Goal: Task Accomplishment & Management: Complete application form

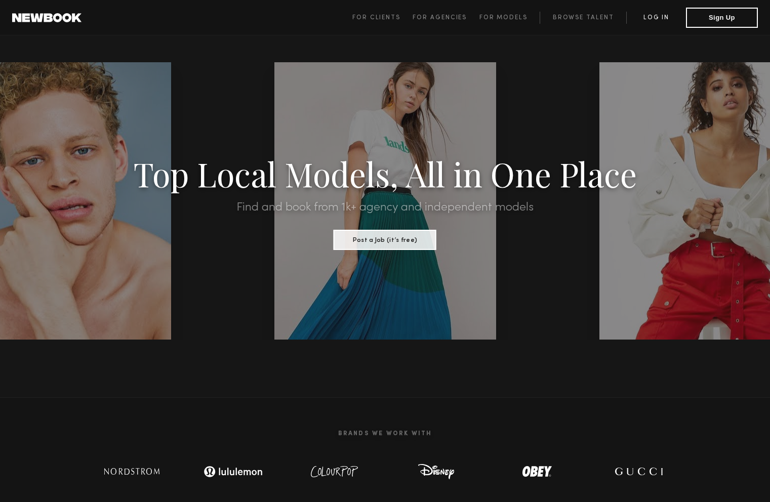
click at [658, 14] on link "Log in" at bounding box center [656, 18] width 60 height 12
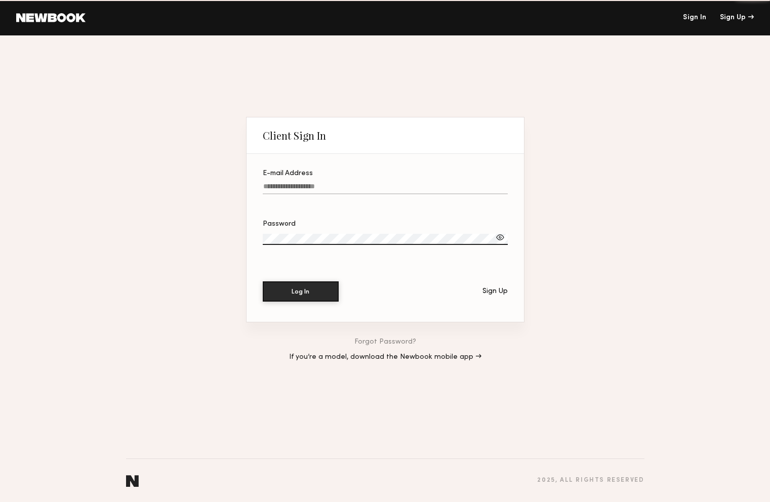
type input "**********"
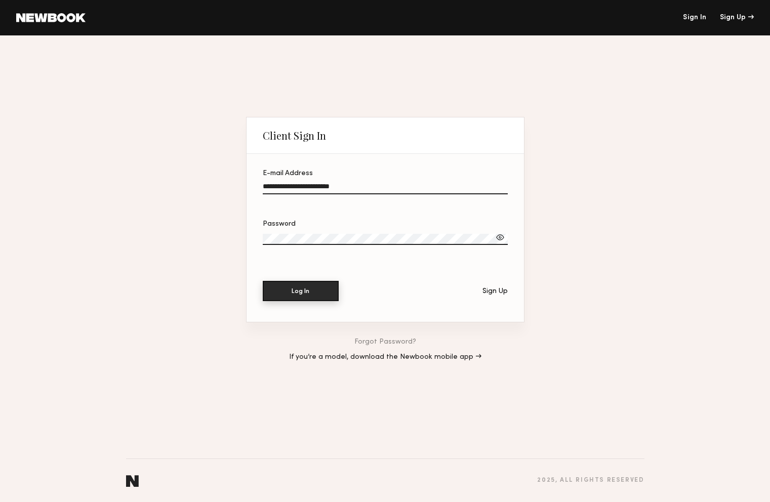
click at [316, 283] on button "Log In" at bounding box center [301, 291] width 76 height 20
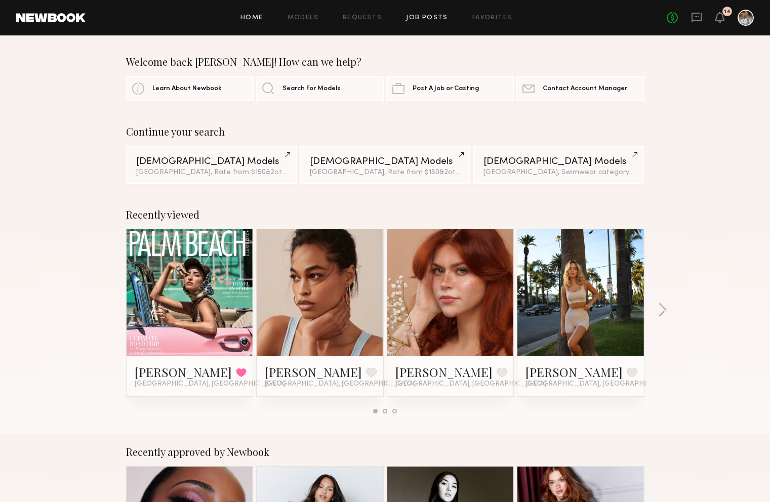
click at [433, 16] on link "Job Posts" at bounding box center [427, 18] width 42 height 7
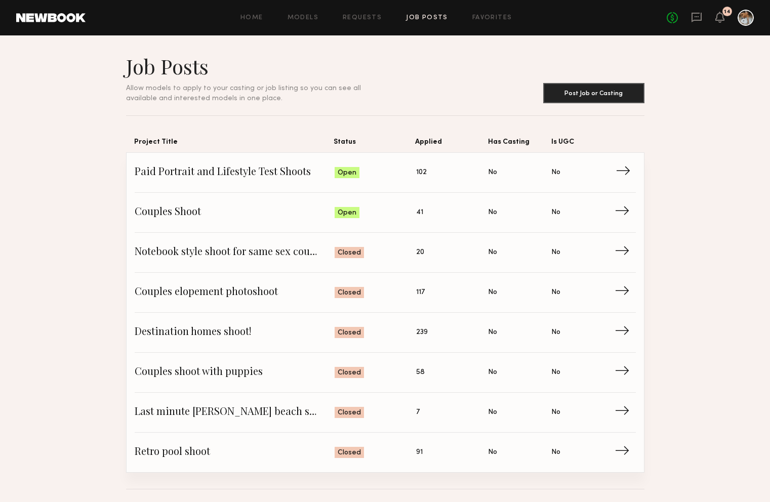
click at [271, 176] on span "Paid Portrait and Lifestyle Test Shoots" at bounding box center [235, 172] width 200 height 15
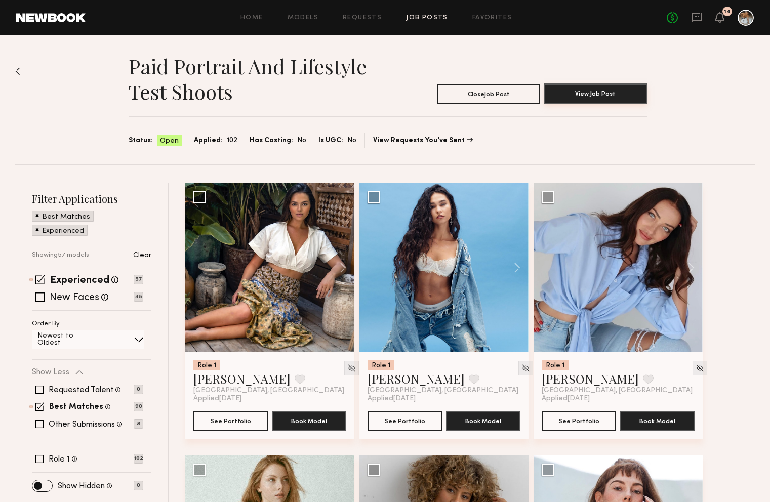
click at [562, 87] on button "View Job Post" at bounding box center [595, 94] width 103 height 20
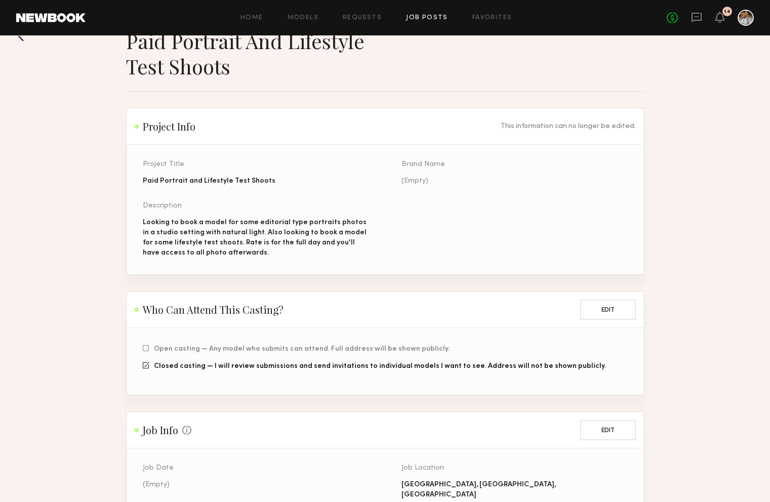
scroll to position [22, 0]
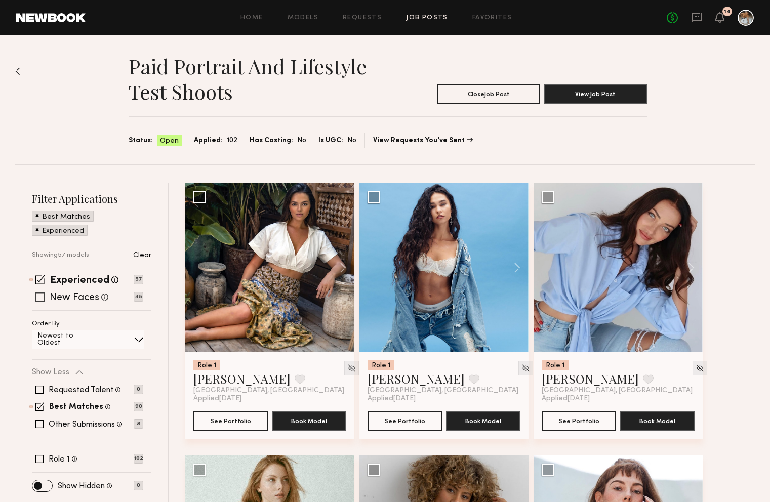
click at [38, 300] on span at bounding box center [39, 297] width 9 height 9
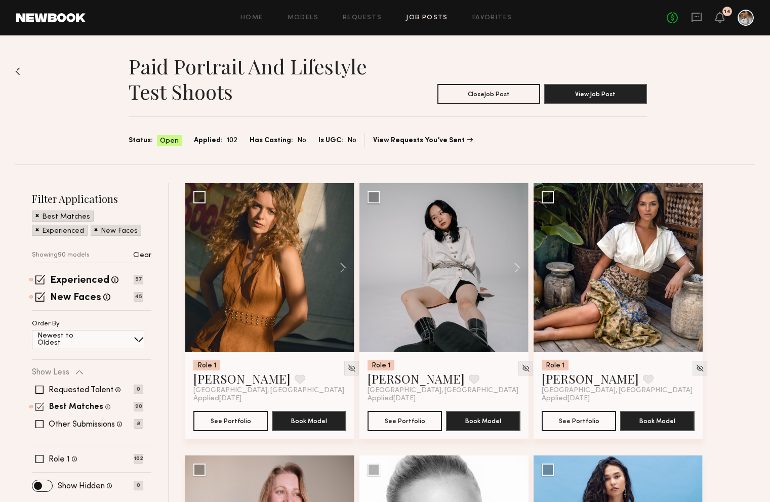
click at [40, 405] on span at bounding box center [39, 406] width 9 height 9
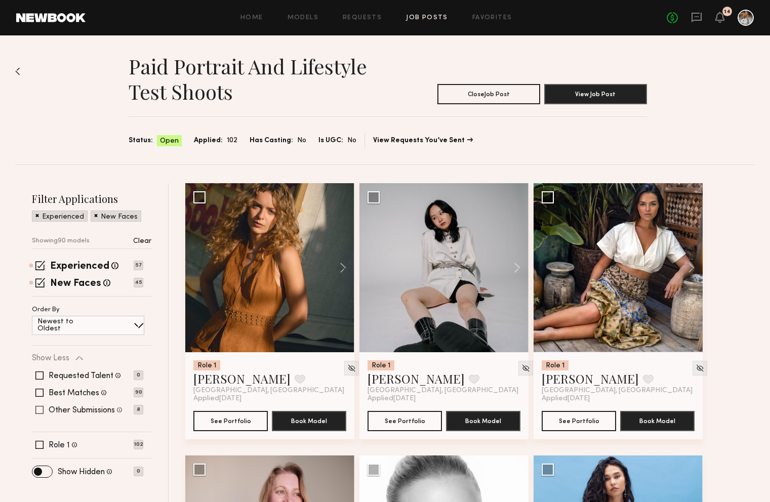
click at [40, 410] on span at bounding box center [39, 410] width 8 height 8
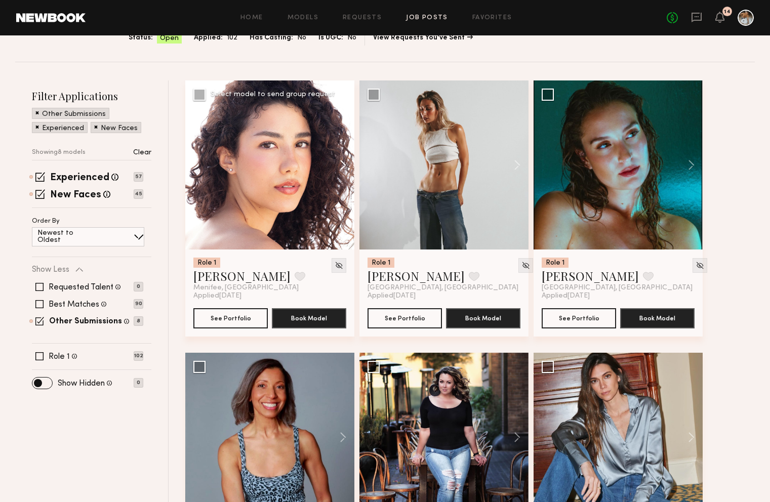
scroll to position [267, 0]
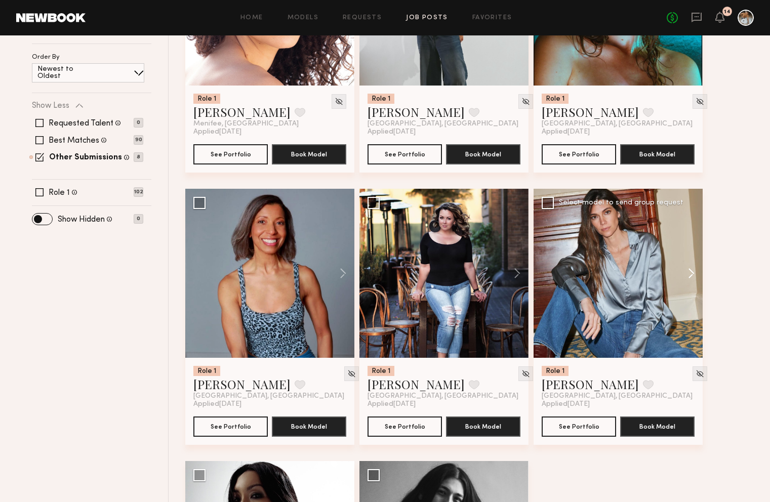
click at [689, 276] on button at bounding box center [686, 273] width 32 height 169
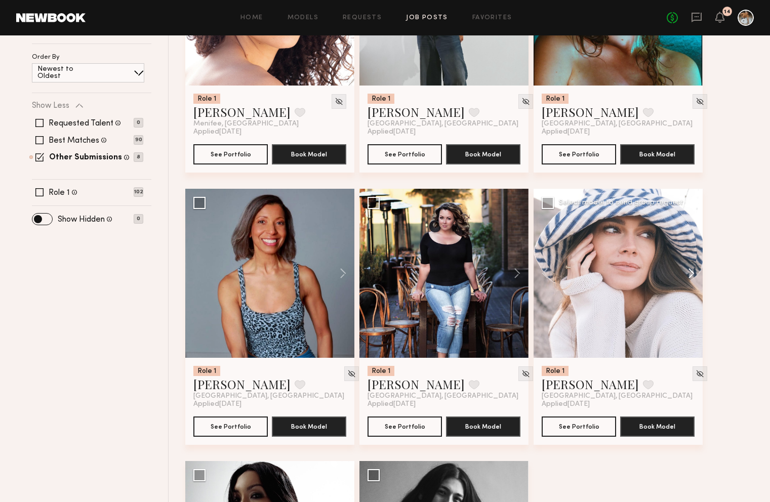
click at [689, 276] on button at bounding box center [686, 273] width 32 height 169
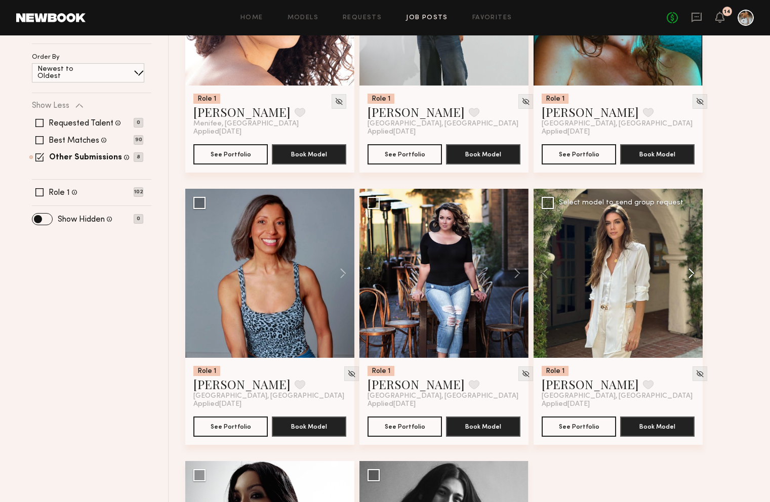
click at [692, 276] on button at bounding box center [686, 273] width 32 height 169
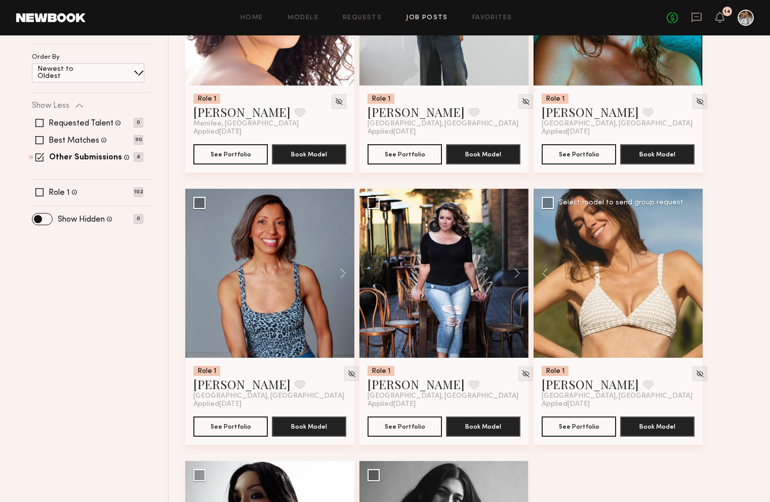
click at [692, 276] on div at bounding box center [617, 273] width 169 height 169
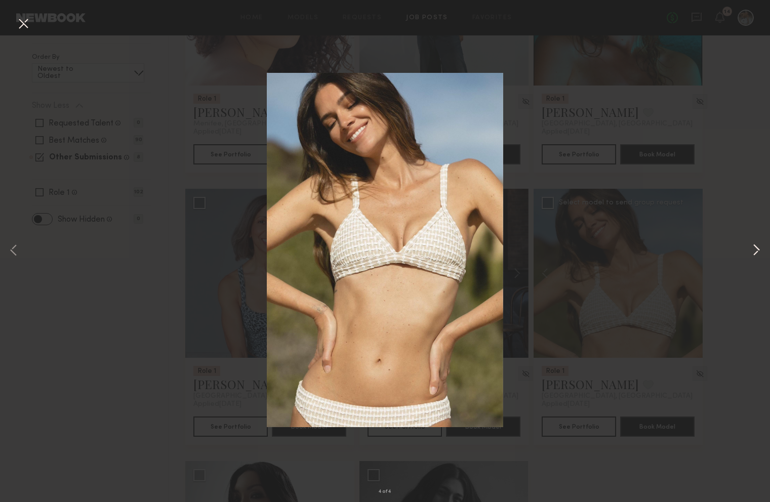
click at [756, 252] on button at bounding box center [756, 251] width 12 height 402
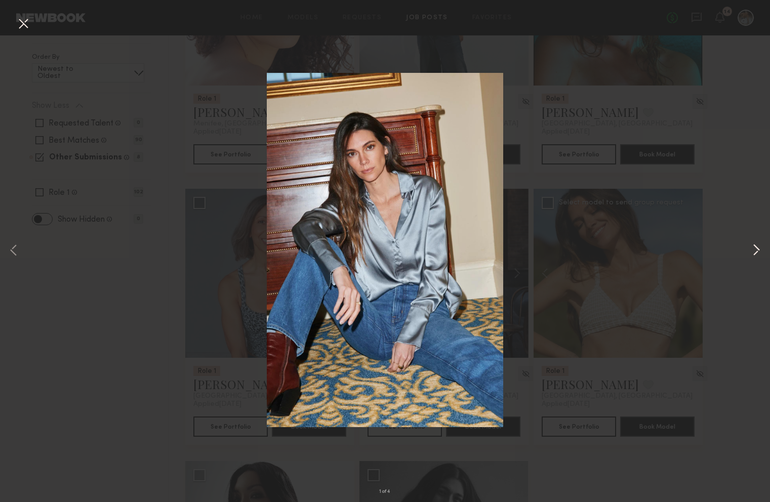
click at [756, 252] on button at bounding box center [756, 251] width 12 height 402
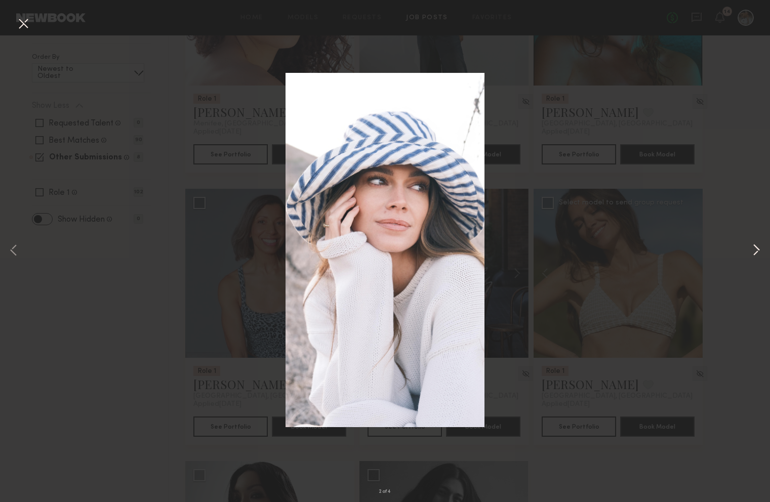
click at [756, 251] on button at bounding box center [756, 251] width 12 height 402
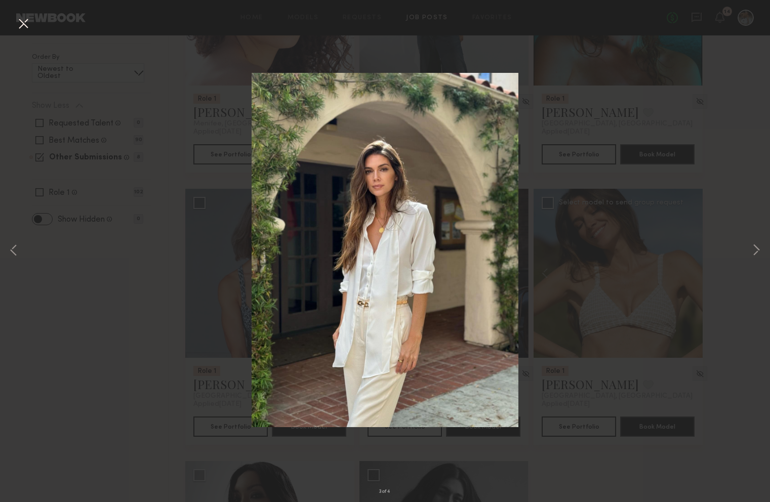
click at [645, 337] on div "3 of 4" at bounding box center [385, 251] width 770 height 502
click at [388, 59] on div "3 of 4" at bounding box center [385, 251] width 770 height 502
click at [24, 18] on button at bounding box center [23, 24] width 16 height 18
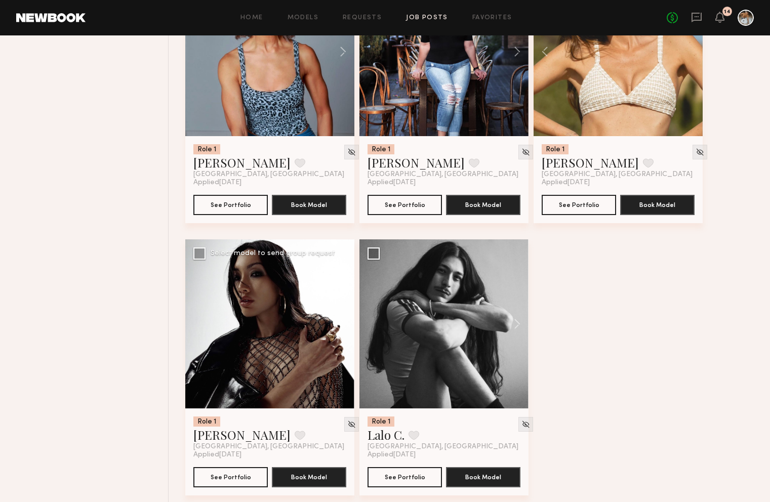
scroll to position [499, 0]
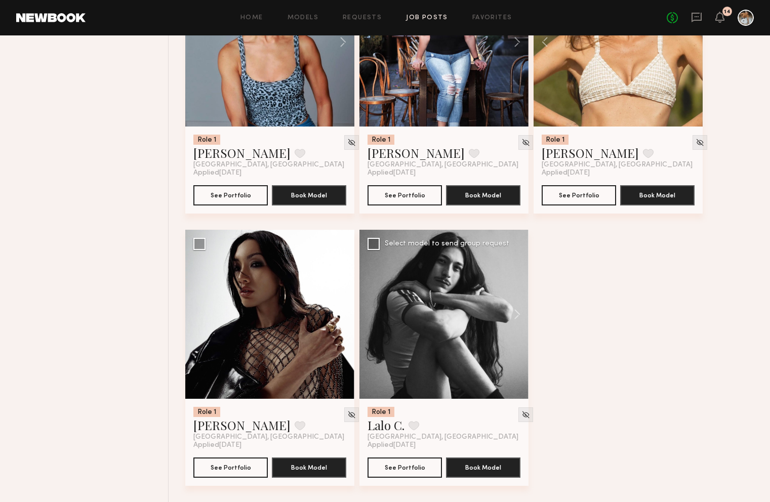
click at [414, 325] on div at bounding box center [443, 314] width 169 height 169
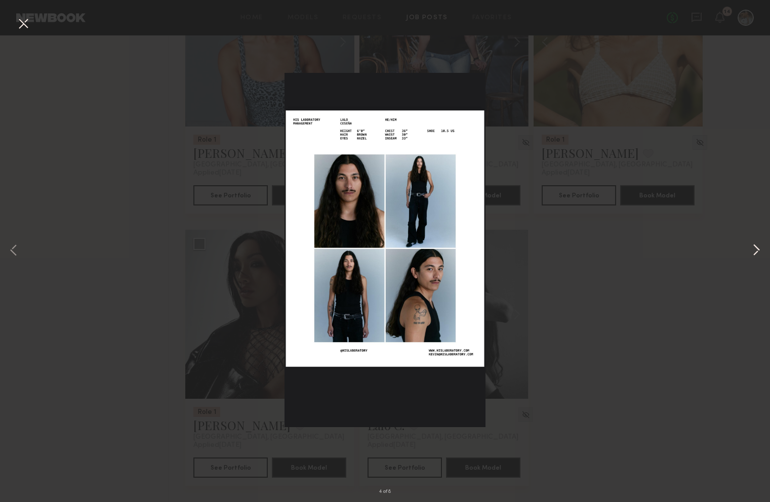
click at [756, 251] on button at bounding box center [756, 251] width 12 height 402
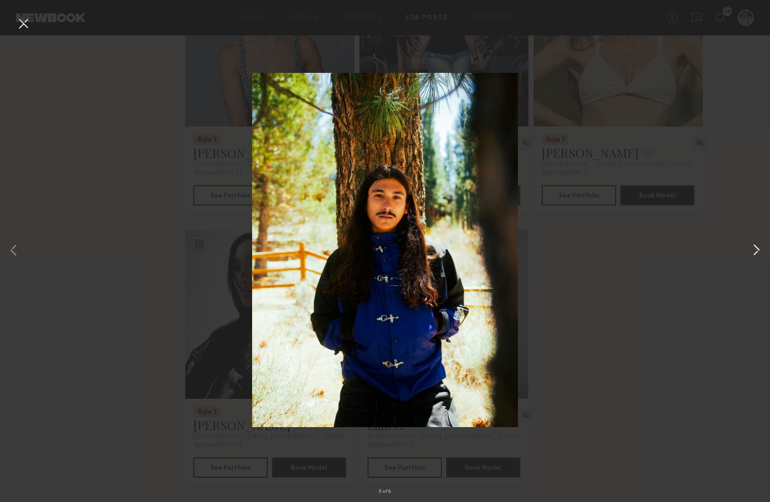
click at [756, 251] on button at bounding box center [756, 251] width 12 height 402
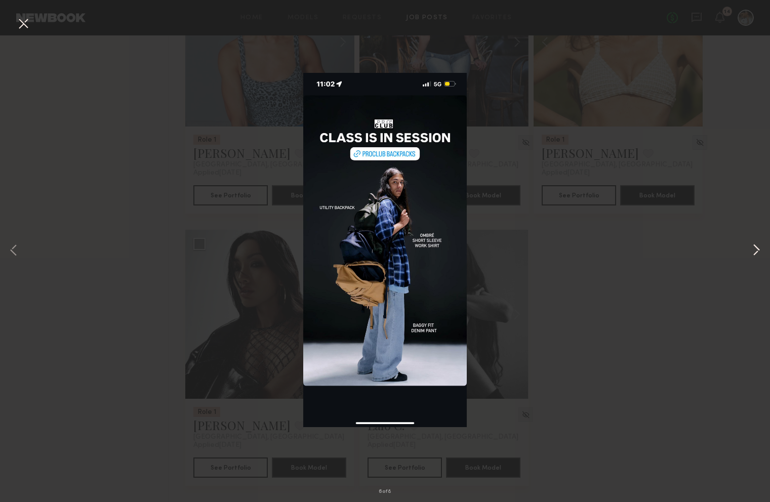
click at [756, 251] on button at bounding box center [756, 251] width 12 height 402
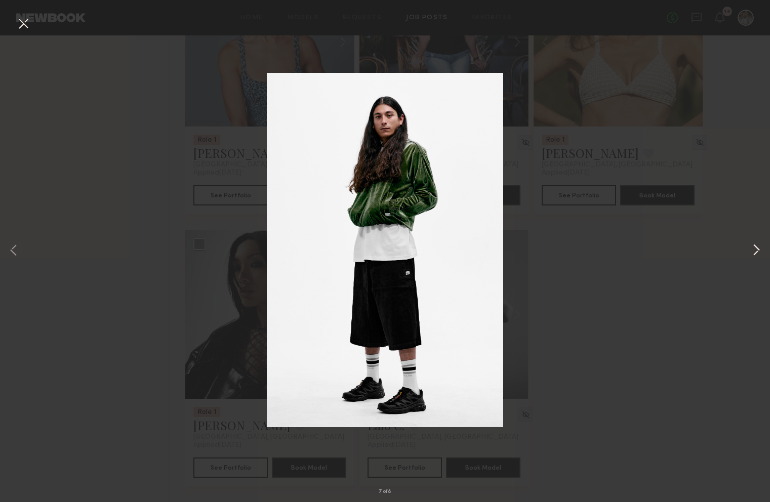
click at [756, 251] on button at bounding box center [756, 251] width 12 height 402
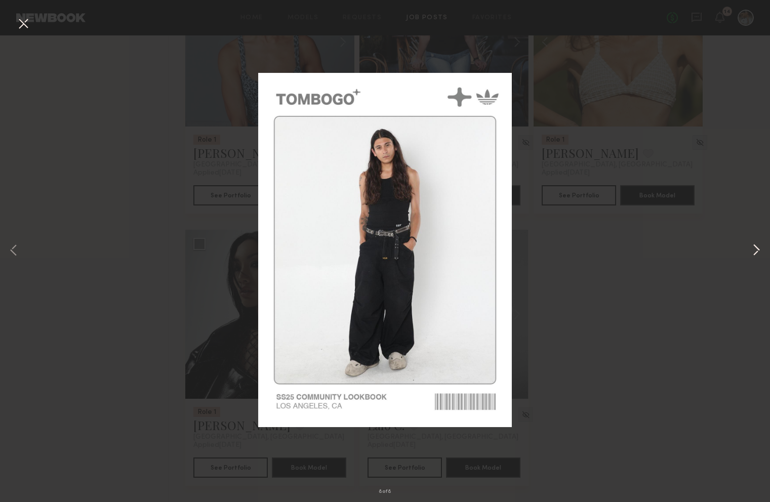
click at [756, 251] on button at bounding box center [756, 251] width 12 height 402
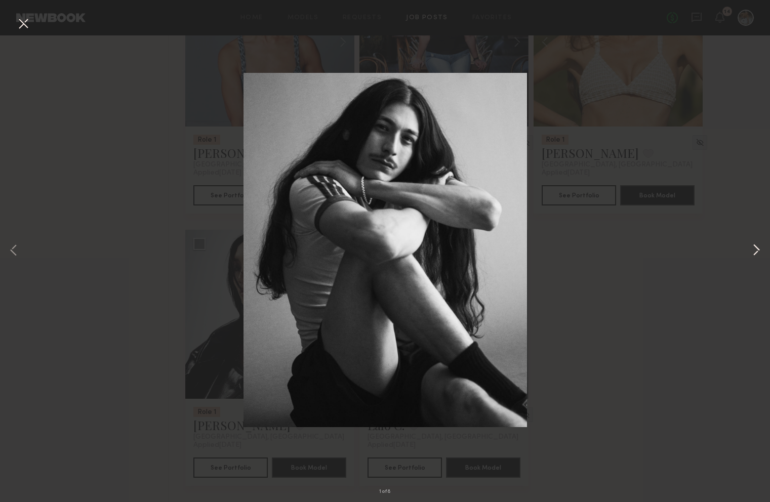
click at [756, 251] on button at bounding box center [756, 251] width 12 height 402
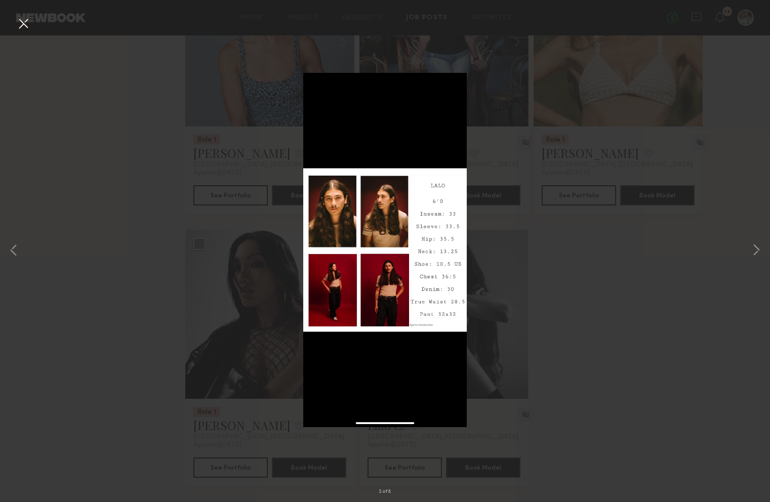
click at [547, 249] on div "2 of 8" at bounding box center [385, 251] width 770 height 502
click at [212, 195] on div "2 of 8" at bounding box center [385, 251] width 770 height 502
click at [322, 66] on div "2 of 8" at bounding box center [385, 251] width 770 height 502
click at [125, 44] on div "2 of 8" at bounding box center [385, 251] width 770 height 502
click at [24, 23] on button at bounding box center [23, 24] width 16 height 18
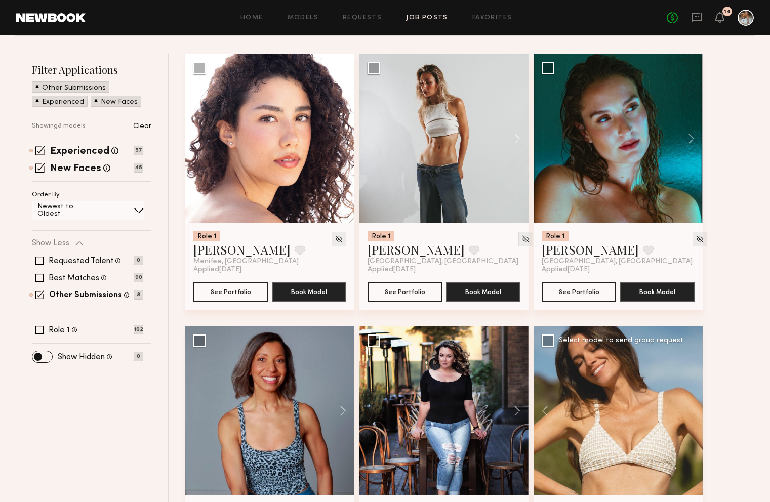
scroll to position [0, 0]
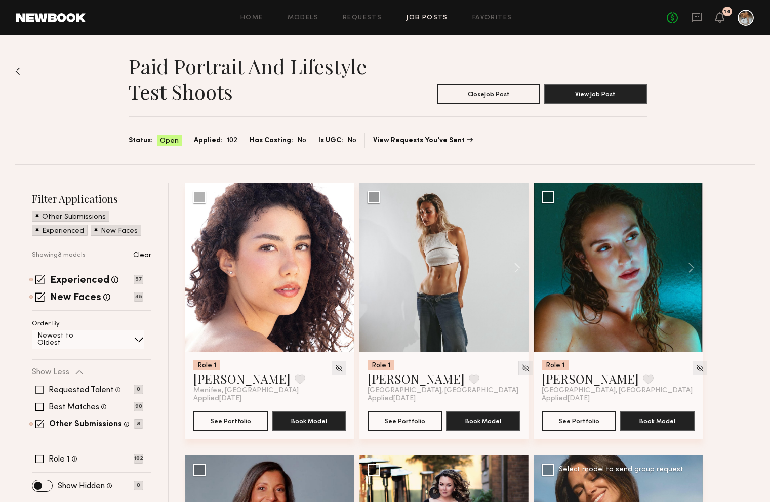
click at [39, 404] on span at bounding box center [39, 407] width 8 height 8
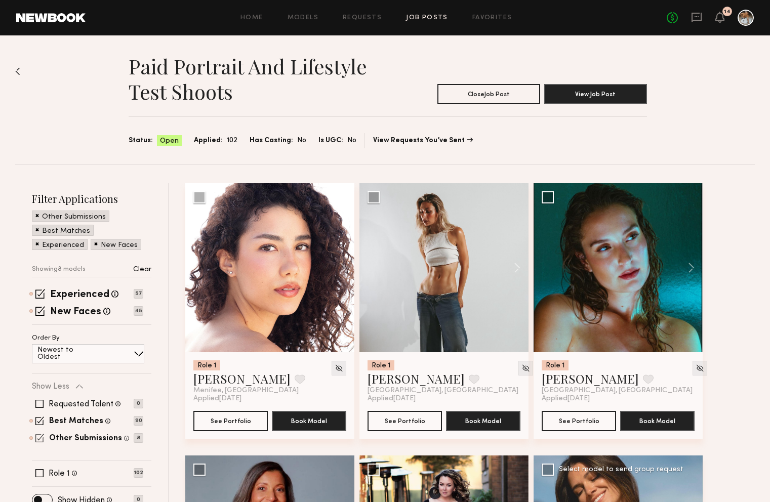
click at [38, 437] on span at bounding box center [39, 438] width 9 height 9
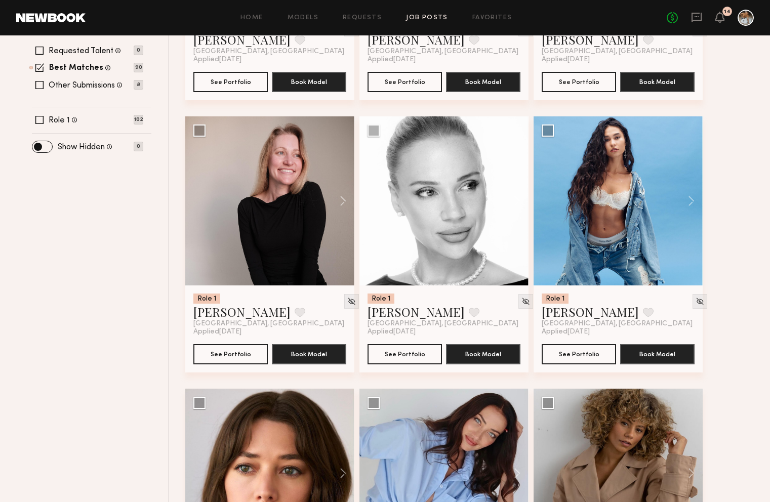
scroll to position [342, 0]
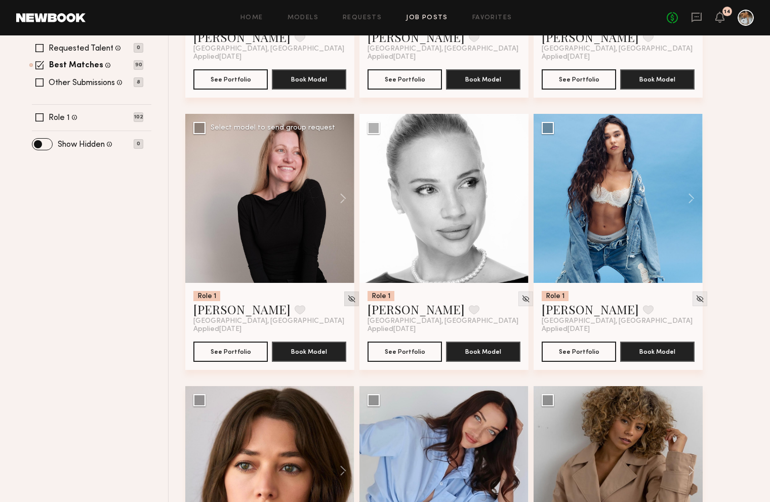
click at [347, 302] on img at bounding box center [351, 299] width 9 height 9
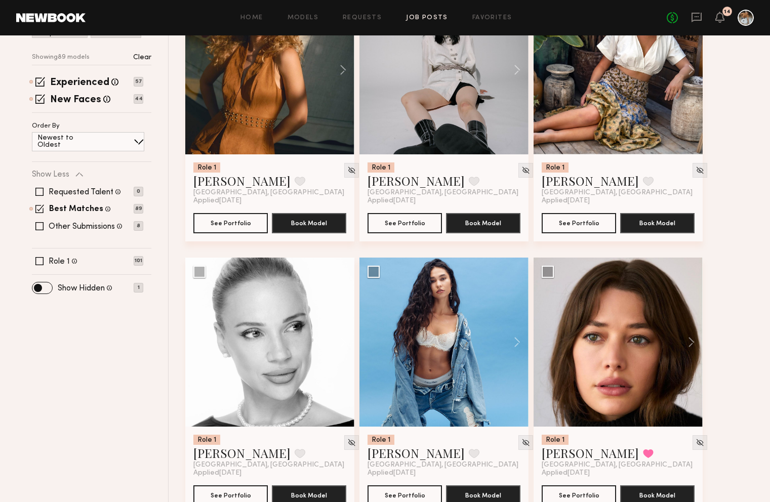
scroll to position [569, 0]
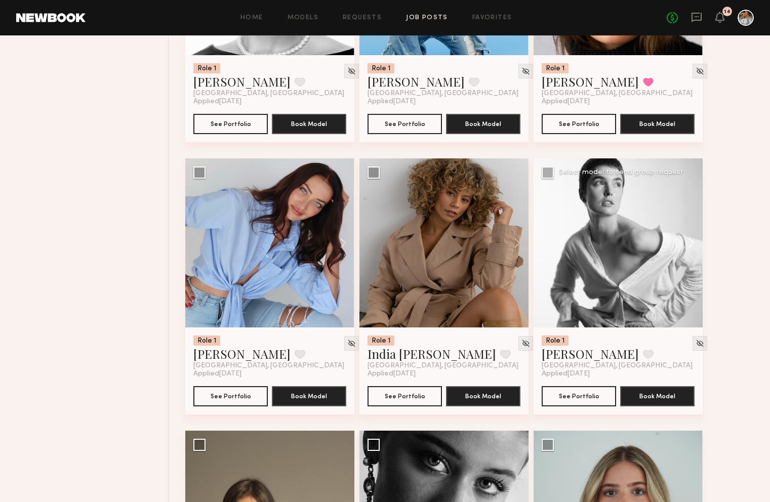
click at [691, 246] on button at bounding box center [686, 242] width 32 height 169
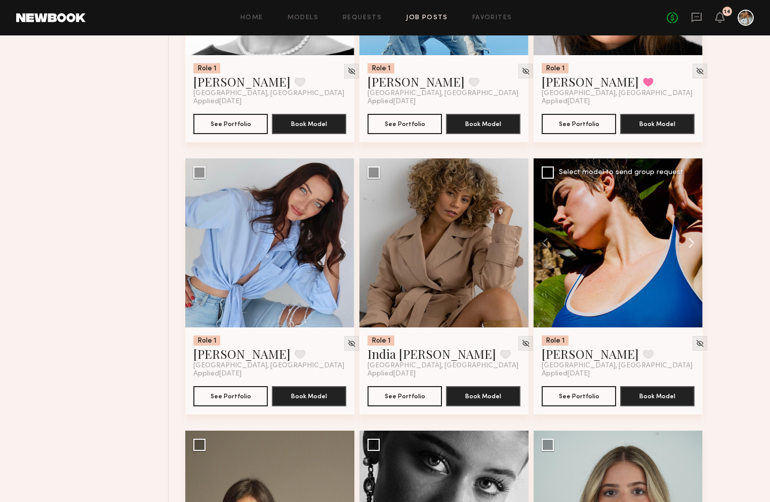
click at [691, 246] on button at bounding box center [686, 242] width 32 height 169
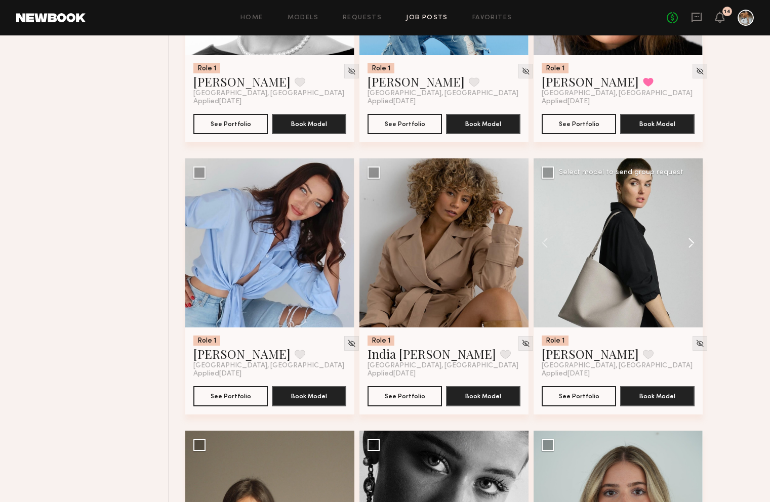
click at [691, 243] on button at bounding box center [686, 242] width 32 height 169
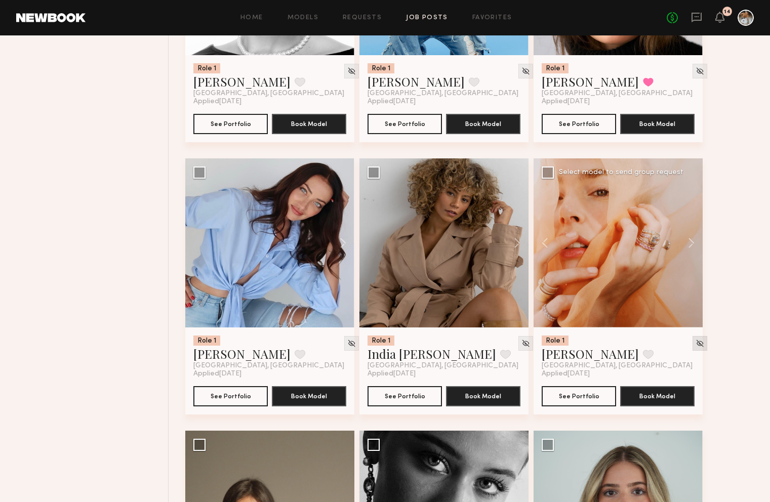
click at [695, 346] on img at bounding box center [699, 343] width 9 height 9
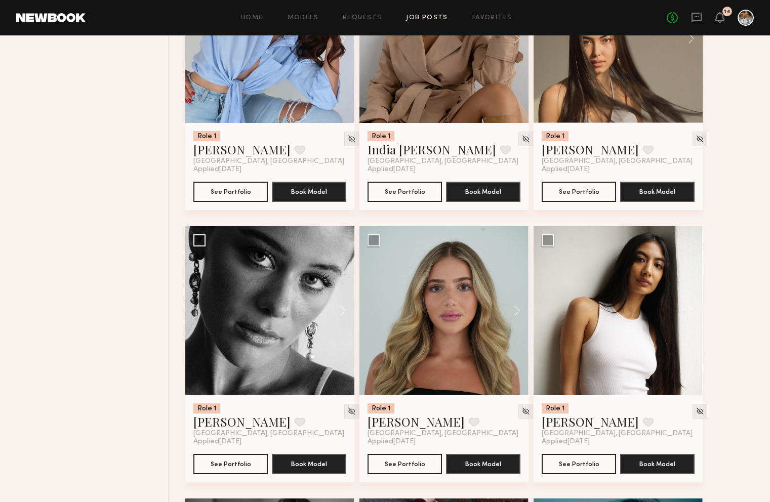
scroll to position [780, 0]
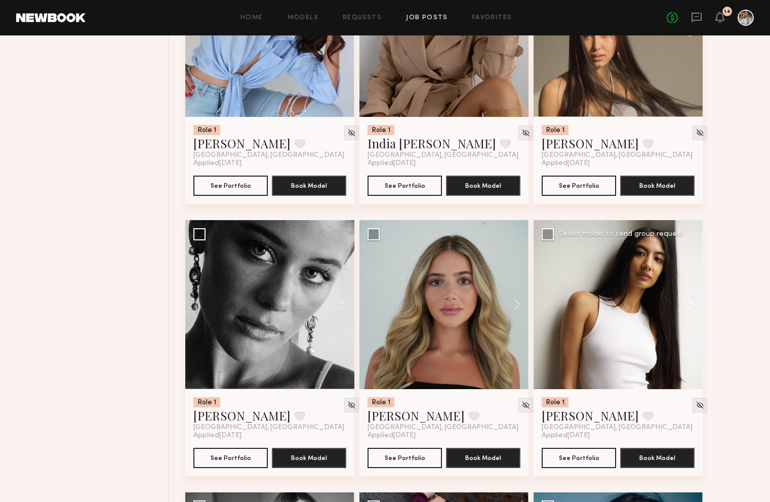
click at [692, 305] on button at bounding box center [686, 304] width 32 height 169
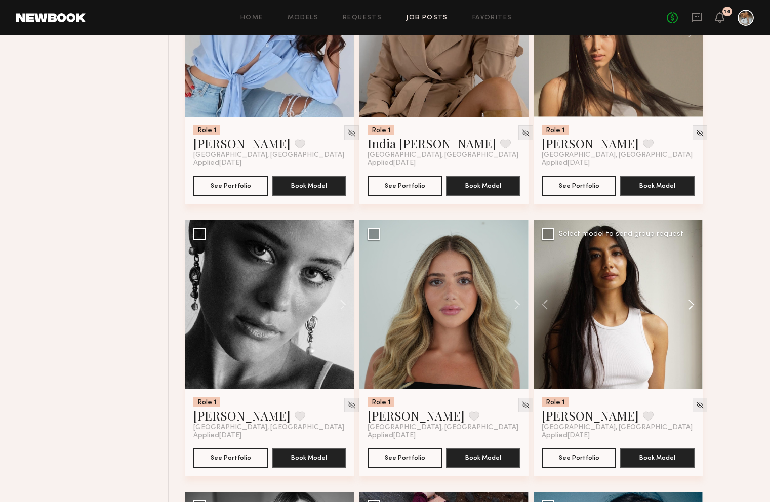
click at [692, 305] on button at bounding box center [686, 304] width 32 height 169
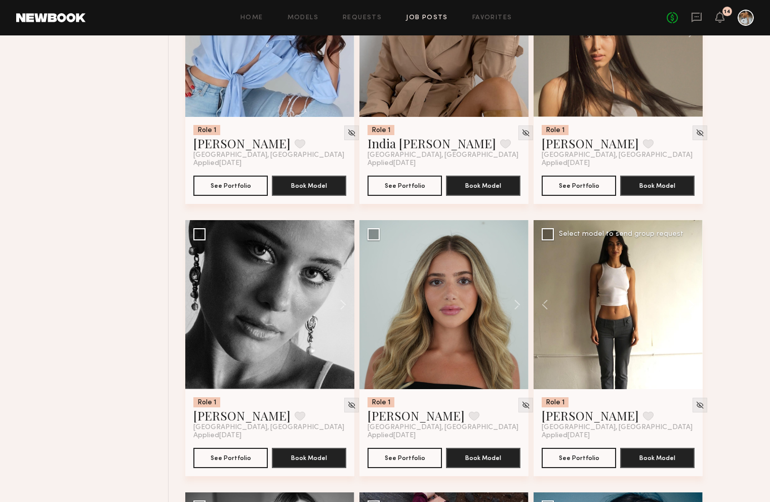
click at [692, 305] on button at bounding box center [686, 304] width 32 height 169
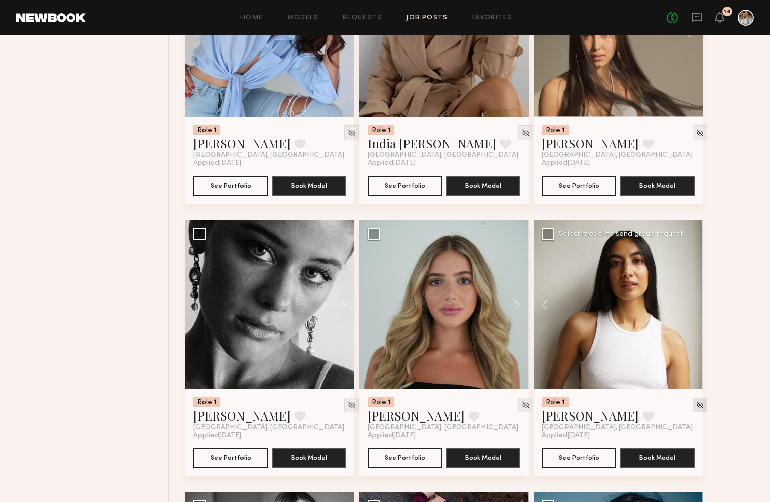
click at [695, 406] on img at bounding box center [699, 405] width 9 height 9
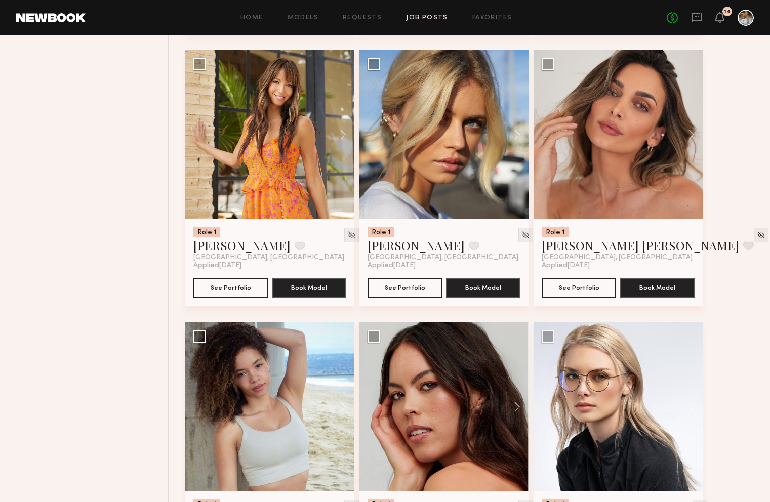
scroll to position [1598, 0]
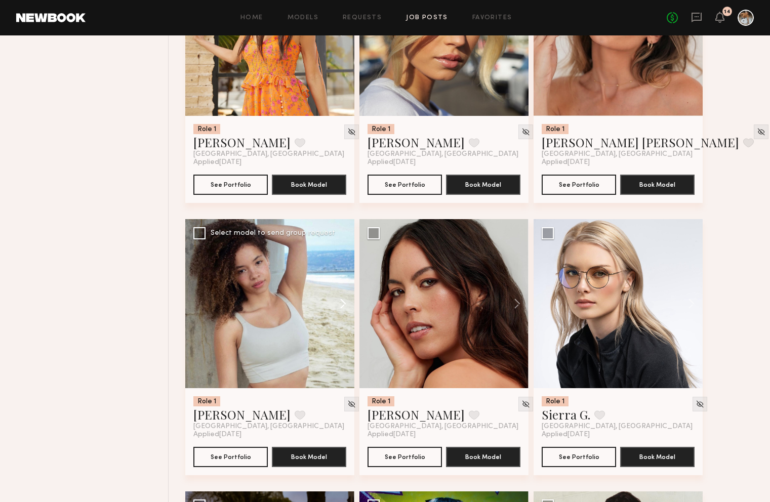
click at [343, 311] on button at bounding box center [338, 303] width 32 height 169
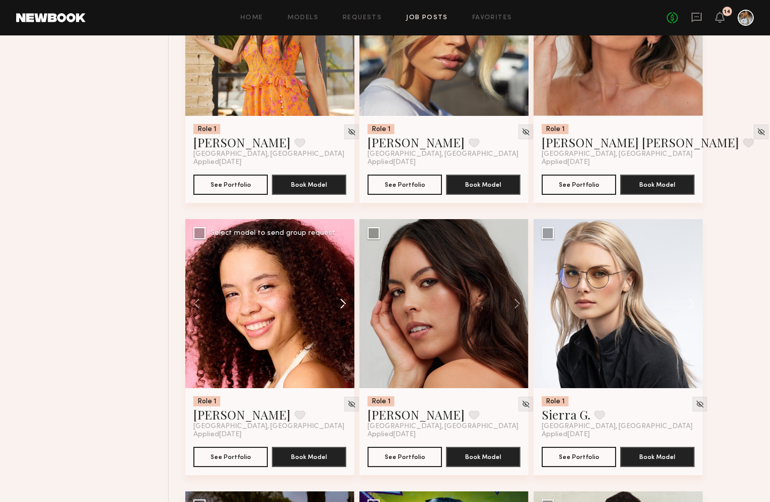
click at [343, 309] on button at bounding box center [338, 303] width 32 height 169
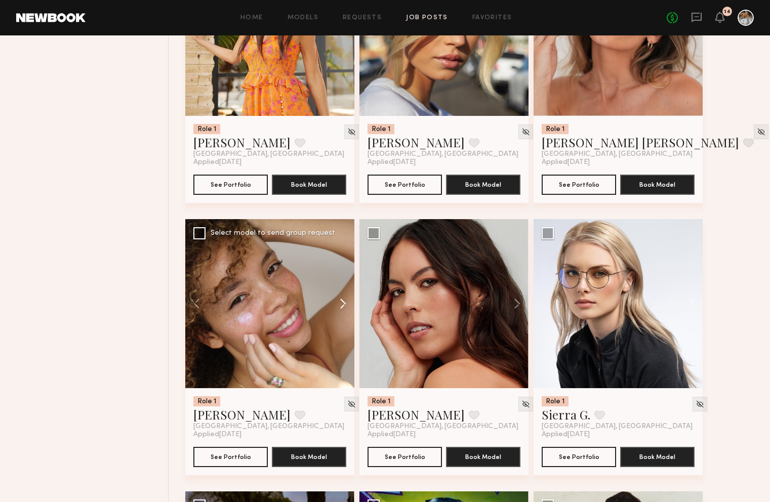
click at [343, 309] on button at bounding box center [338, 303] width 32 height 169
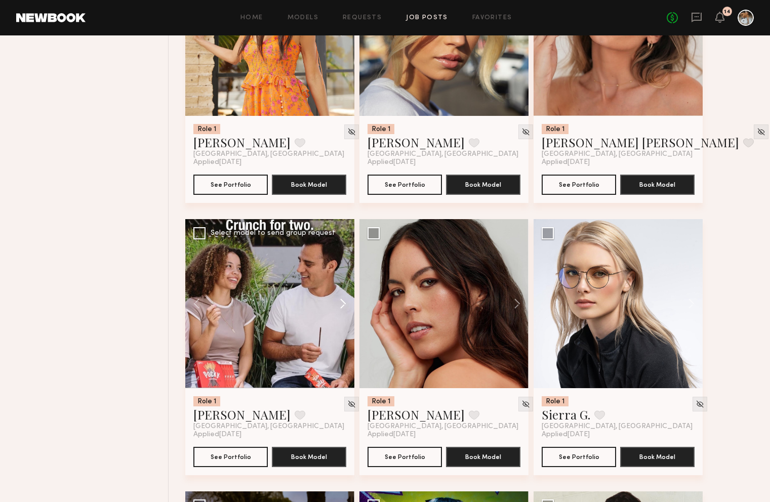
click at [344, 309] on button at bounding box center [338, 303] width 32 height 169
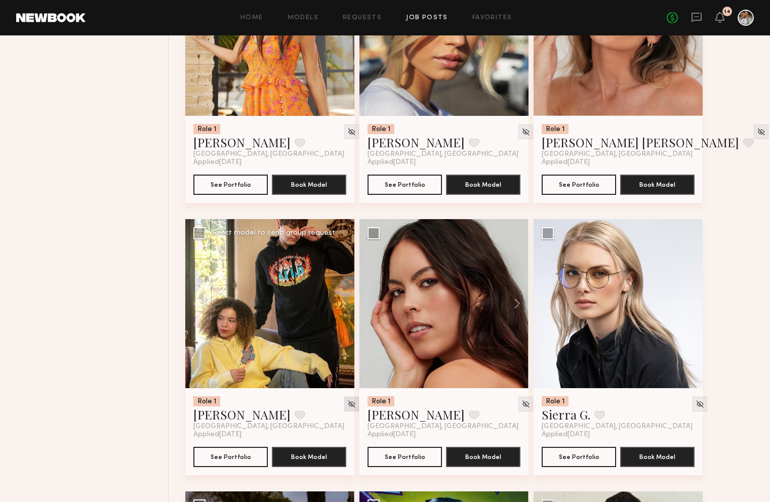
click at [347, 404] on img at bounding box center [351, 404] width 9 height 9
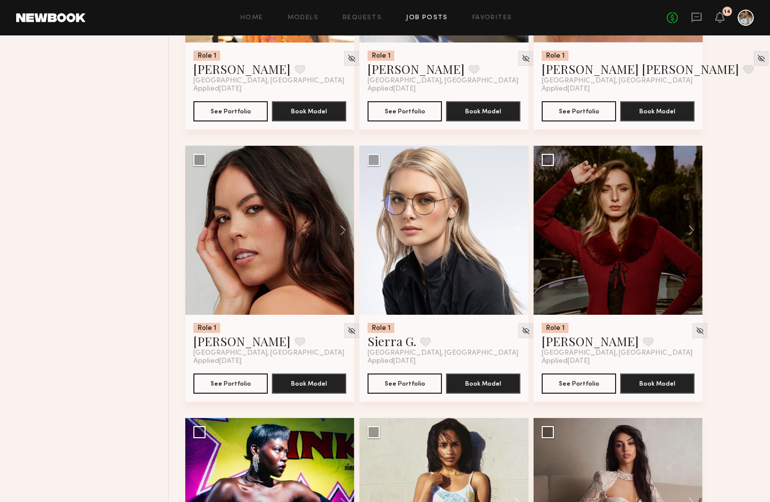
scroll to position [1801, 0]
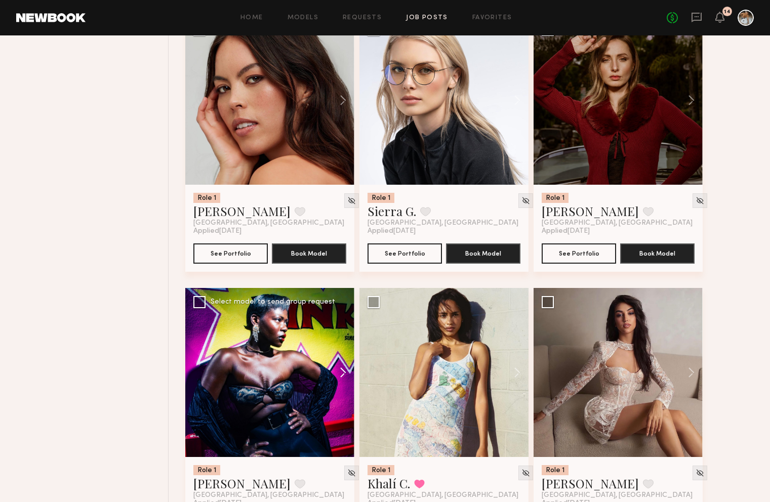
click at [343, 375] on button at bounding box center [338, 372] width 32 height 169
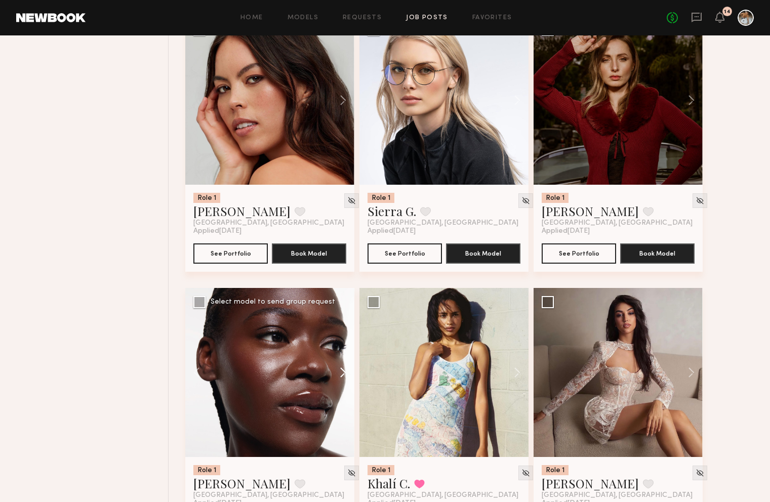
click at [343, 375] on button at bounding box center [338, 372] width 32 height 169
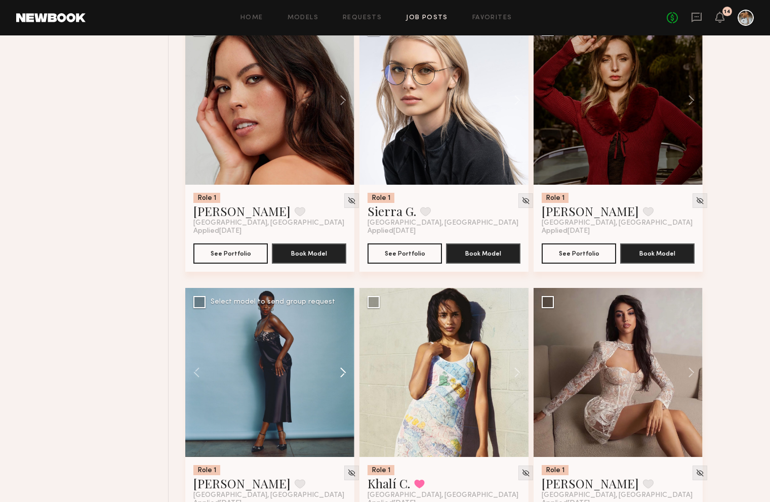
click at [343, 375] on button at bounding box center [338, 372] width 32 height 169
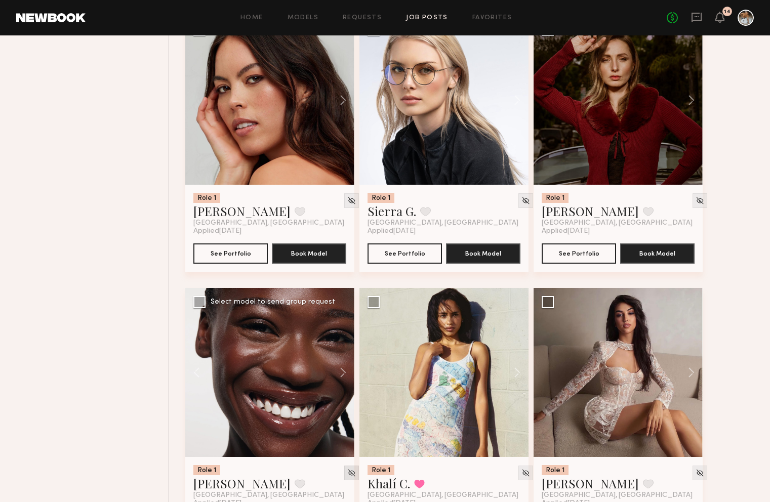
click at [347, 477] on img at bounding box center [351, 473] width 9 height 9
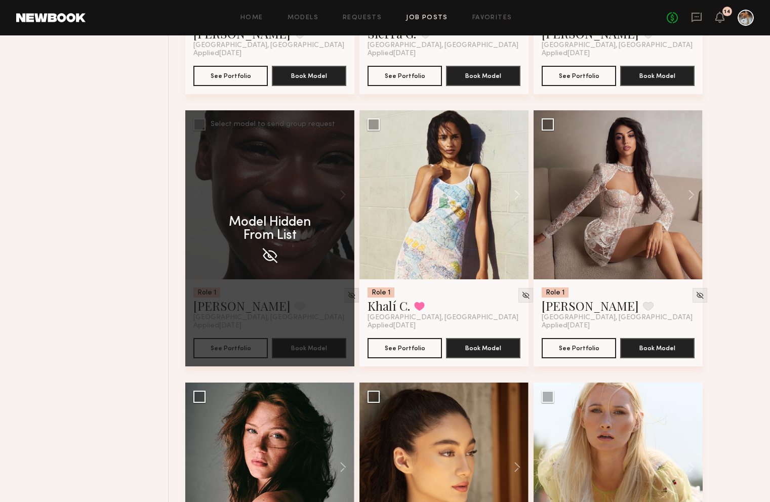
scroll to position [1979, 0]
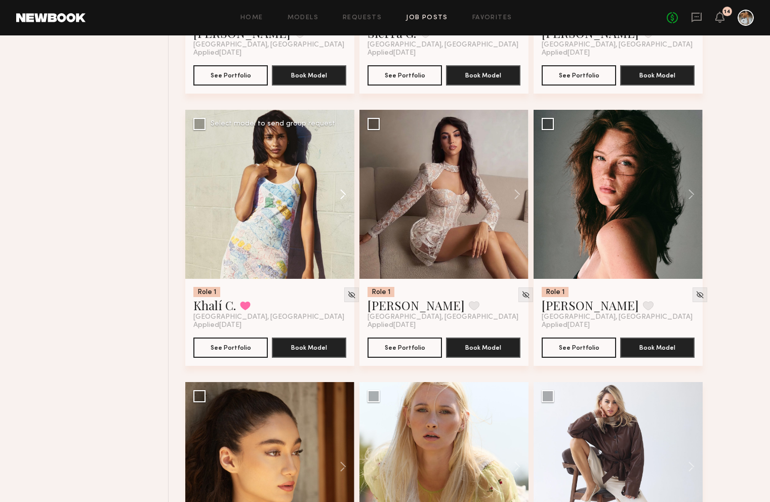
click at [342, 197] on button at bounding box center [338, 194] width 32 height 169
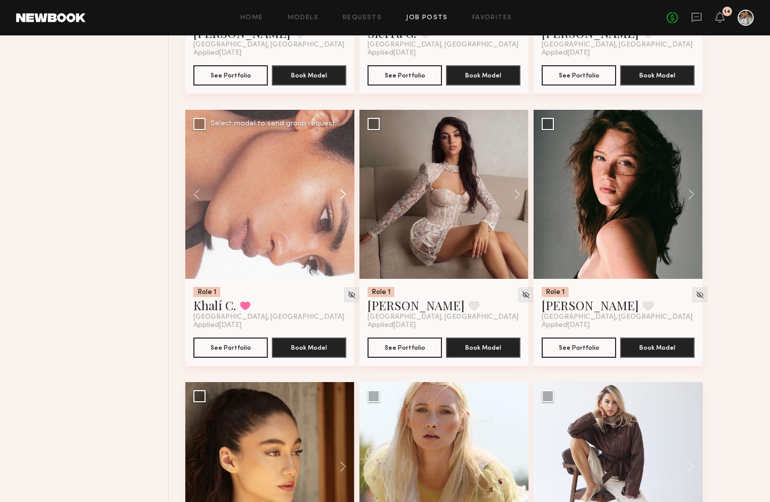
click at [342, 197] on button at bounding box center [338, 194] width 32 height 169
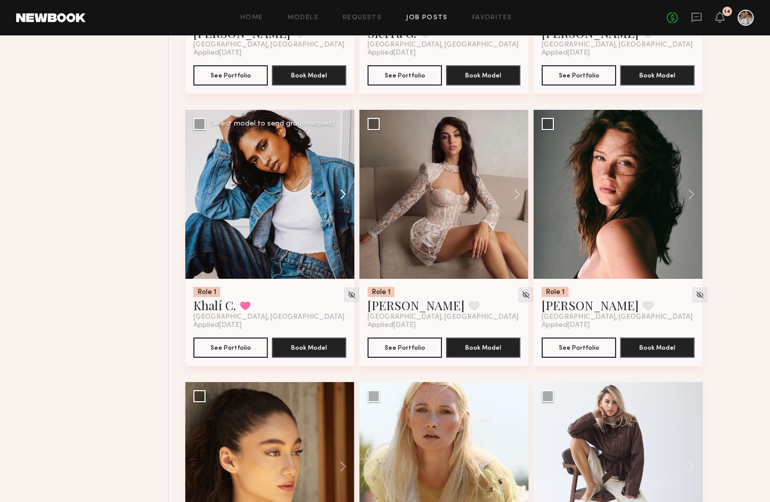
click at [342, 197] on button at bounding box center [338, 194] width 32 height 169
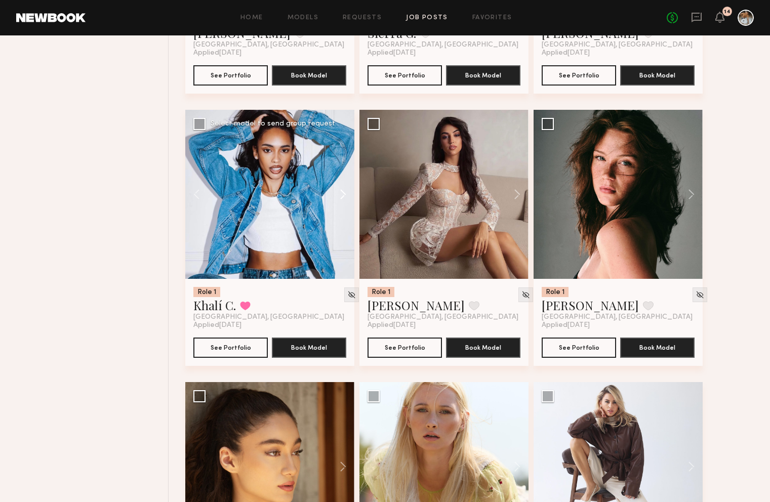
click at [342, 197] on button at bounding box center [338, 194] width 32 height 169
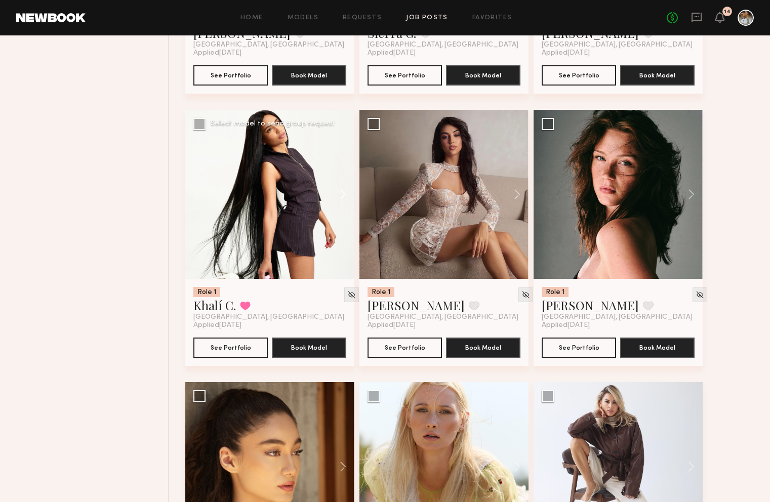
click at [342, 197] on button at bounding box center [338, 194] width 32 height 169
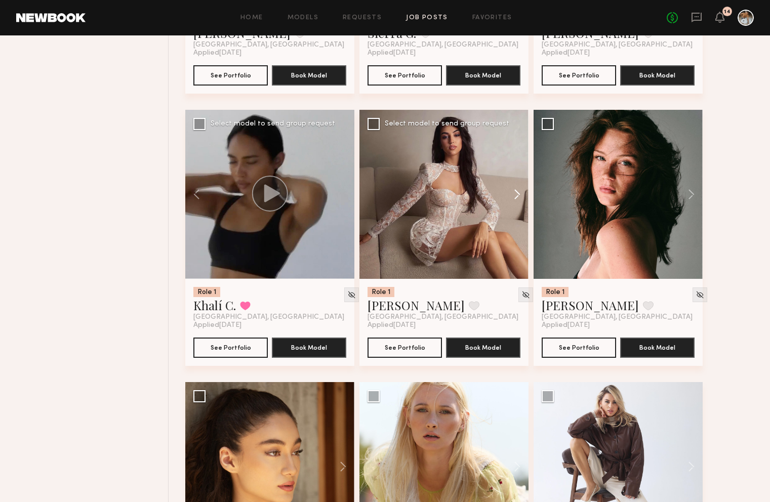
click at [520, 197] on button at bounding box center [512, 194] width 32 height 169
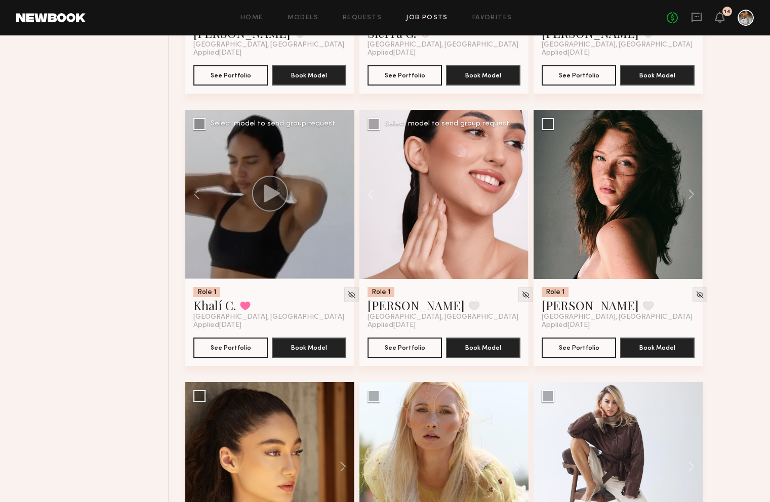
click at [520, 197] on button at bounding box center [512, 194] width 32 height 169
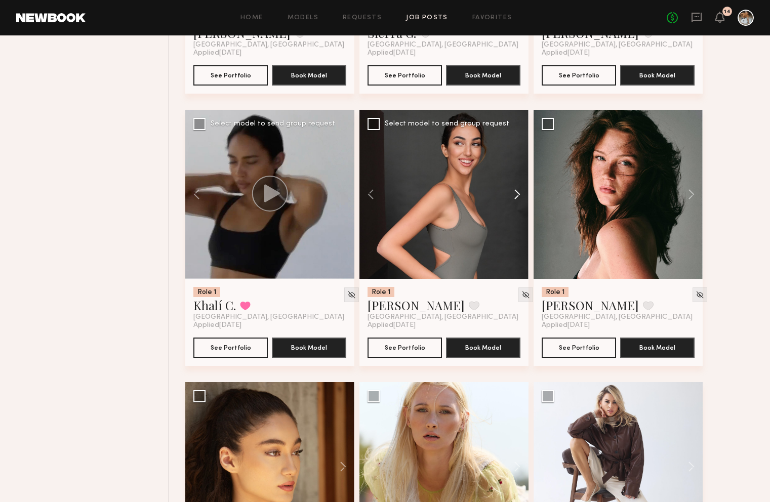
click at [520, 197] on button at bounding box center [512, 194] width 32 height 169
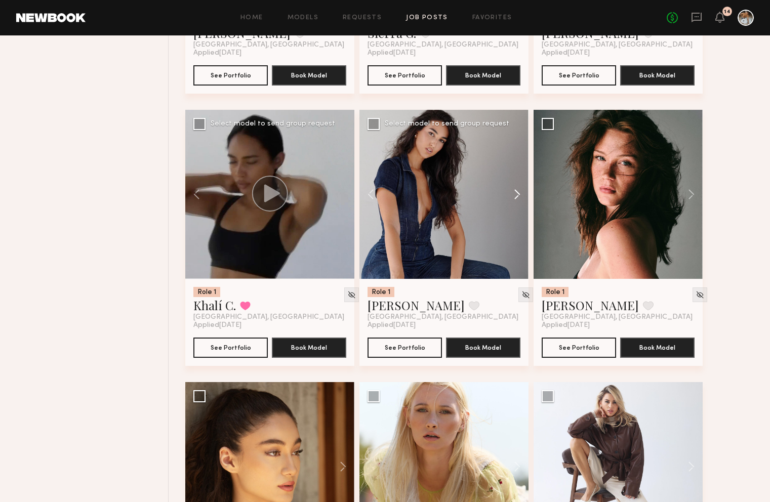
click at [520, 197] on button at bounding box center [512, 194] width 32 height 169
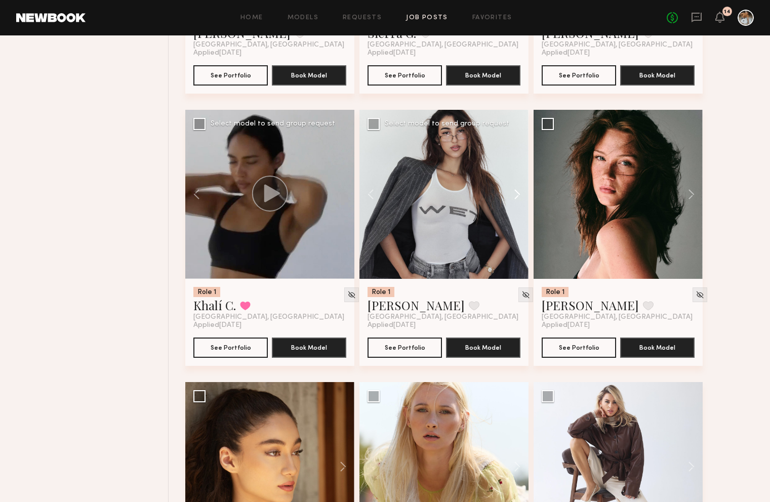
click at [520, 197] on button at bounding box center [512, 194] width 32 height 169
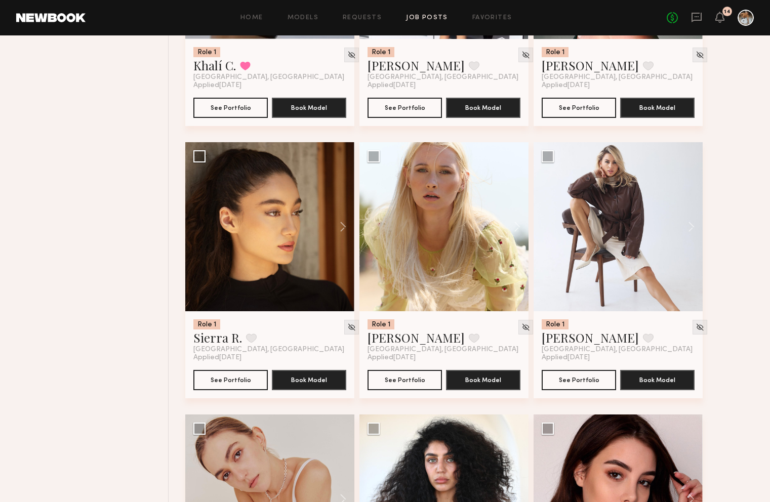
scroll to position [2220, 0]
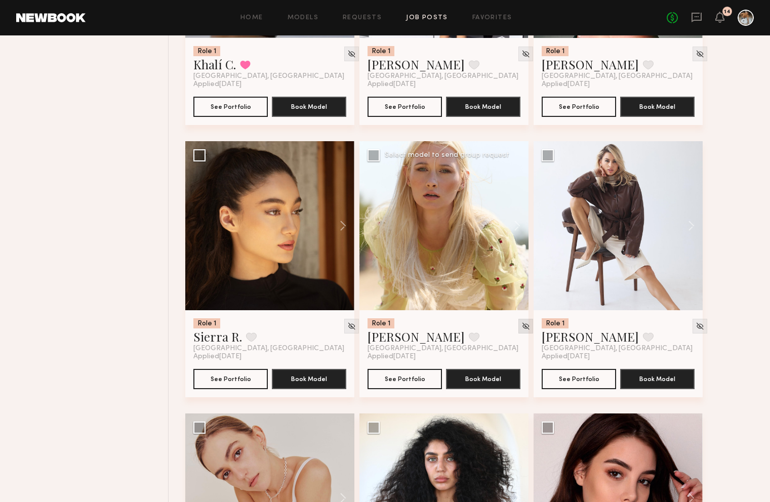
click at [521, 329] on img at bounding box center [525, 326] width 9 height 9
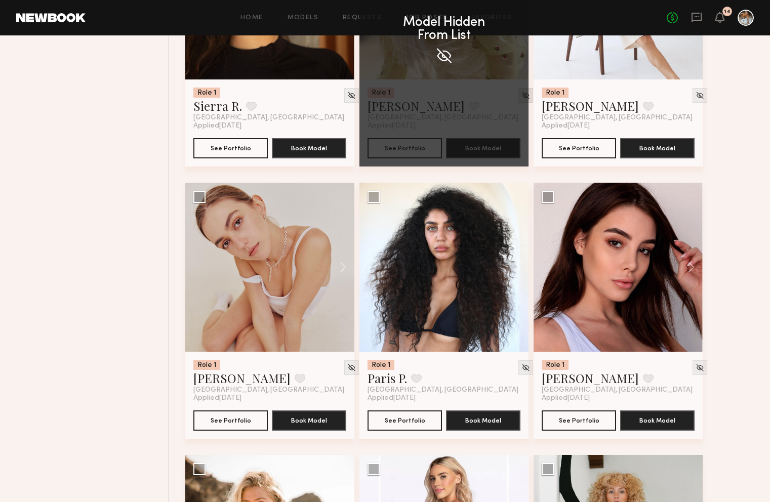
scroll to position [2453, 0]
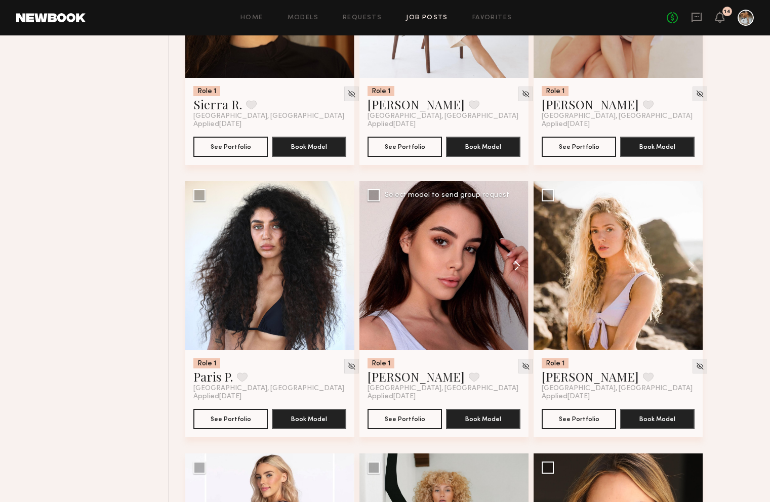
click at [518, 266] on button at bounding box center [512, 265] width 32 height 169
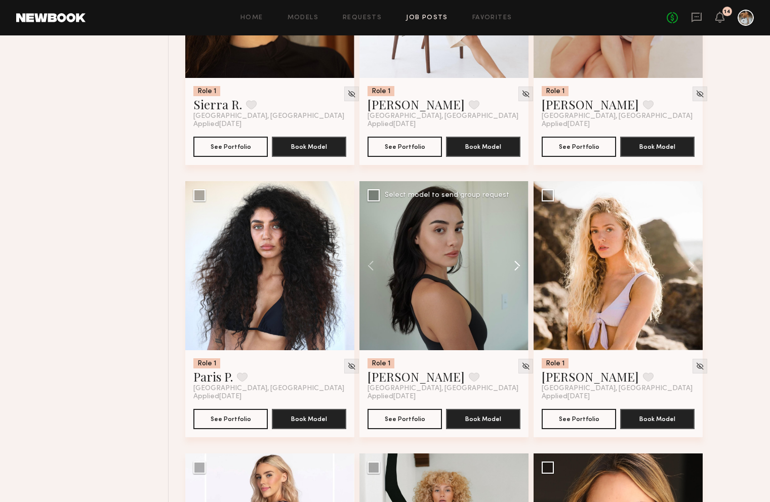
click at [518, 266] on button at bounding box center [512, 265] width 32 height 169
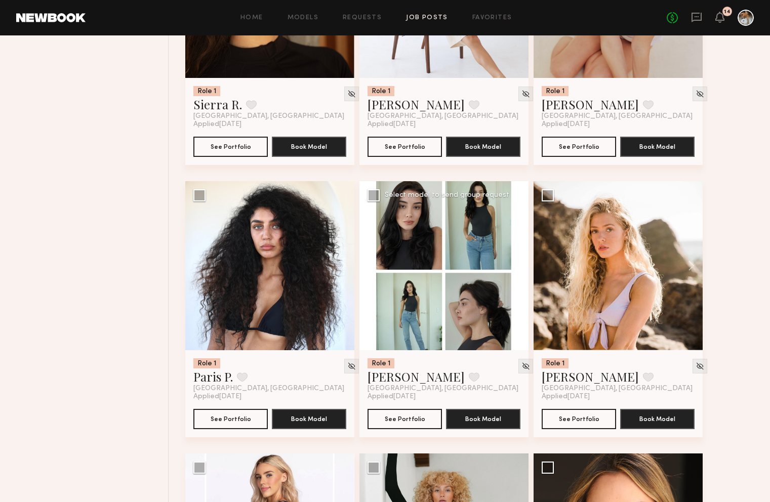
click at [518, 266] on button at bounding box center [512, 265] width 32 height 169
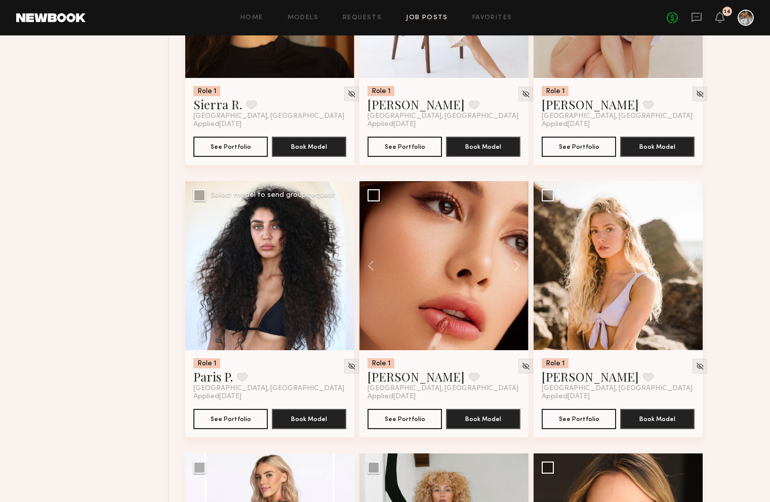
click at [341, 266] on button at bounding box center [338, 265] width 32 height 169
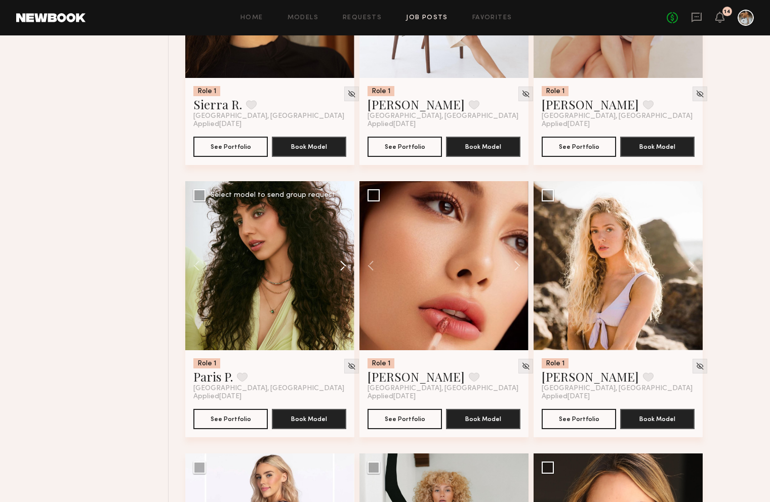
click at [345, 268] on button at bounding box center [338, 265] width 32 height 169
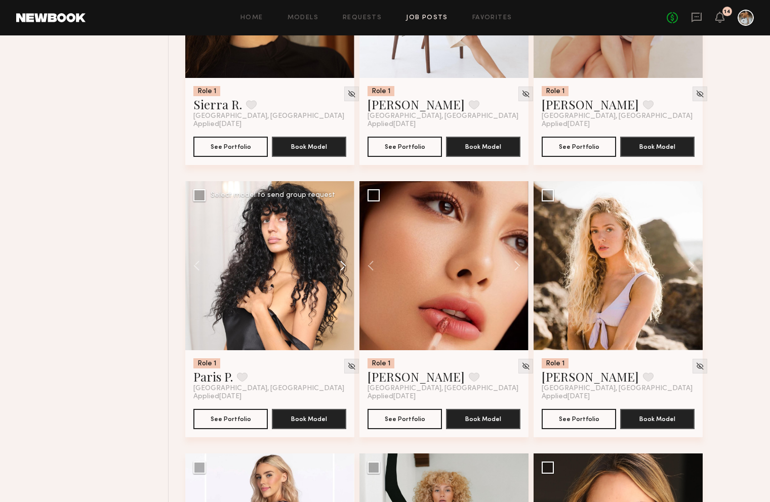
click at [345, 268] on button at bounding box center [338, 265] width 32 height 169
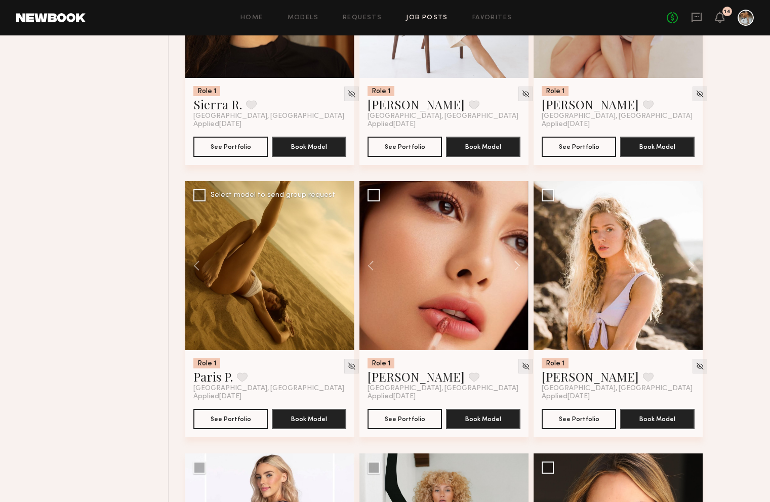
click at [345, 268] on div at bounding box center [269, 265] width 169 height 169
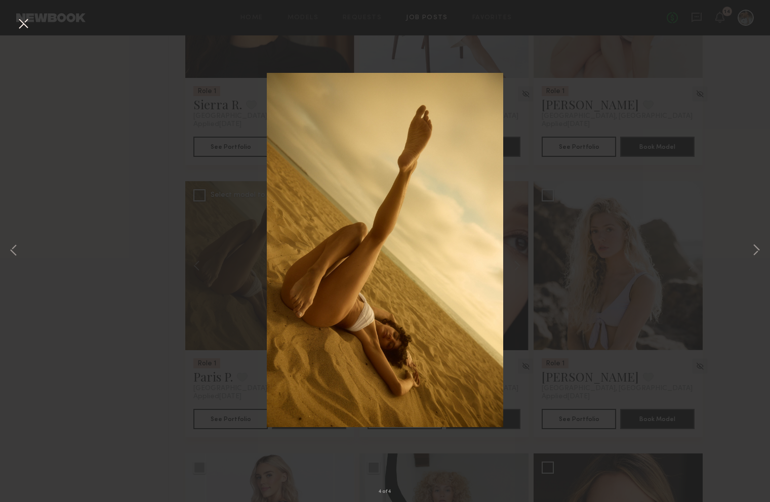
click at [94, 91] on div "4 of 4" at bounding box center [385, 251] width 770 height 502
click at [22, 23] on button at bounding box center [23, 24] width 16 height 18
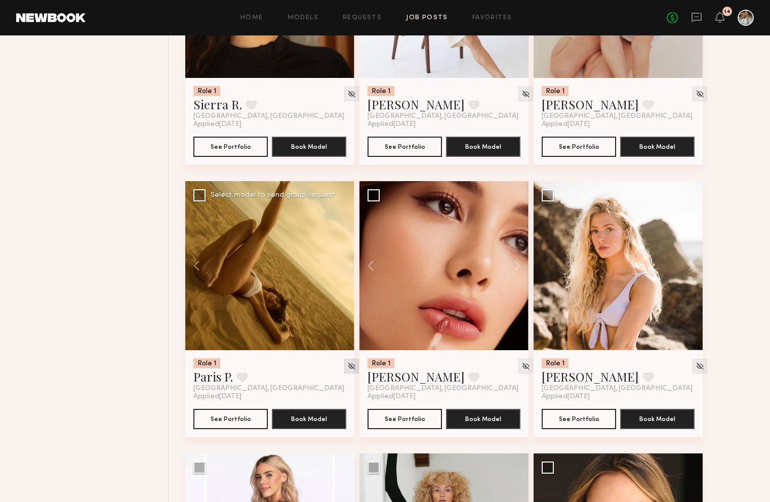
click at [347, 367] on img at bounding box center [351, 366] width 9 height 9
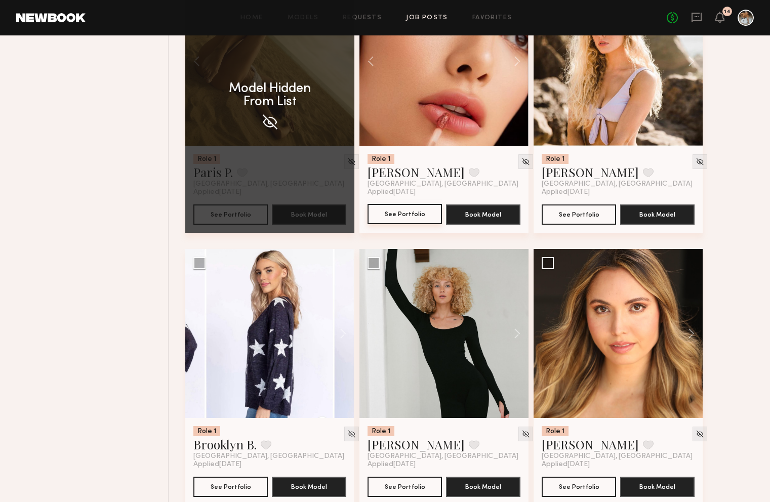
scroll to position [2691, 0]
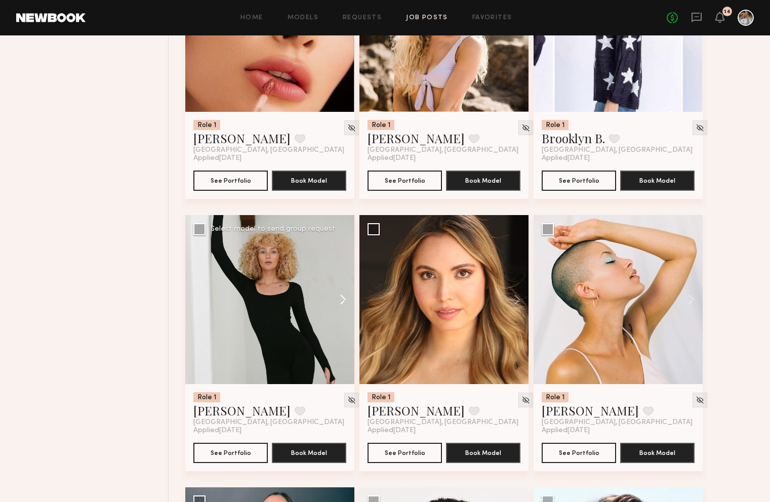
click at [343, 302] on button at bounding box center [338, 299] width 32 height 169
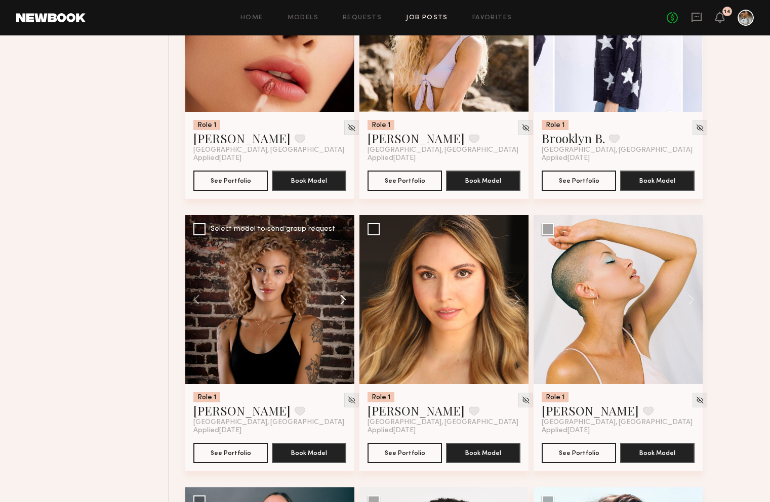
click at [343, 302] on button at bounding box center [338, 299] width 32 height 169
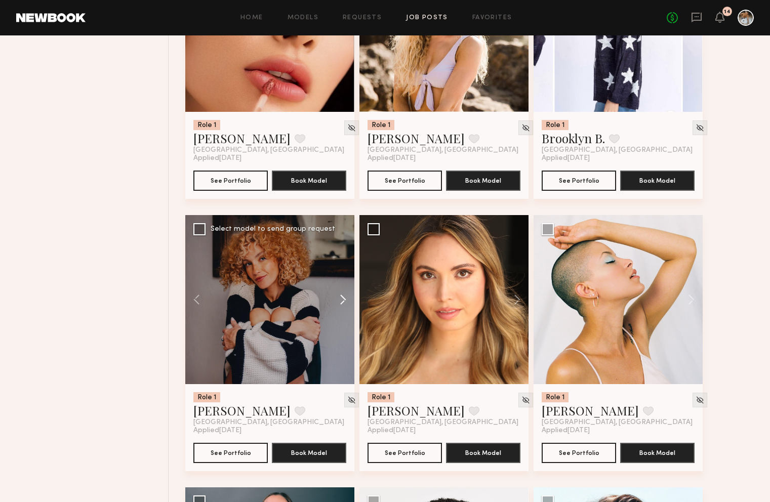
click at [344, 303] on button at bounding box center [338, 299] width 32 height 169
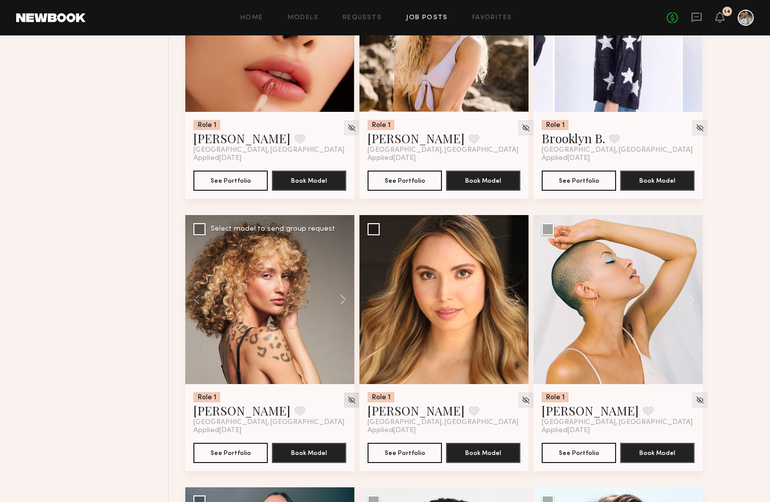
click at [347, 402] on img at bounding box center [351, 400] width 9 height 9
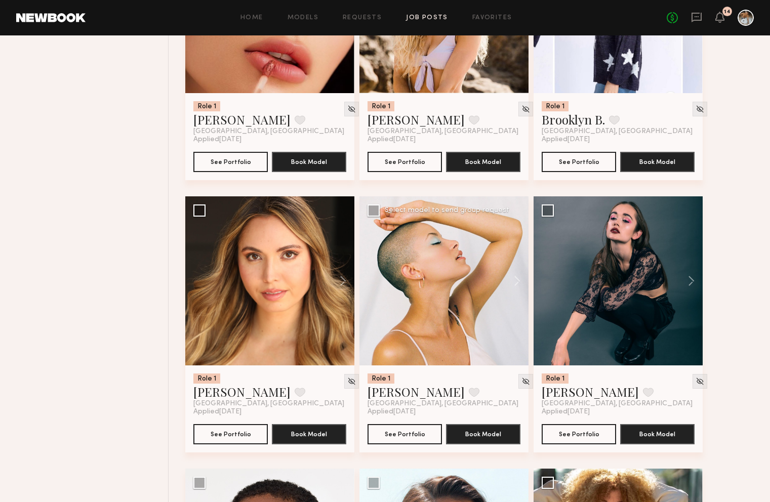
scroll to position [2710, 0]
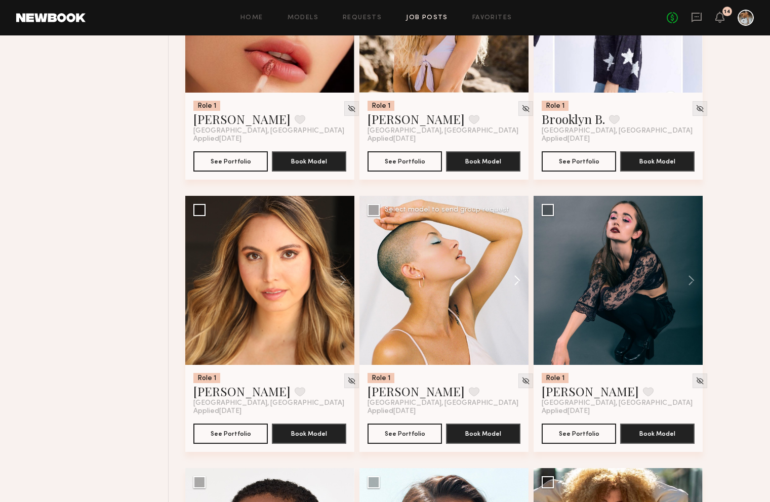
click at [518, 284] on button at bounding box center [512, 280] width 32 height 169
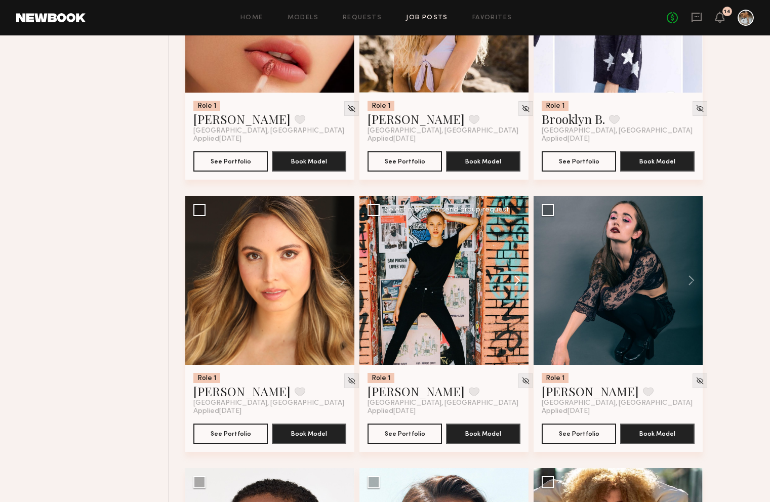
click at [518, 284] on button at bounding box center [512, 280] width 32 height 169
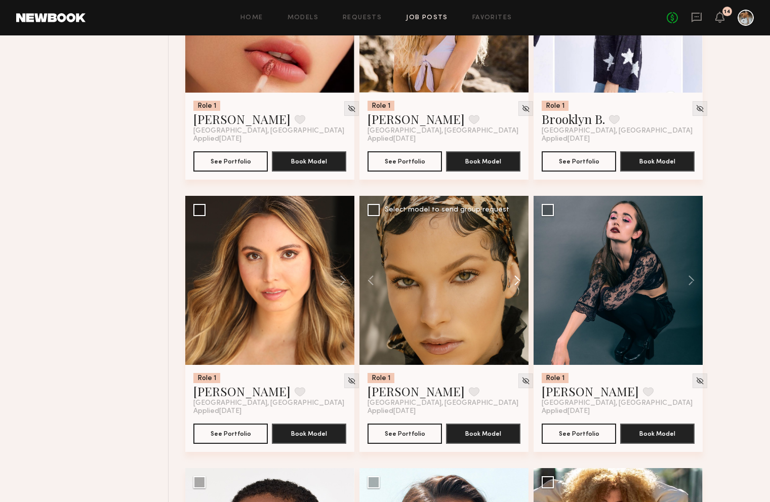
click at [518, 284] on button at bounding box center [512, 280] width 32 height 169
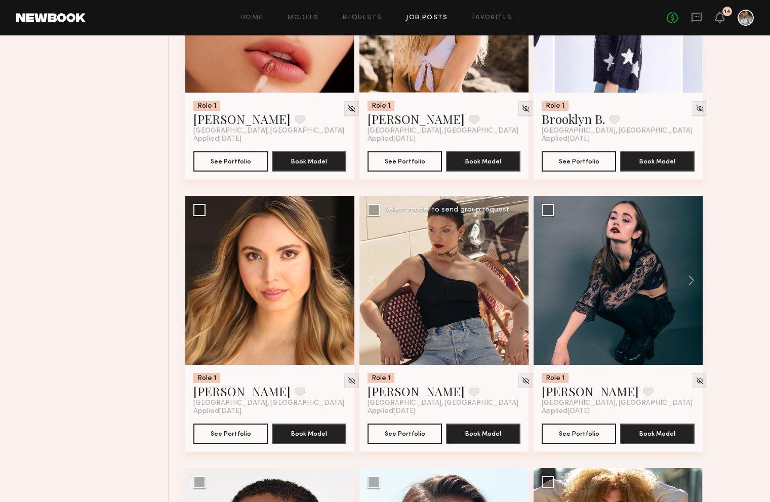
click at [518, 284] on button at bounding box center [512, 280] width 32 height 169
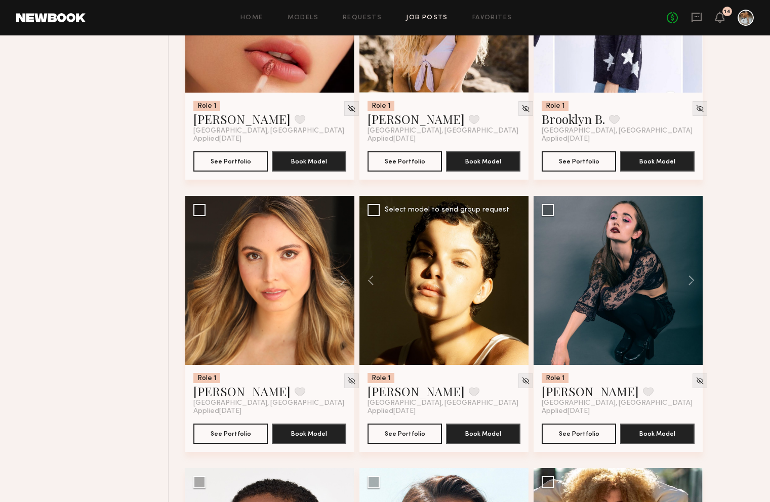
click at [518, 284] on div at bounding box center [443, 280] width 169 height 169
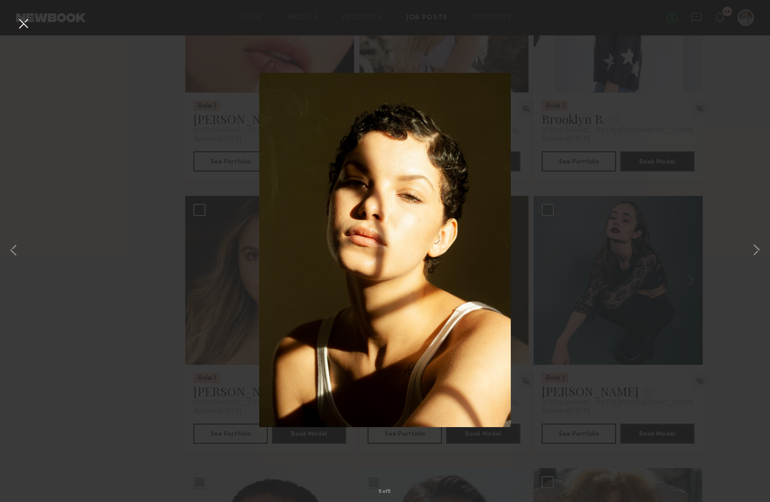
click at [24, 29] on button at bounding box center [23, 24] width 16 height 18
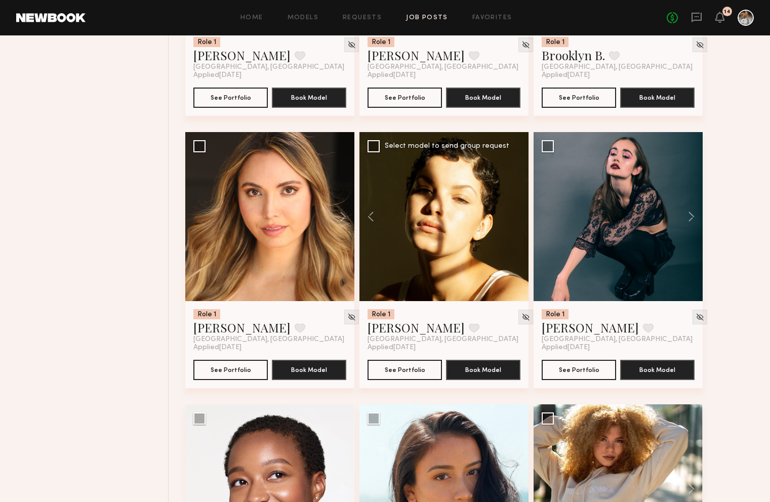
scroll to position [2776, 0]
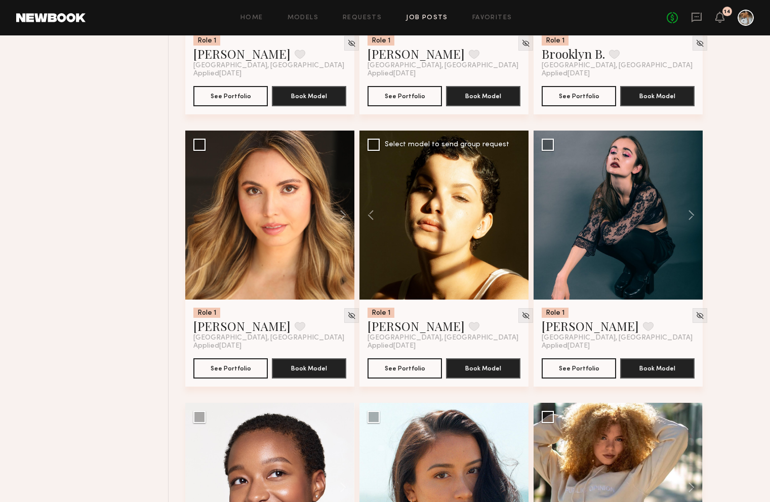
click at [476, 266] on div at bounding box center [443, 215] width 169 height 169
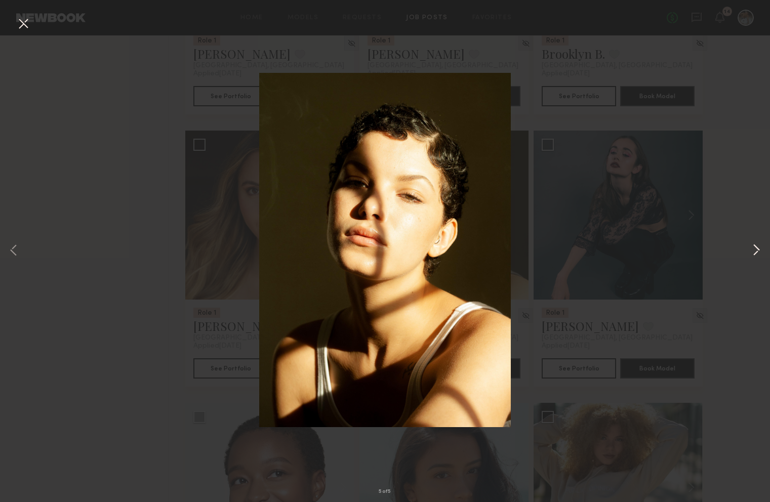
click at [759, 248] on button at bounding box center [756, 251] width 12 height 402
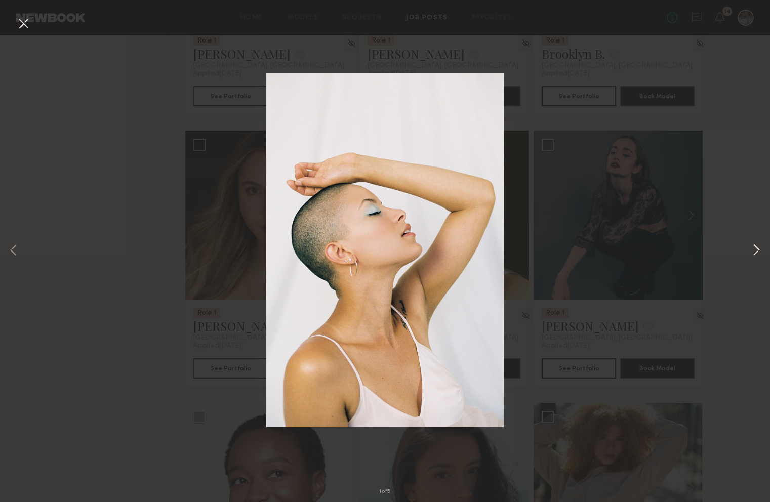
click at [759, 248] on button at bounding box center [756, 251] width 12 height 402
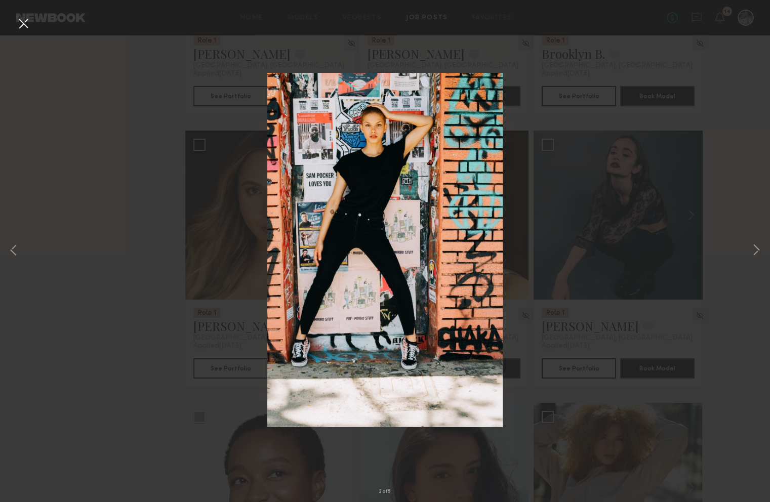
click at [23, 26] on button at bounding box center [23, 24] width 16 height 18
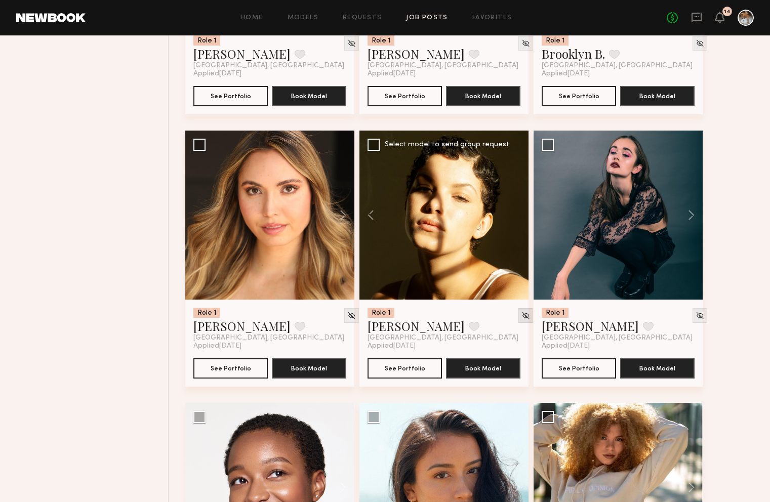
click at [521, 318] on img at bounding box center [525, 315] width 9 height 9
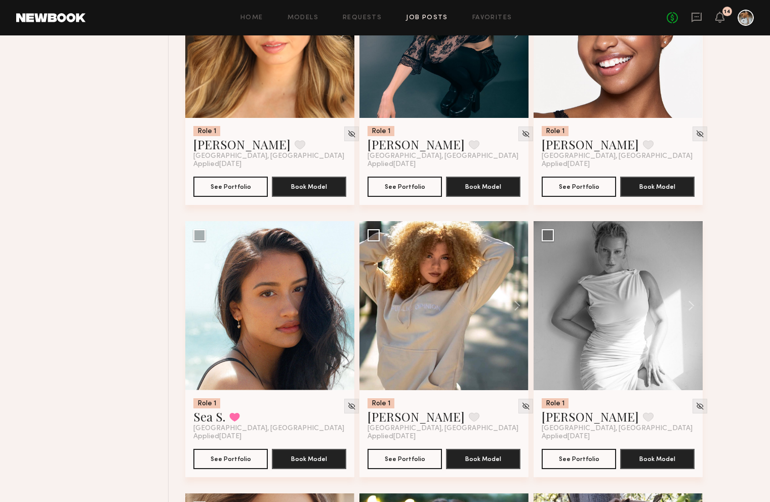
scroll to position [2958, 0]
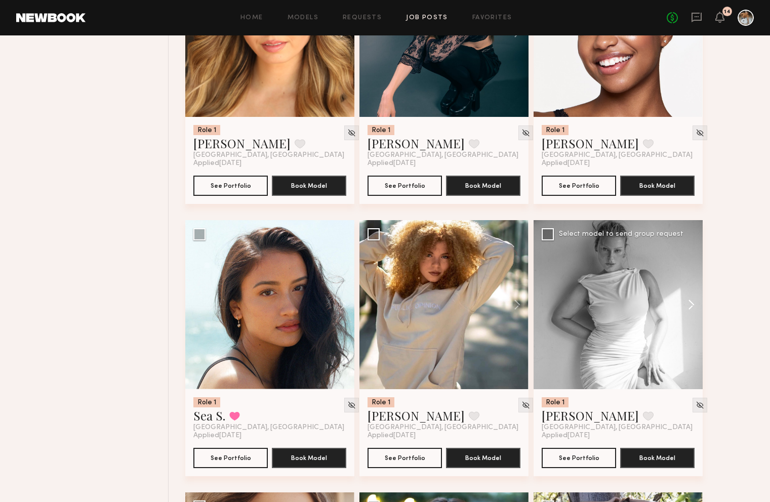
click at [690, 308] on button at bounding box center [686, 304] width 32 height 169
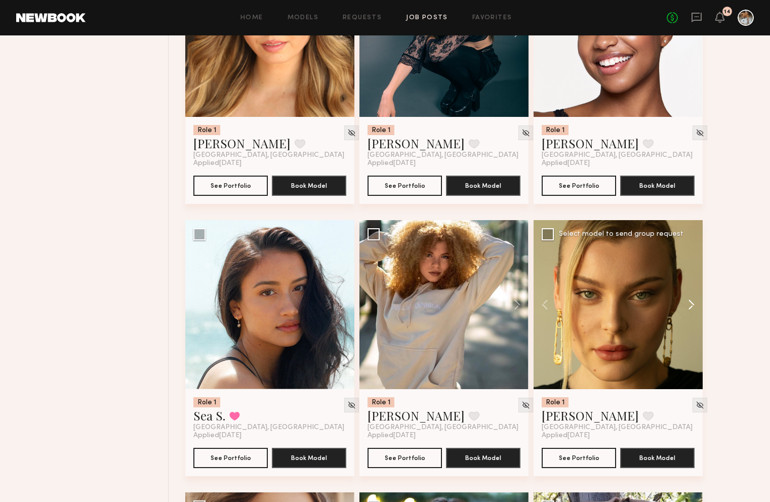
click at [690, 307] on button at bounding box center [686, 304] width 32 height 169
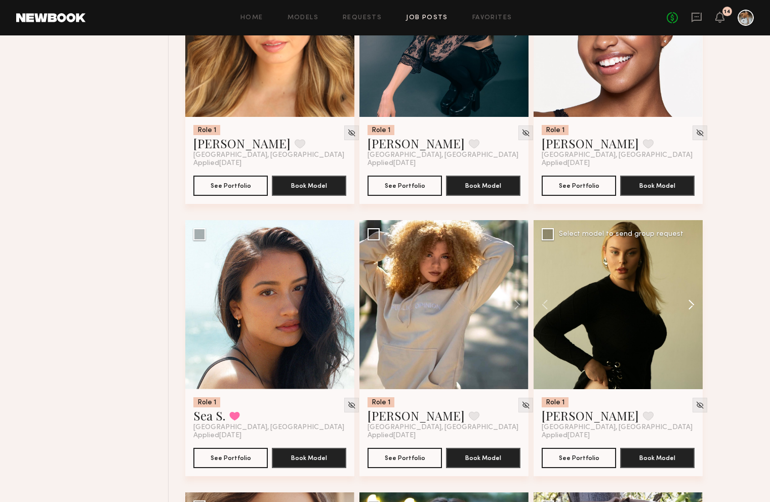
click at [690, 307] on button at bounding box center [686, 304] width 32 height 169
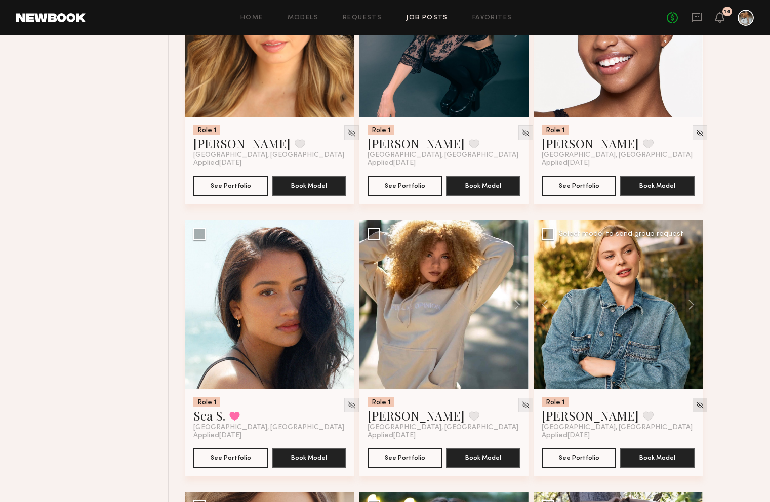
click at [695, 407] on img at bounding box center [699, 405] width 9 height 9
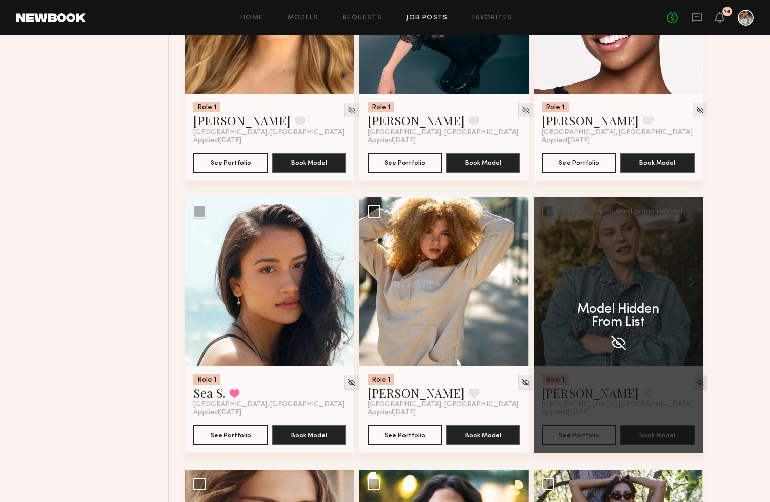
scroll to position [2982, 0]
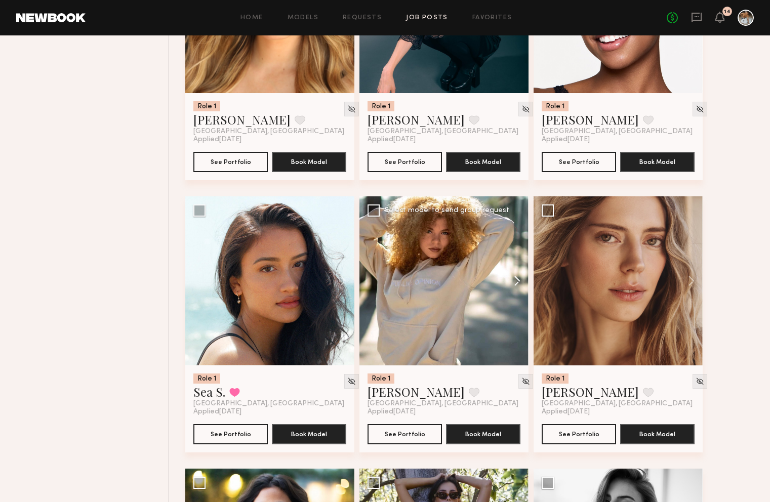
click at [515, 285] on button at bounding box center [512, 280] width 32 height 169
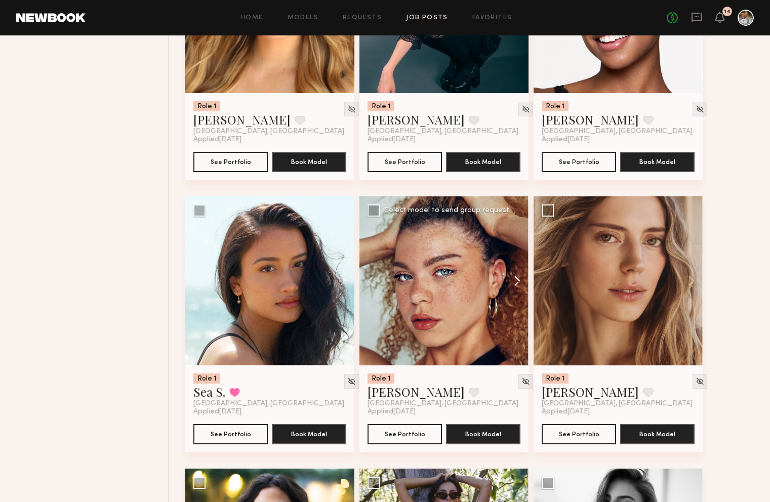
click at [515, 285] on button at bounding box center [512, 280] width 32 height 169
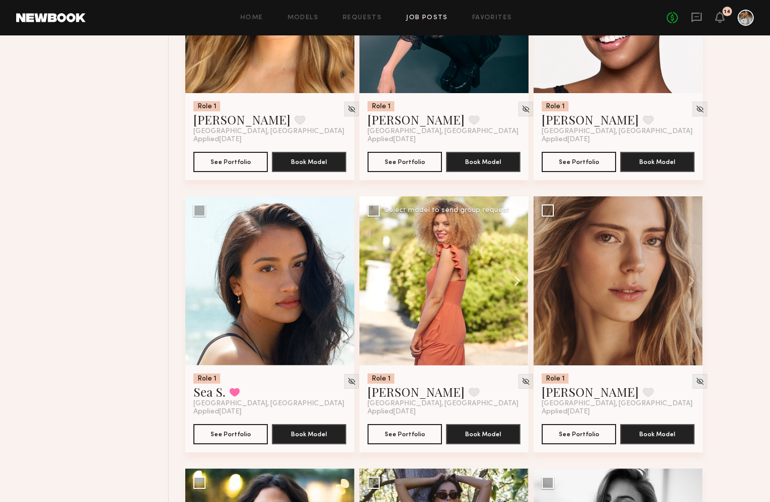
click at [515, 285] on button at bounding box center [512, 280] width 32 height 169
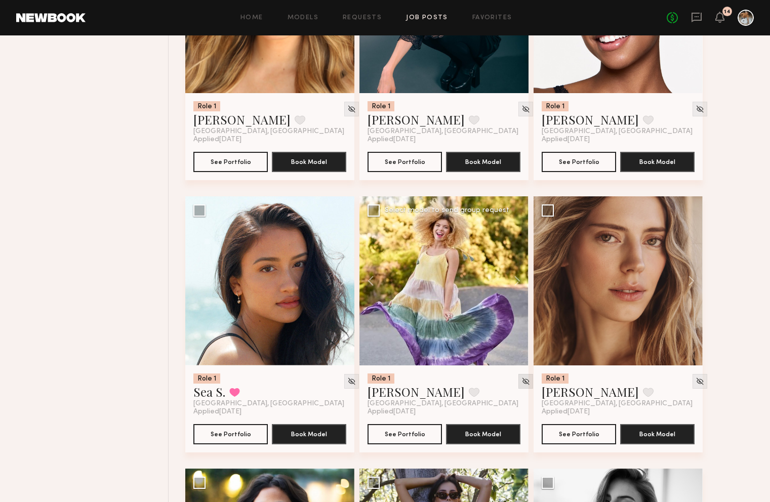
click at [521, 385] on img at bounding box center [525, 381] width 9 height 9
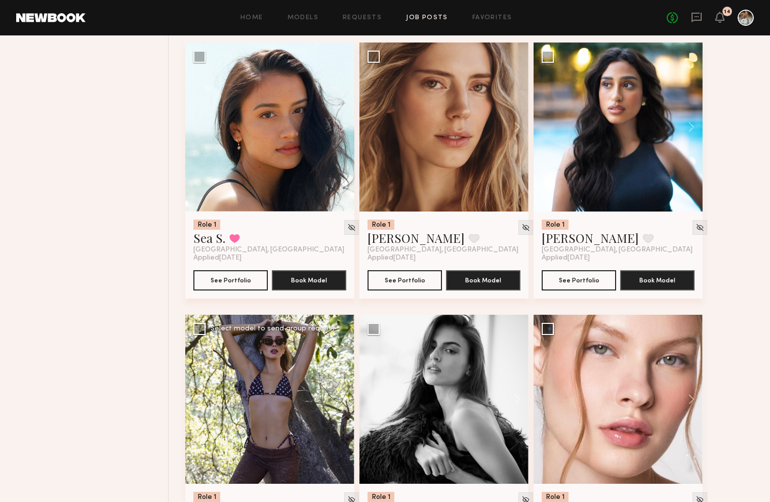
scroll to position [3107, 0]
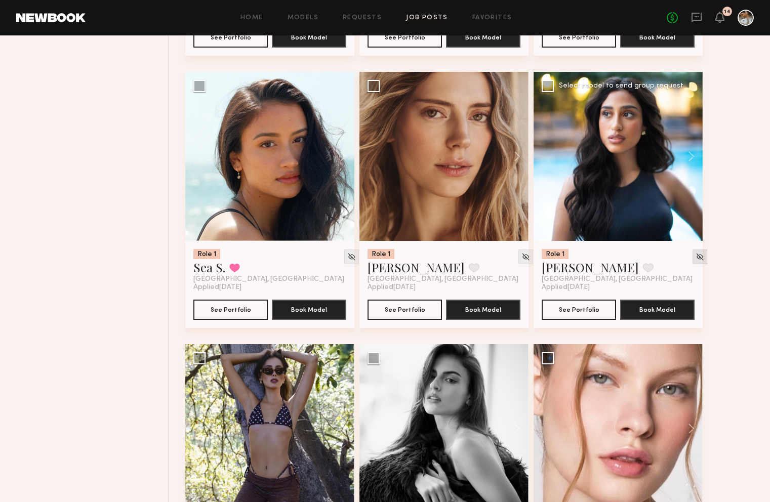
click at [695, 261] on img at bounding box center [699, 257] width 9 height 9
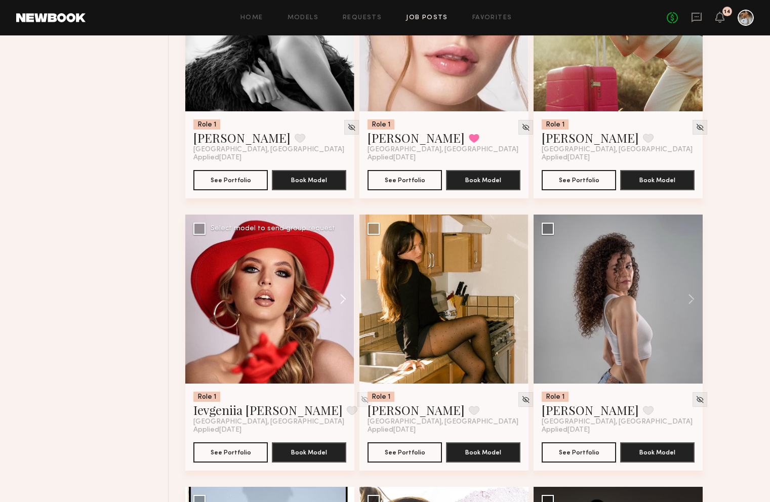
scroll to position [3518, 0]
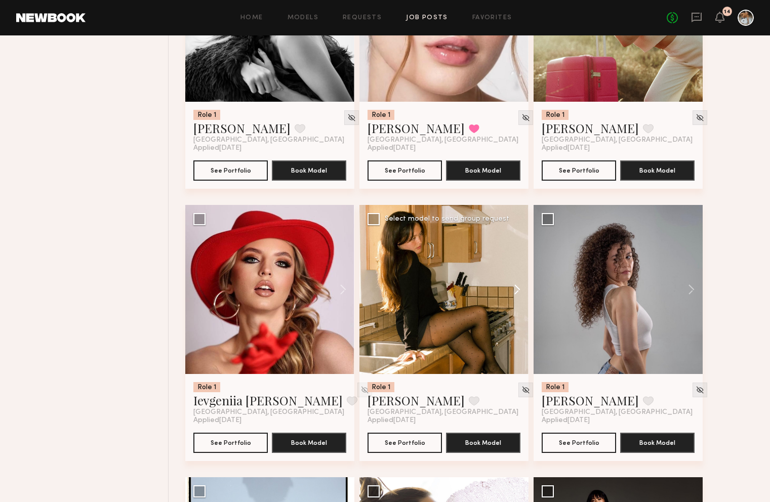
click at [511, 294] on button at bounding box center [512, 289] width 32 height 169
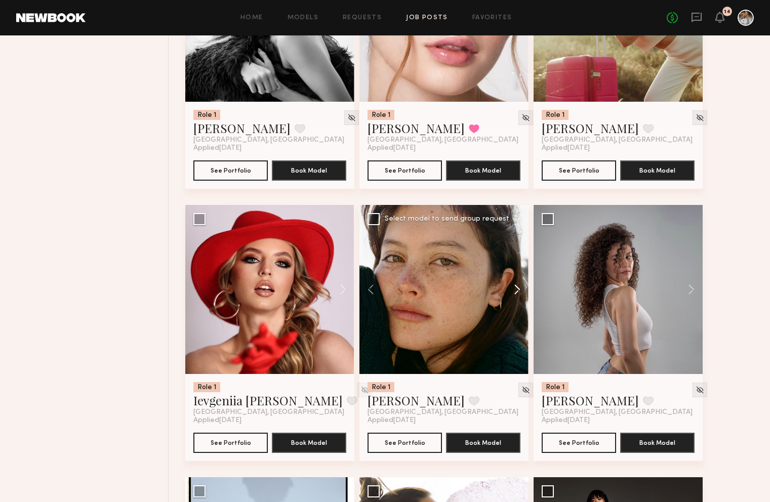
click at [515, 294] on button at bounding box center [512, 289] width 32 height 169
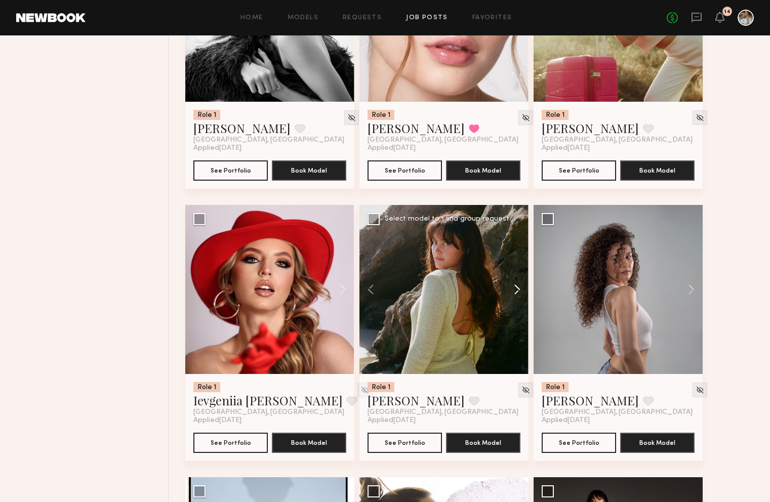
click at [518, 293] on button at bounding box center [512, 289] width 32 height 169
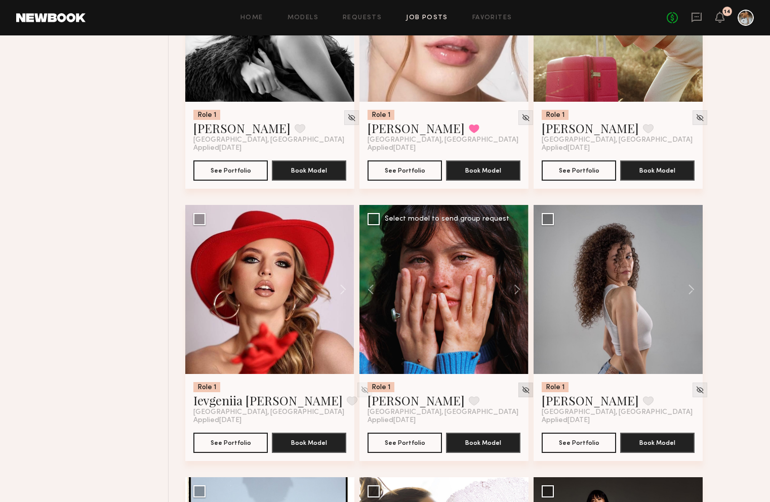
click at [521, 393] on img at bounding box center [525, 390] width 9 height 9
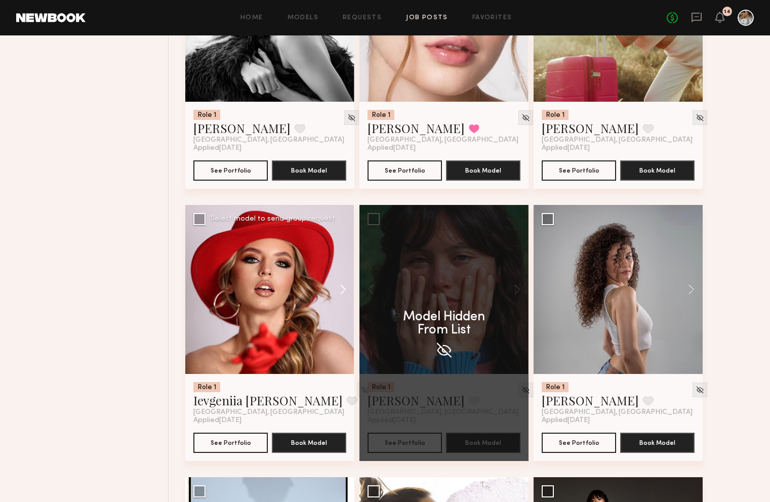
click at [342, 291] on button at bounding box center [338, 289] width 32 height 169
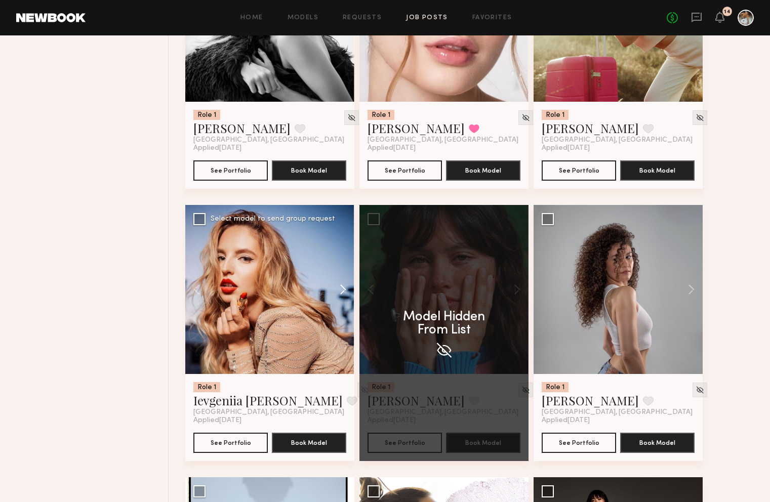
click at [342, 291] on button at bounding box center [338, 289] width 32 height 169
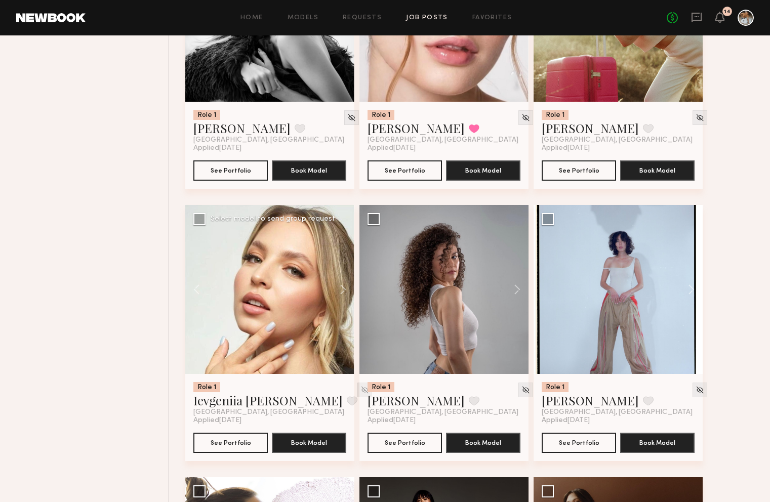
click at [360, 394] on img at bounding box center [364, 390] width 9 height 9
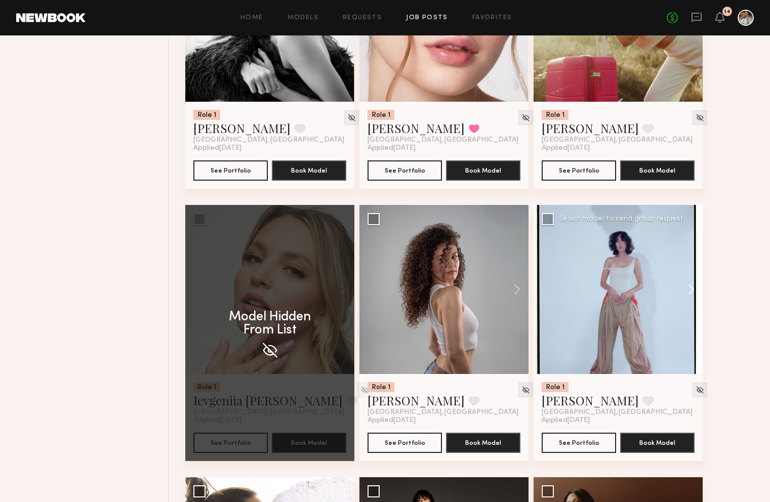
click at [691, 293] on button at bounding box center [686, 289] width 32 height 169
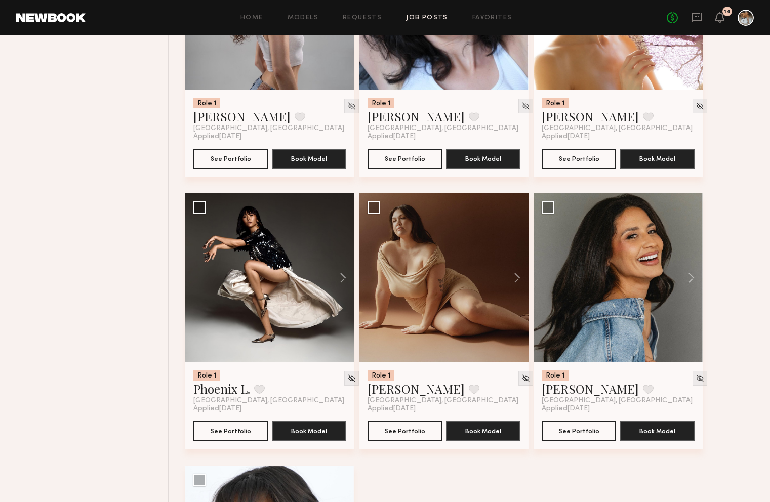
scroll to position [3860, 0]
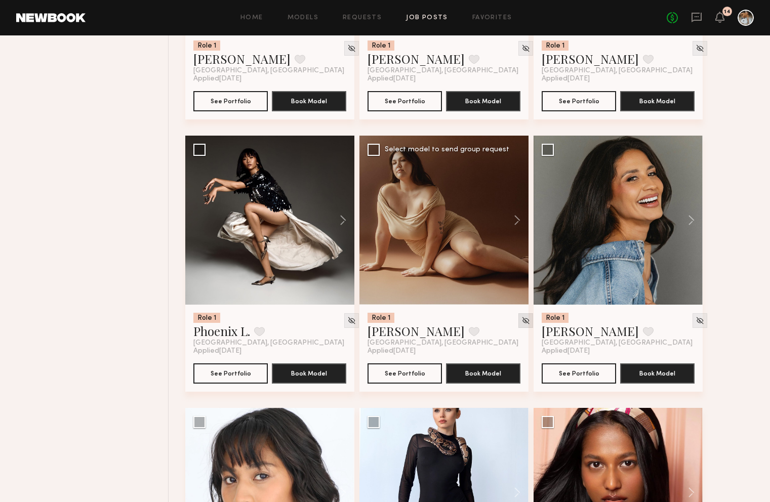
click at [521, 322] on img at bounding box center [525, 320] width 9 height 9
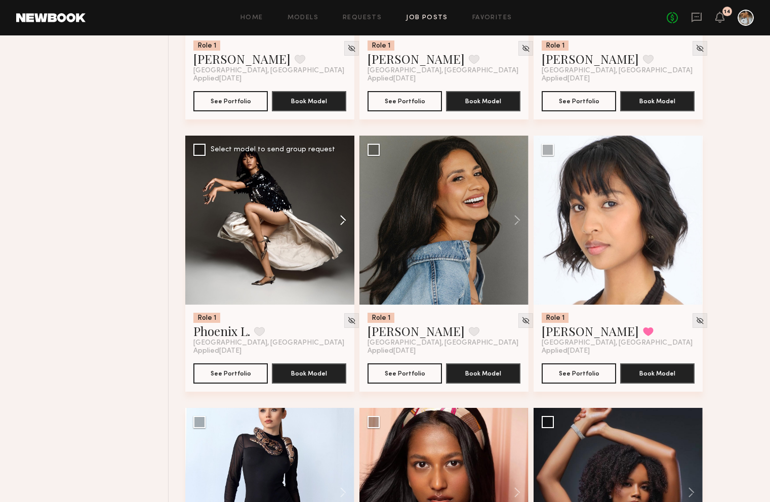
click at [344, 225] on button at bounding box center [338, 220] width 32 height 169
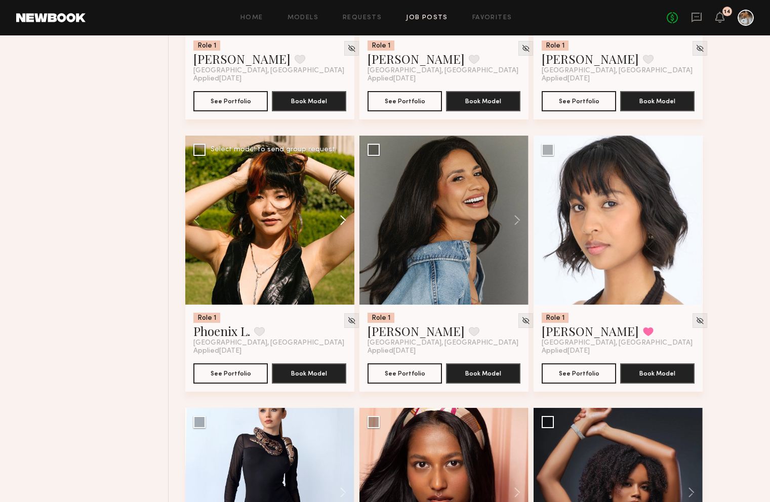
click at [344, 225] on button at bounding box center [338, 220] width 32 height 169
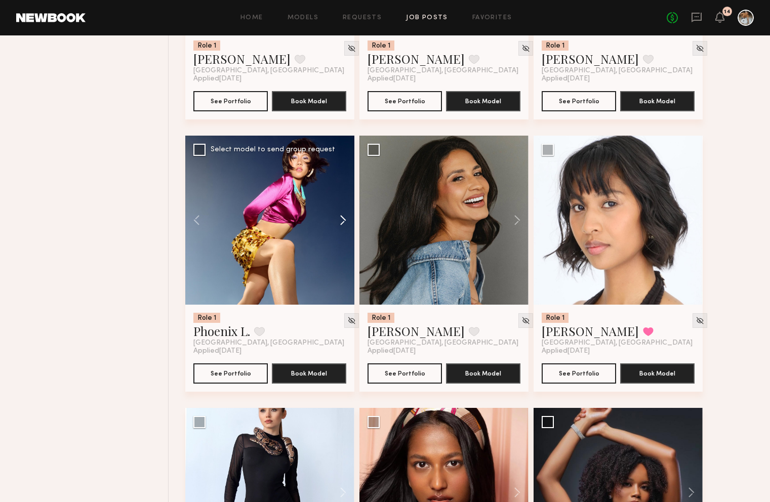
click at [344, 225] on button at bounding box center [338, 220] width 32 height 169
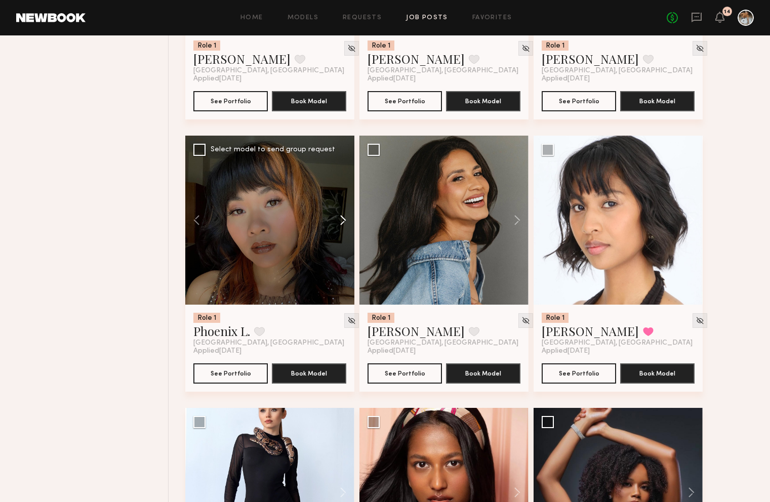
click at [344, 225] on button at bounding box center [338, 220] width 32 height 169
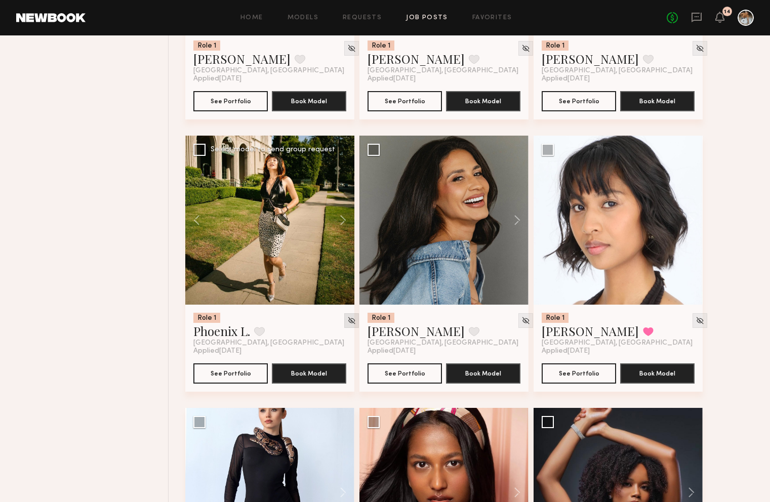
click at [344, 326] on div at bounding box center [351, 320] width 15 height 15
click at [347, 325] on img at bounding box center [351, 320] width 9 height 9
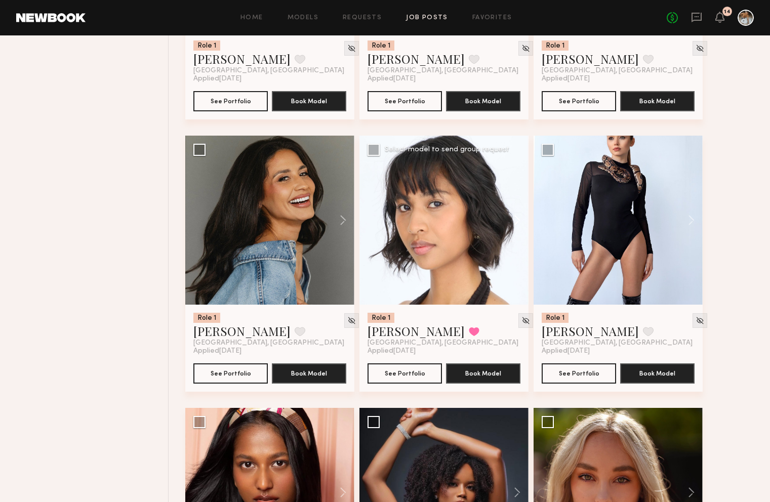
click at [516, 225] on button at bounding box center [512, 220] width 32 height 169
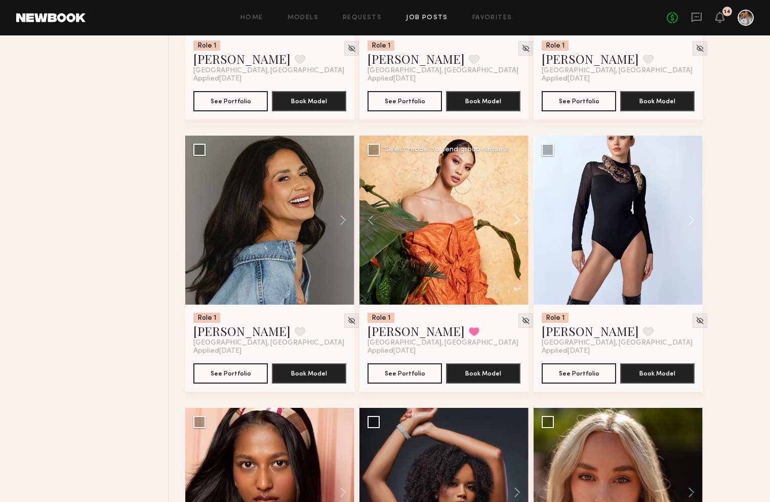
click at [516, 225] on button at bounding box center [512, 220] width 32 height 169
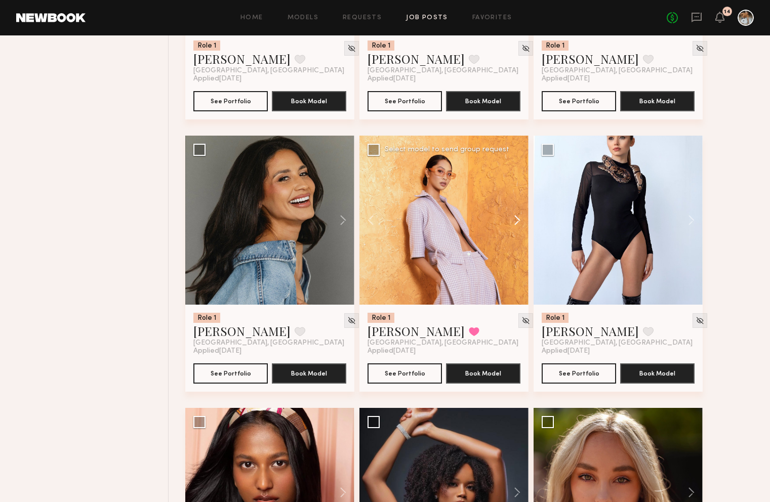
click at [516, 225] on button at bounding box center [512, 220] width 32 height 169
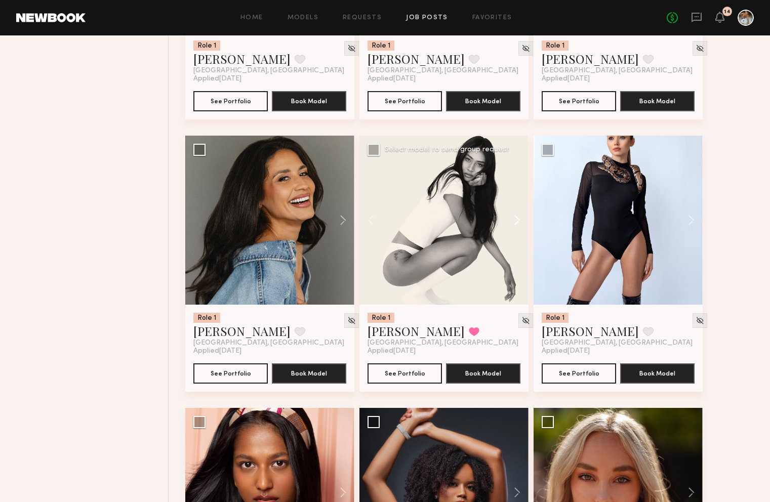
click at [516, 225] on button at bounding box center [512, 220] width 32 height 169
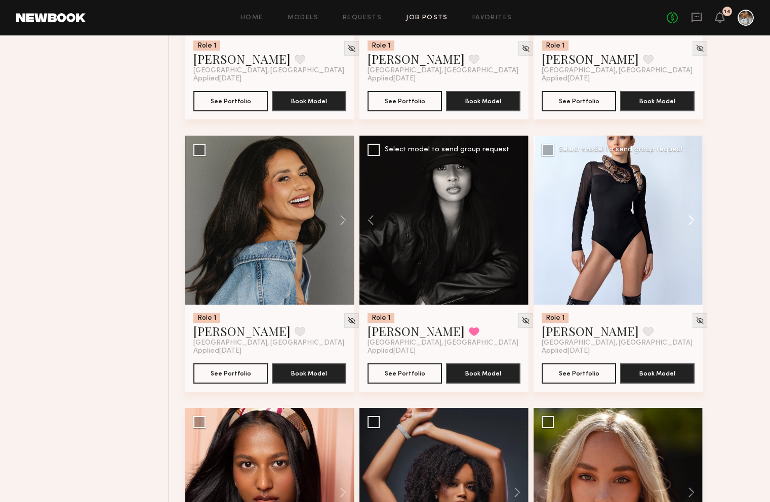
click at [691, 225] on button at bounding box center [686, 220] width 32 height 169
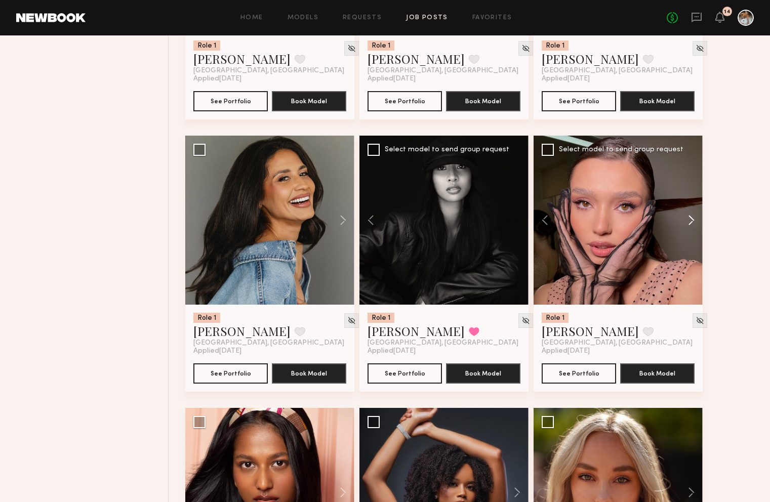
click at [691, 225] on button at bounding box center [686, 220] width 32 height 169
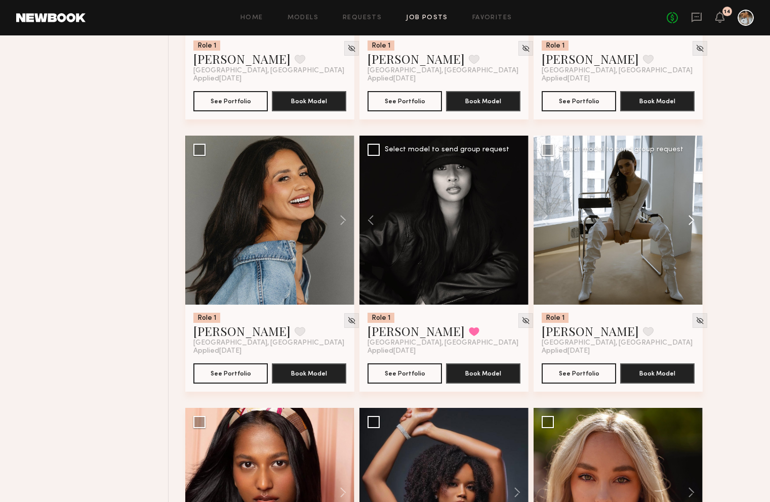
click at [691, 225] on button at bounding box center [686, 220] width 32 height 169
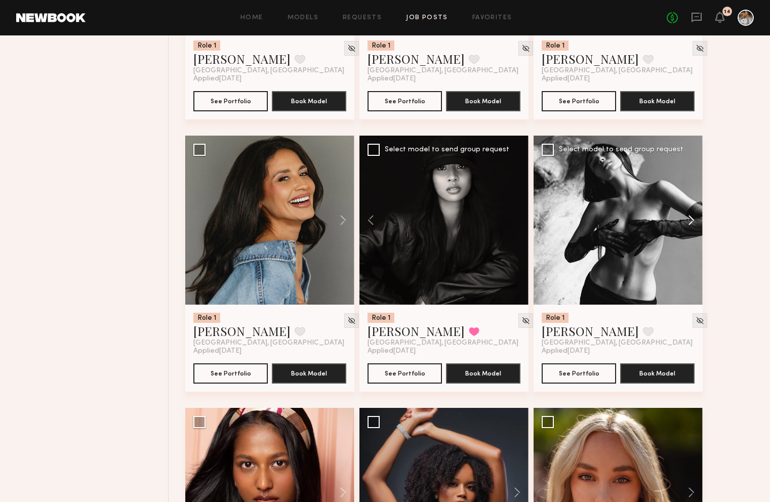
click at [691, 225] on button at bounding box center [686, 220] width 32 height 169
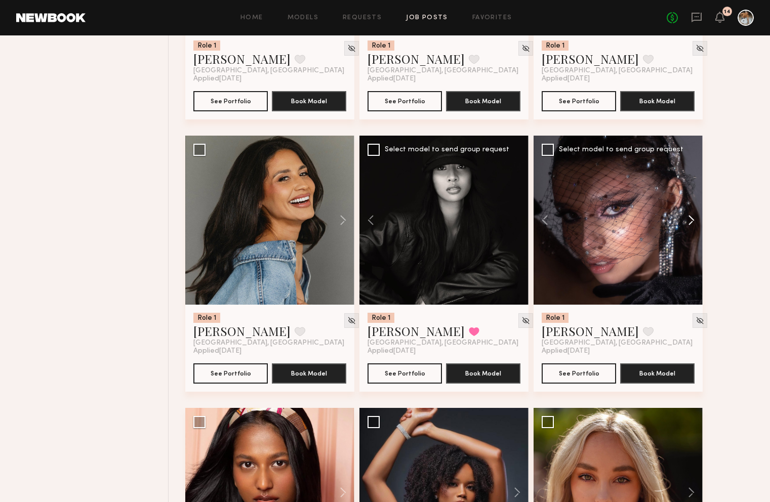
click at [691, 225] on button at bounding box center [686, 220] width 32 height 169
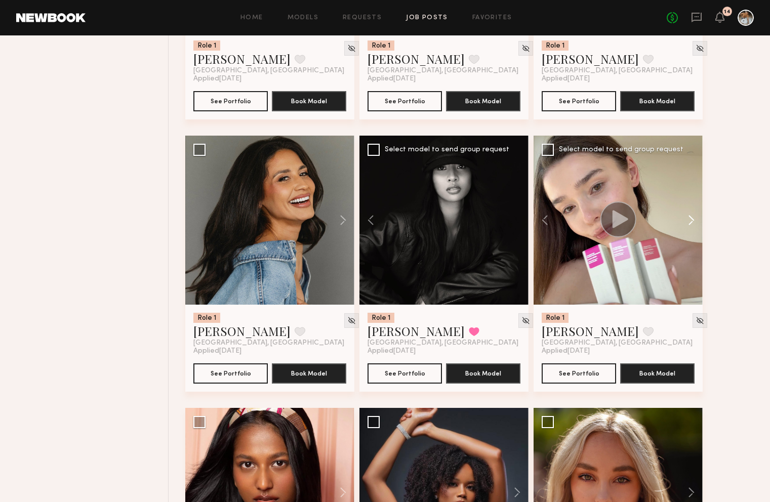
click at [691, 225] on button at bounding box center [686, 220] width 32 height 169
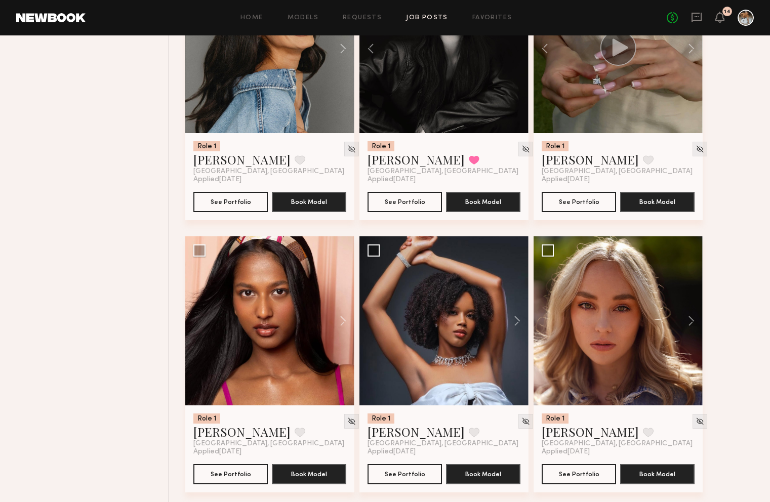
scroll to position [4097, 0]
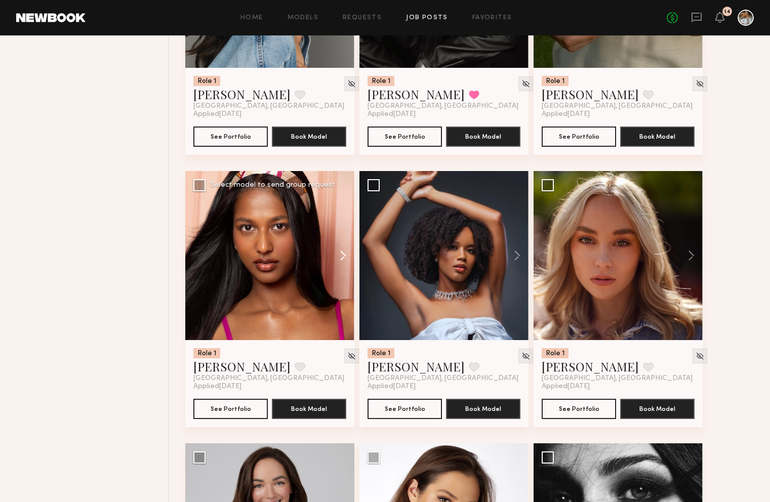
click at [345, 255] on button at bounding box center [338, 255] width 32 height 169
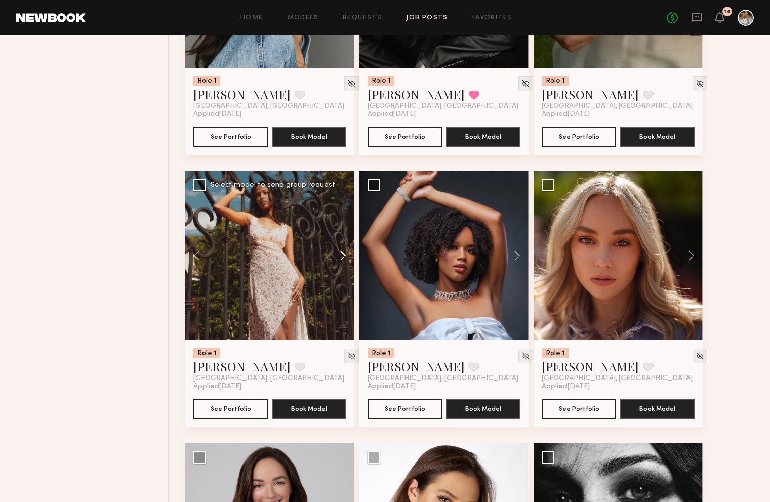
click at [346, 259] on button at bounding box center [338, 255] width 32 height 169
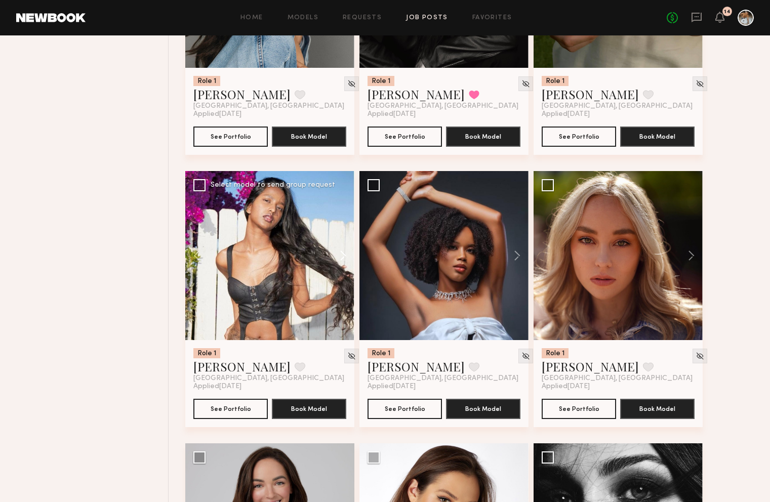
click at [346, 259] on button at bounding box center [338, 255] width 32 height 169
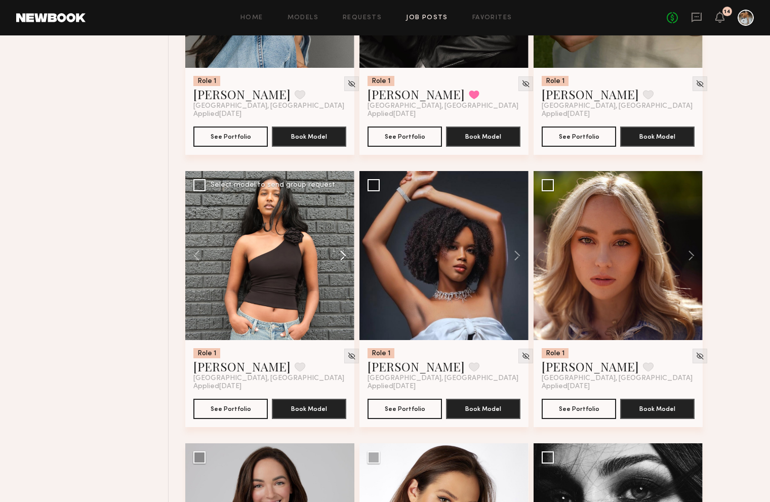
click at [346, 259] on button at bounding box center [338, 255] width 32 height 169
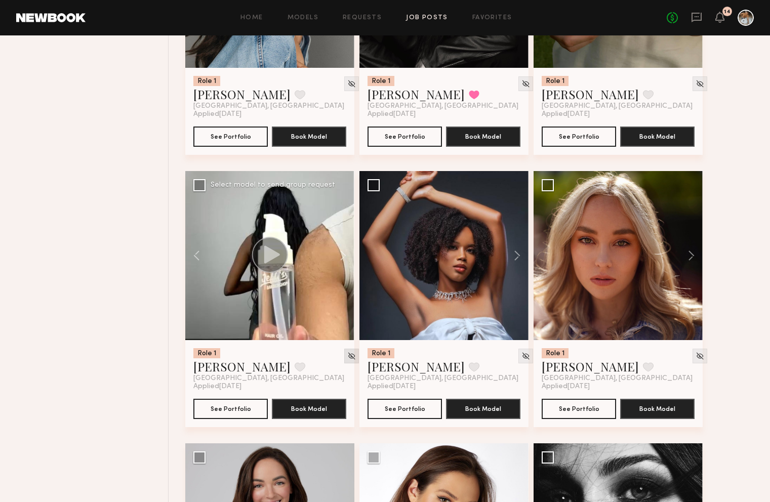
click at [347, 358] on img at bounding box center [351, 356] width 9 height 9
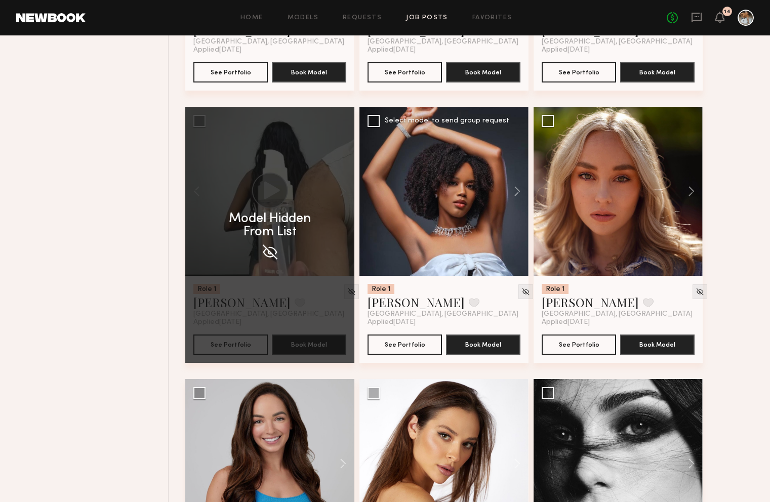
scroll to position [4162, 0]
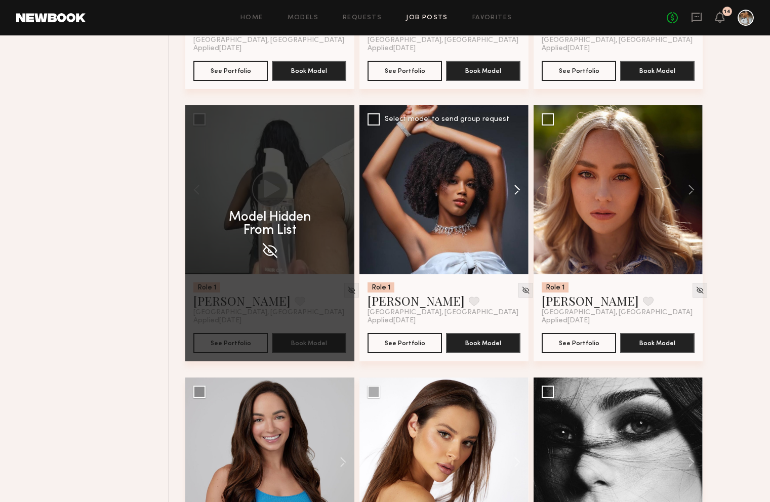
click at [518, 190] on button at bounding box center [512, 189] width 32 height 169
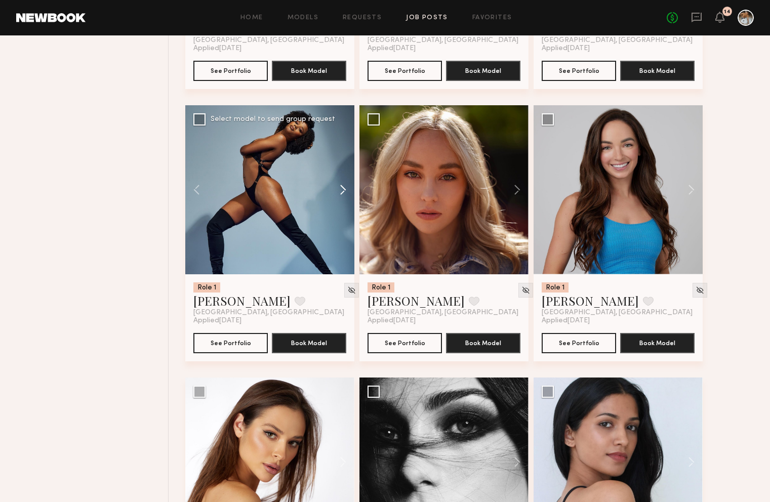
click at [518, 190] on button at bounding box center [512, 189] width 32 height 169
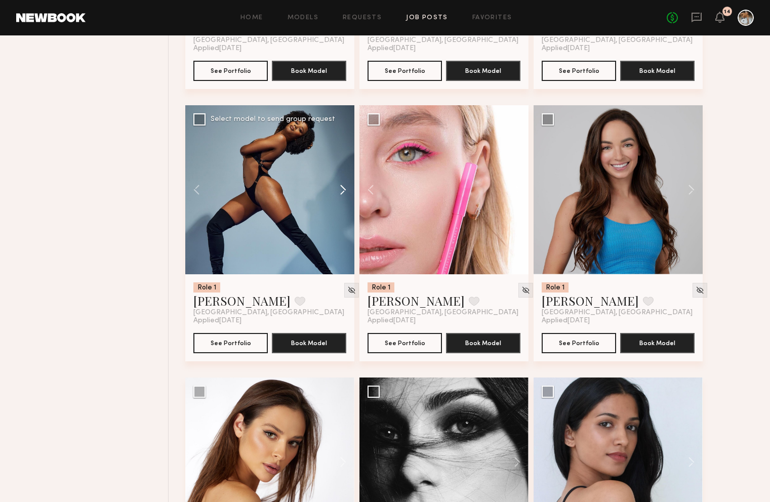
click at [518, 190] on button at bounding box center [512, 189] width 32 height 169
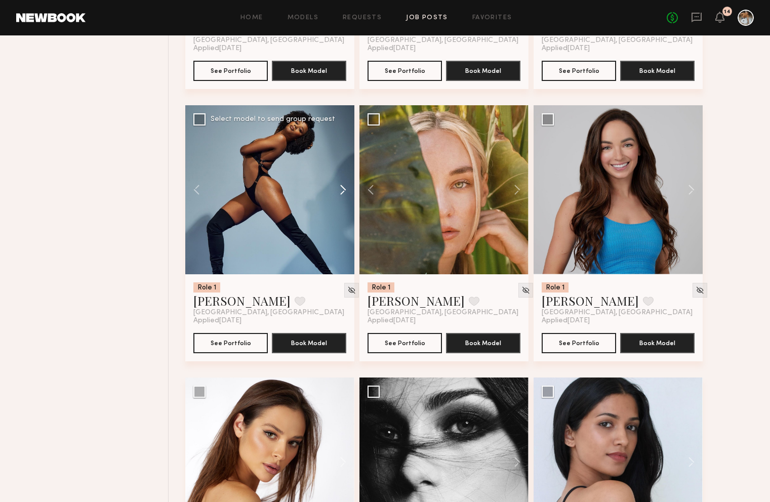
click at [518, 190] on button at bounding box center [512, 189] width 32 height 169
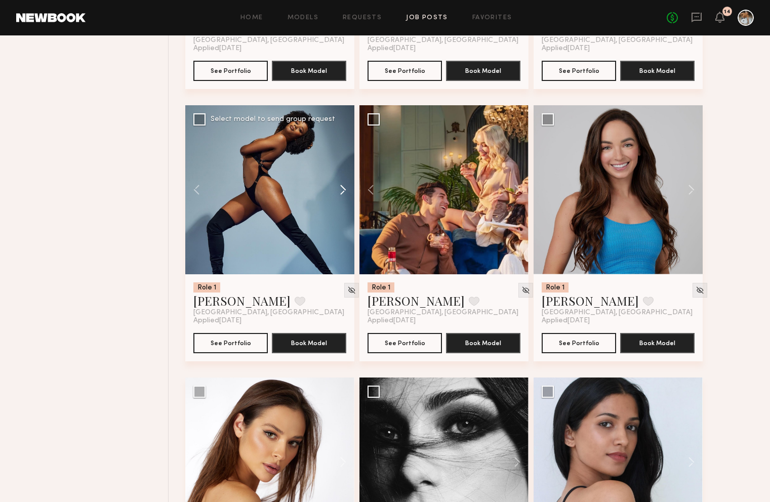
click at [518, 190] on button at bounding box center [512, 189] width 32 height 169
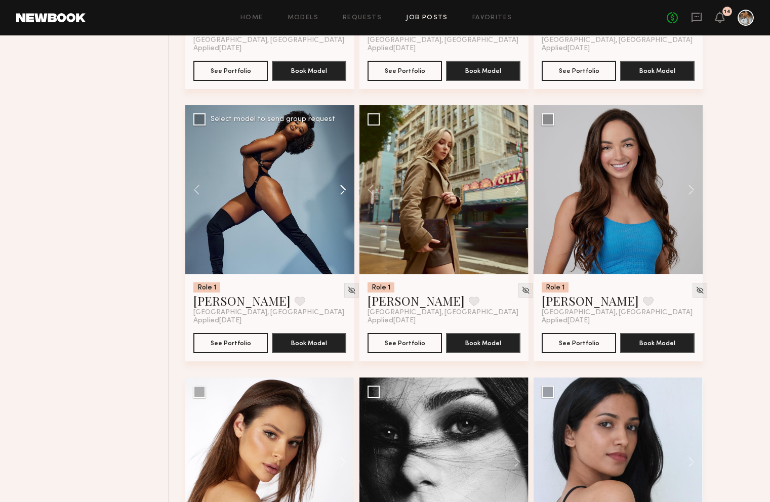
click at [518, 190] on button at bounding box center [512, 189] width 32 height 169
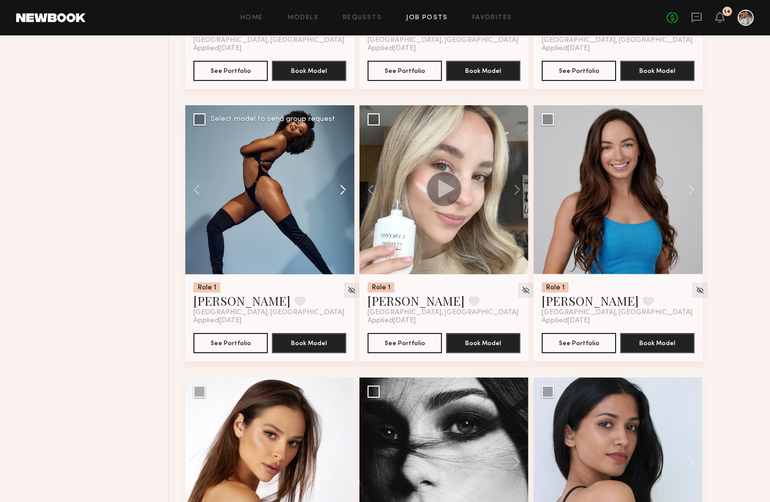
click at [518, 190] on button at bounding box center [512, 189] width 32 height 169
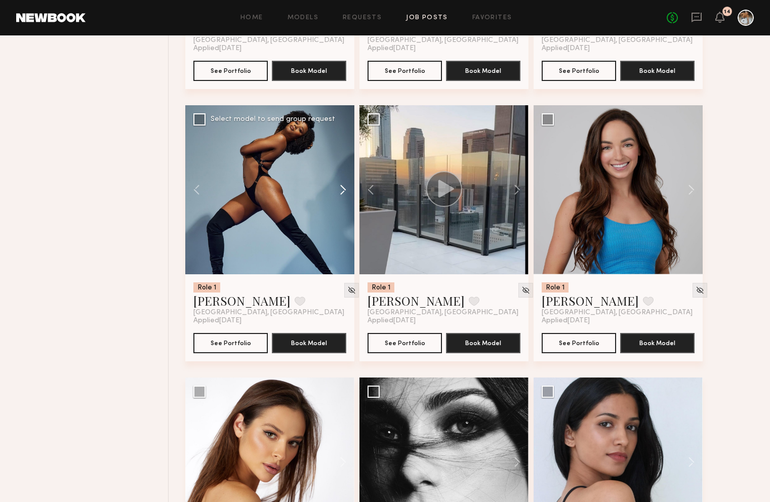
click at [518, 190] on button at bounding box center [512, 189] width 32 height 169
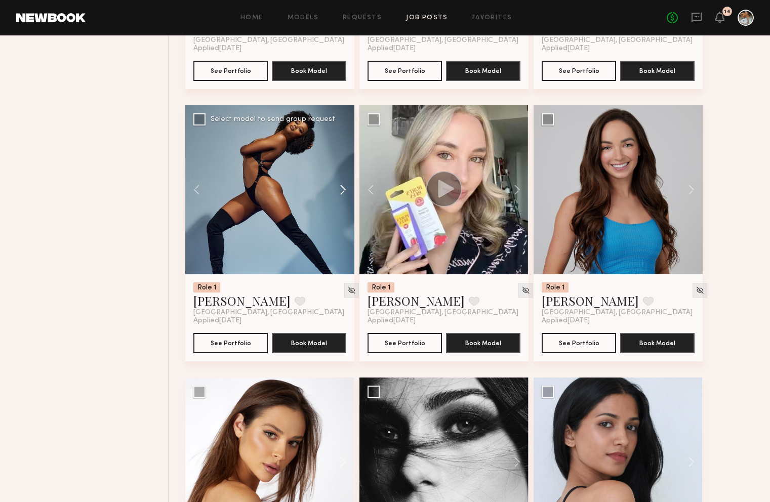
click at [518, 190] on button at bounding box center [512, 189] width 32 height 169
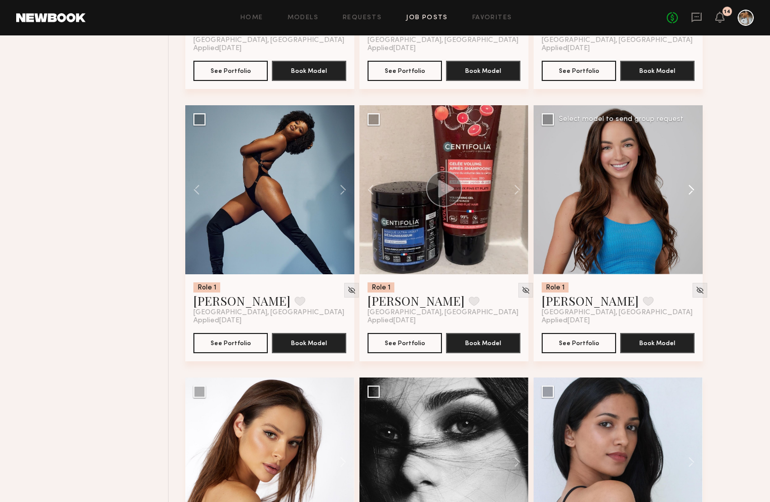
click at [688, 194] on button at bounding box center [686, 189] width 32 height 169
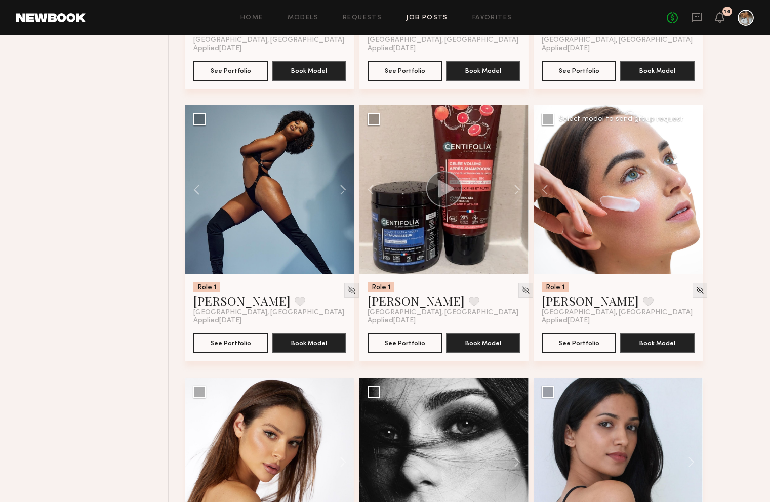
click at [688, 194] on button at bounding box center [686, 189] width 32 height 169
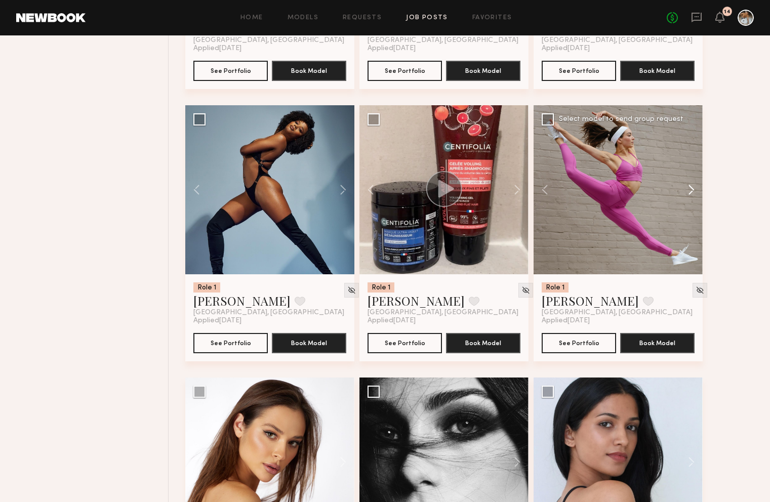
click at [692, 194] on button at bounding box center [686, 189] width 32 height 169
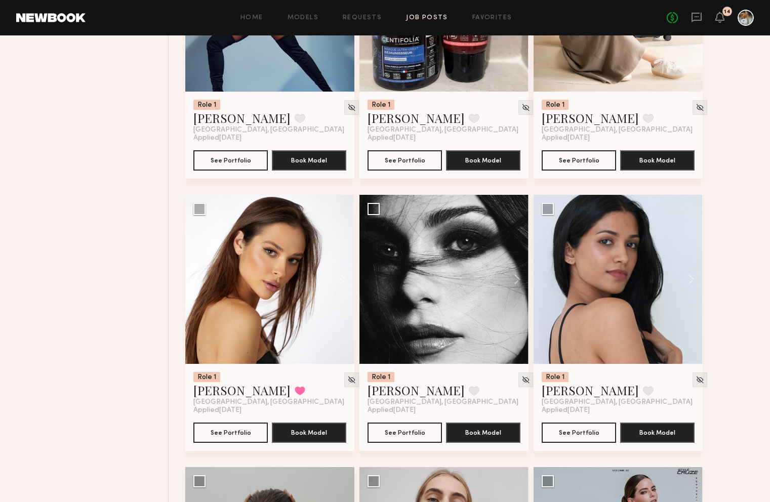
scroll to position [4360, 0]
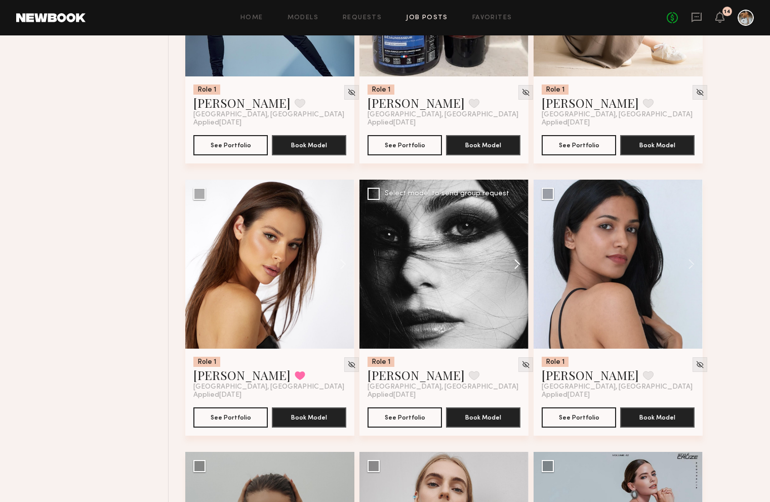
click at [513, 263] on button at bounding box center [512, 264] width 32 height 169
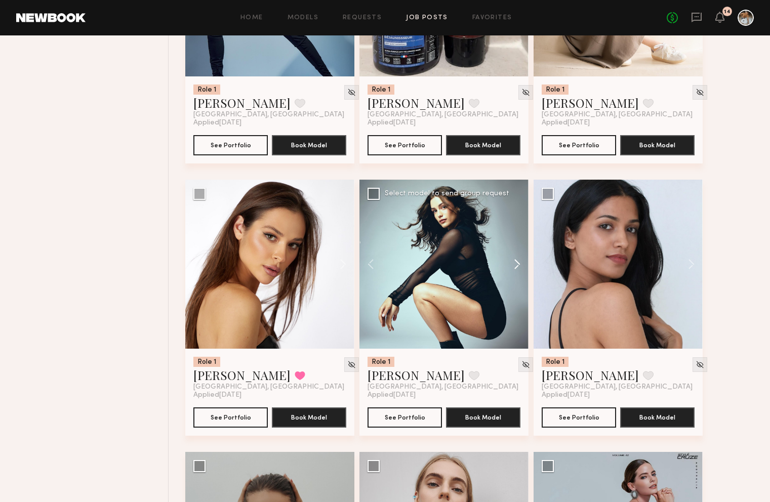
click at [514, 267] on button at bounding box center [512, 264] width 32 height 169
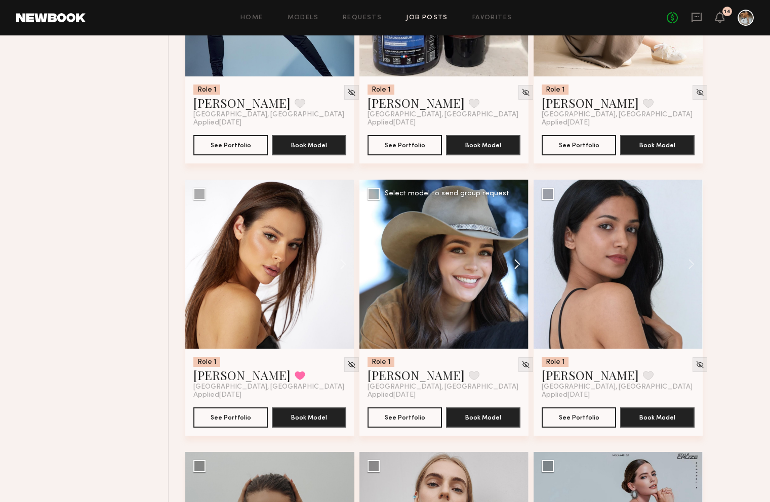
click at [514, 267] on button at bounding box center [512, 264] width 32 height 169
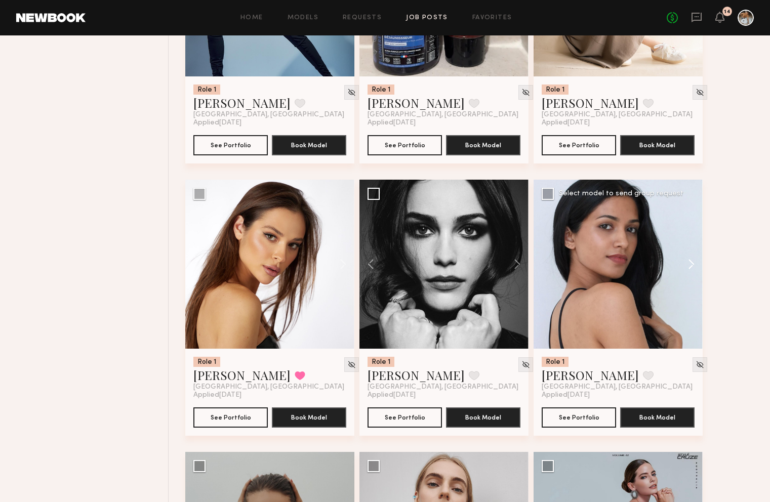
click at [687, 267] on button at bounding box center [686, 264] width 32 height 169
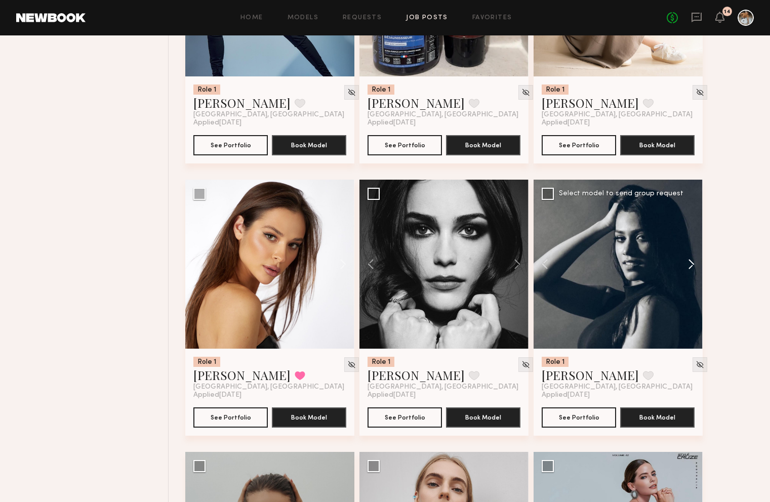
click at [692, 268] on button at bounding box center [686, 264] width 32 height 169
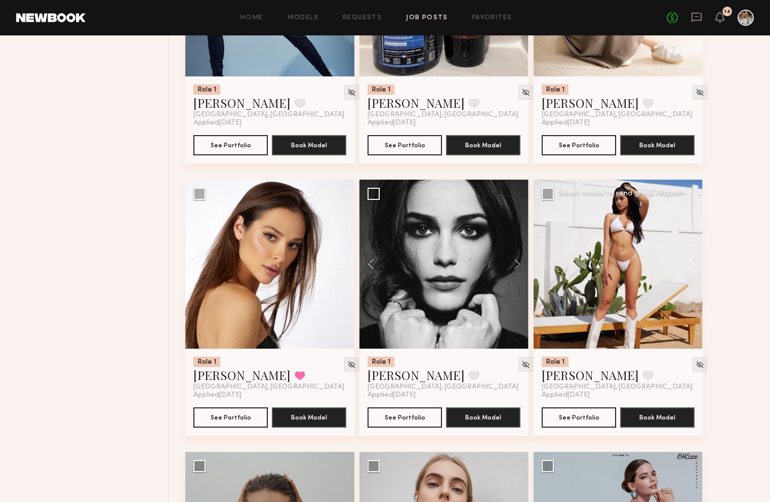
click at [692, 268] on button at bounding box center [686, 264] width 32 height 169
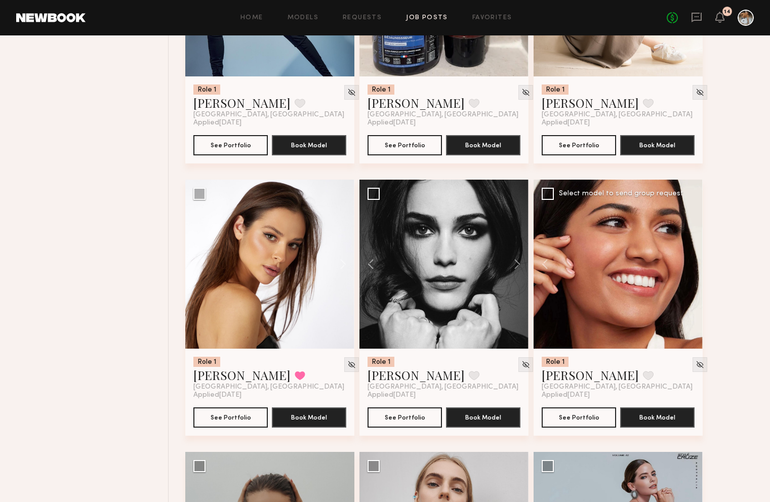
click at [692, 268] on div at bounding box center [617, 264] width 169 height 169
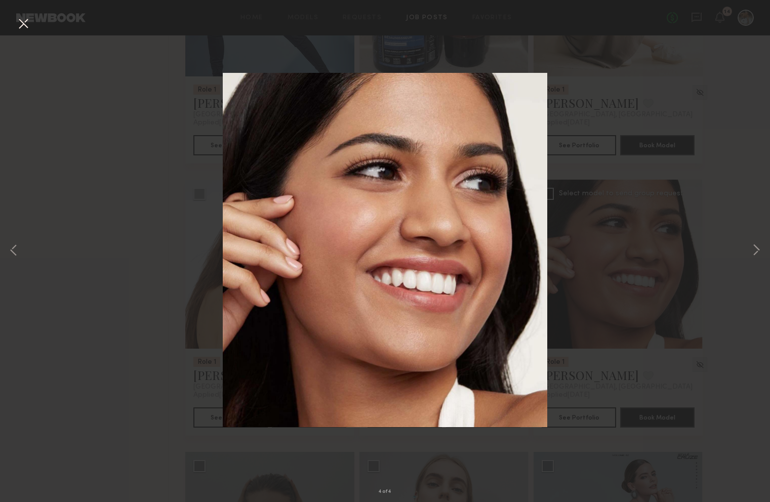
click at [655, 146] on div "4 of 4" at bounding box center [385, 251] width 770 height 502
click at [26, 26] on button at bounding box center [23, 24] width 16 height 18
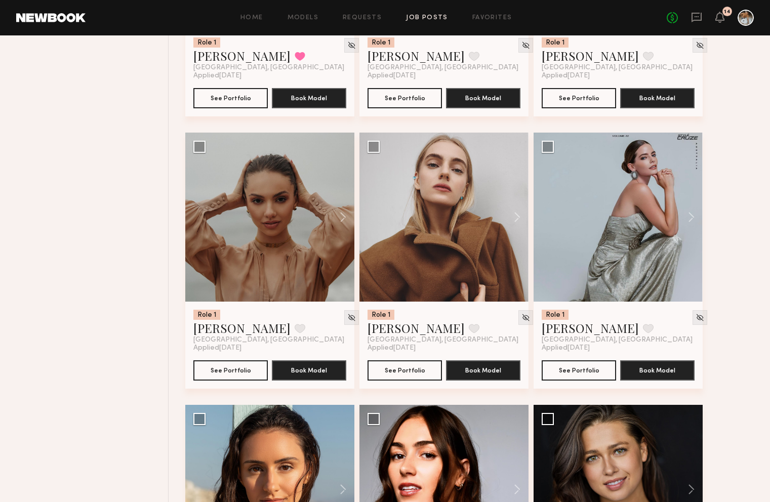
scroll to position [4705, 0]
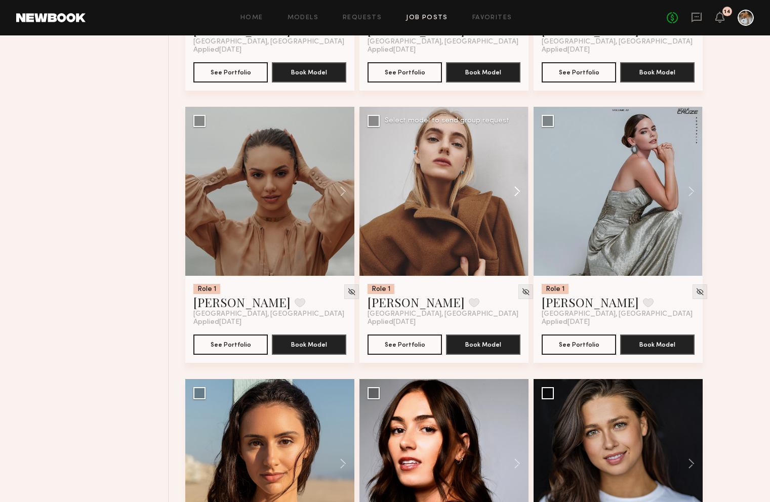
click at [520, 192] on button at bounding box center [512, 191] width 32 height 169
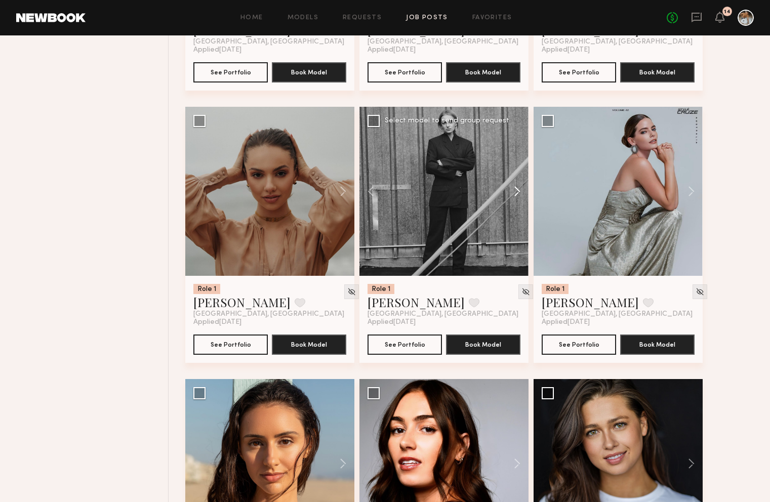
click at [520, 191] on button at bounding box center [512, 191] width 32 height 169
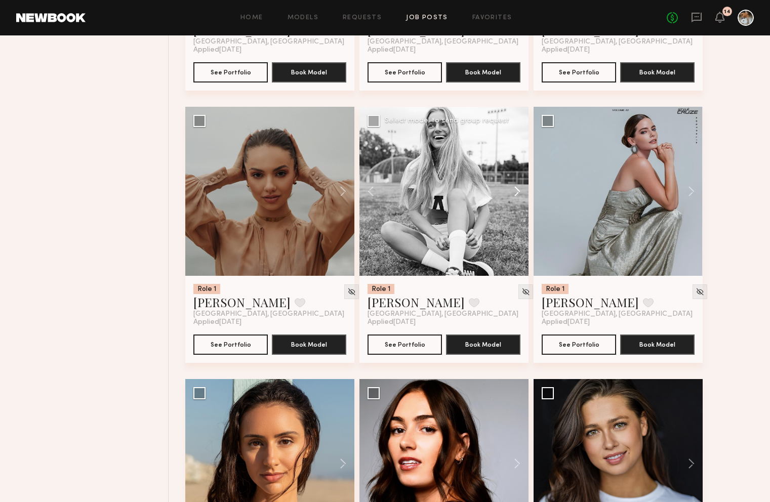
click at [519, 189] on button at bounding box center [512, 191] width 32 height 169
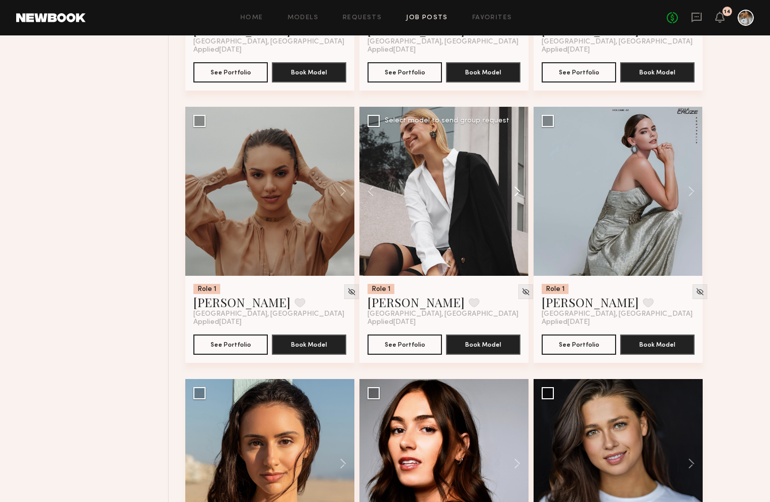
click at [519, 189] on button at bounding box center [512, 191] width 32 height 169
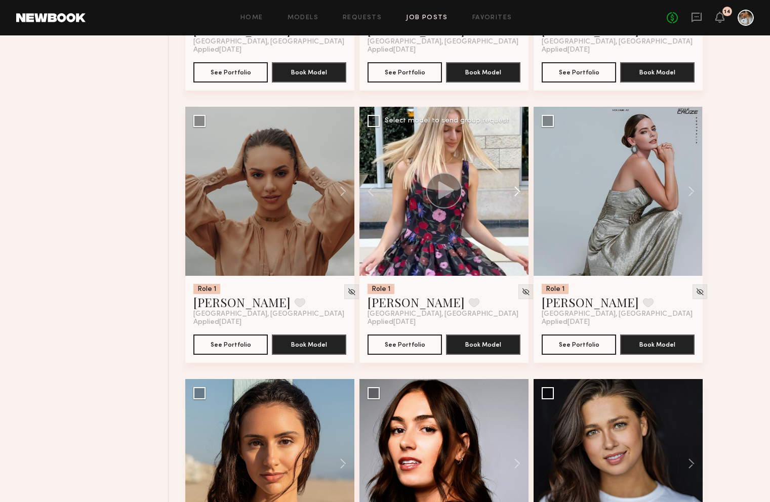
click at [519, 189] on button at bounding box center [512, 191] width 32 height 169
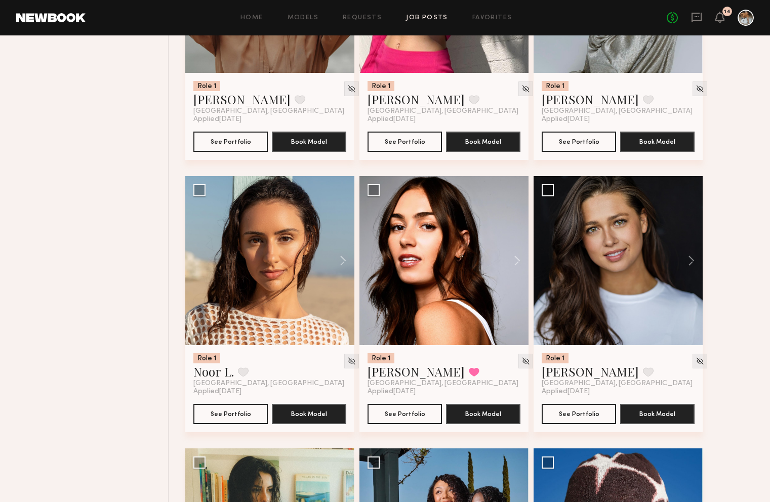
scroll to position [4925, 0]
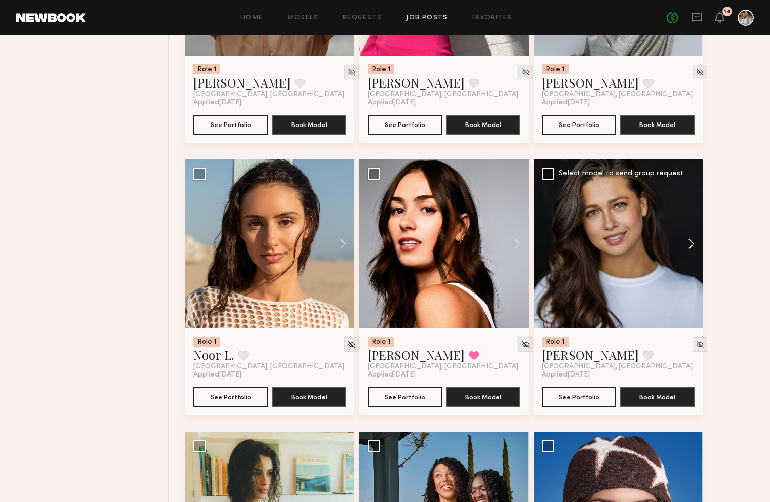
click at [696, 251] on button at bounding box center [686, 243] width 32 height 169
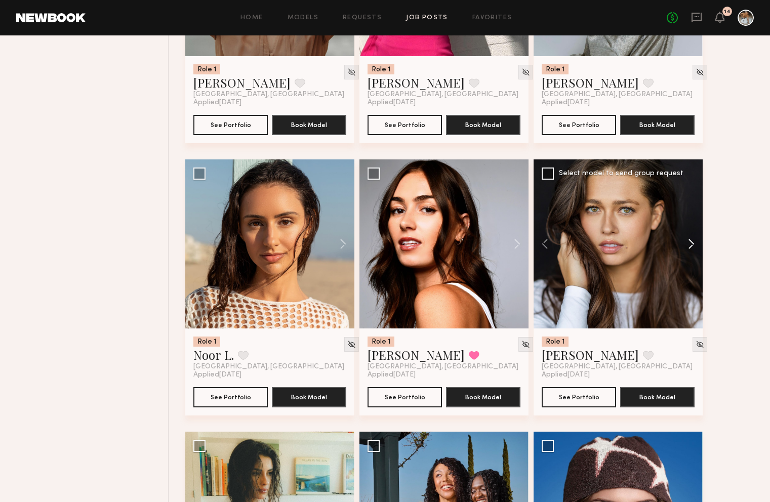
click at [694, 250] on button at bounding box center [686, 243] width 32 height 169
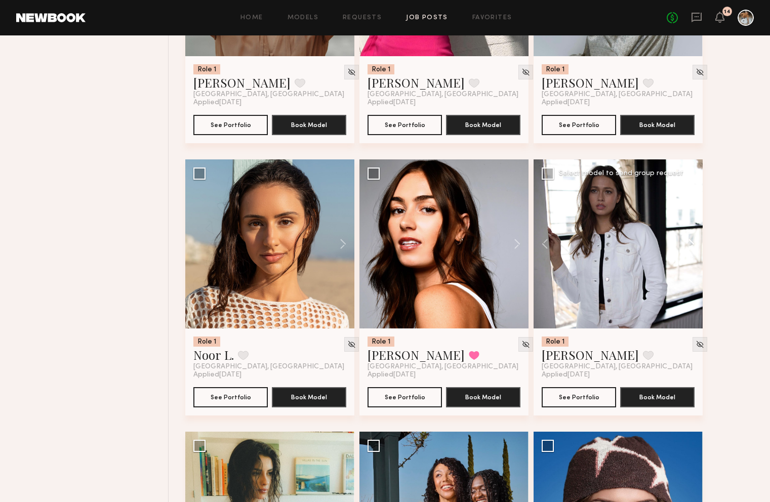
click at [698, 249] on button at bounding box center [686, 243] width 32 height 169
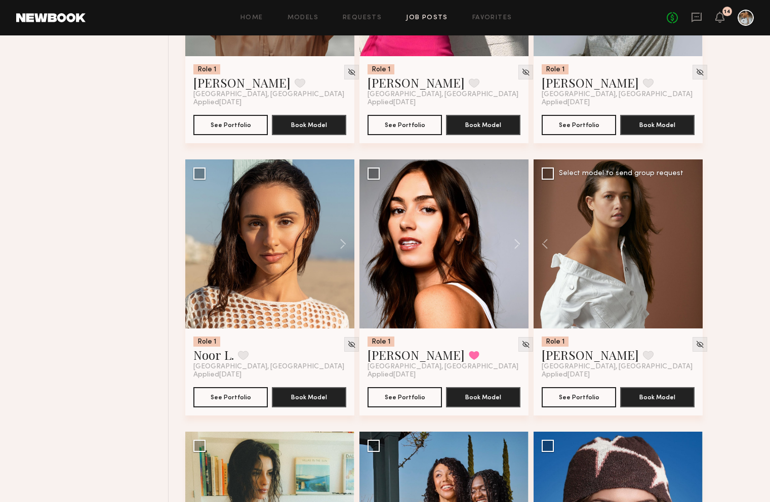
click at [695, 247] on div at bounding box center [617, 243] width 169 height 169
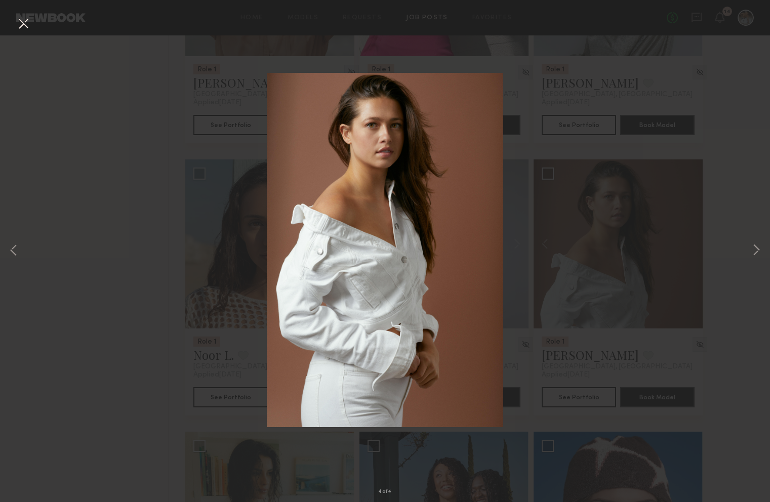
click at [695, 182] on div "4 of 4" at bounding box center [385, 251] width 770 height 502
click at [20, 19] on button at bounding box center [23, 24] width 16 height 18
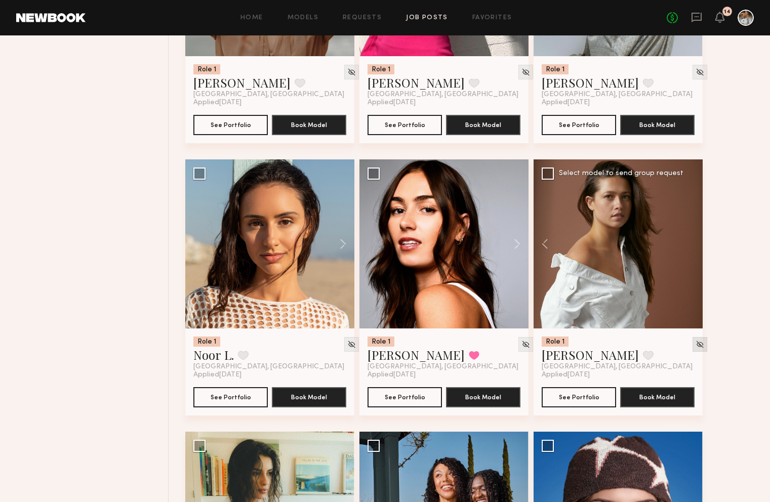
click at [695, 349] on img at bounding box center [699, 344] width 9 height 9
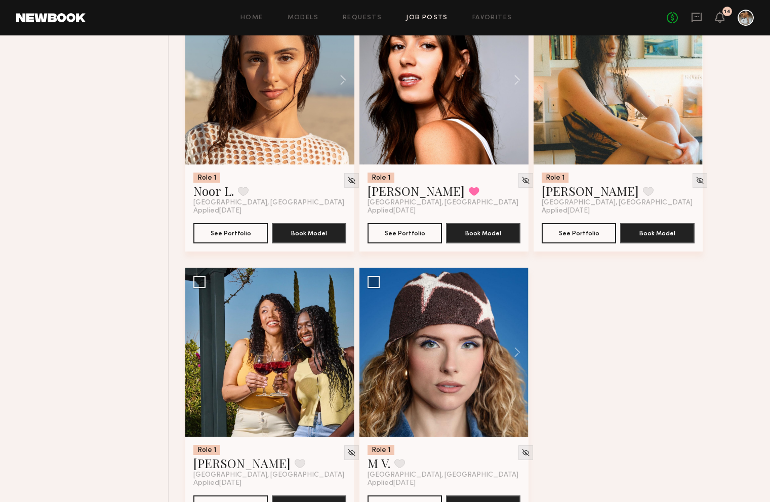
scroll to position [5132, 0]
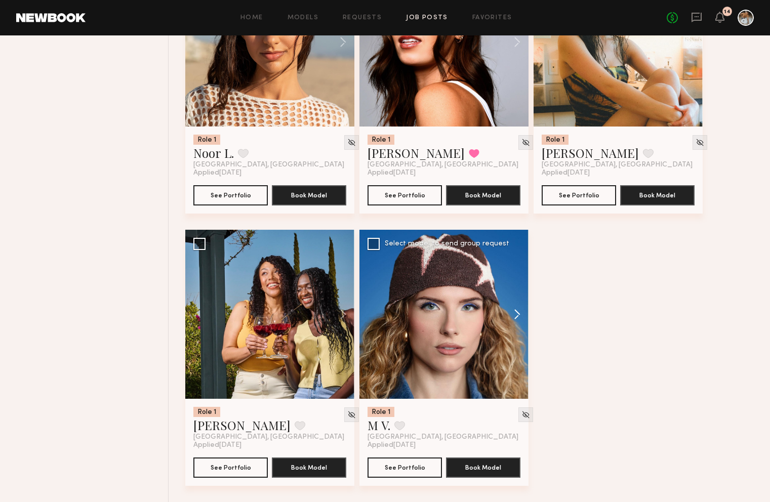
click at [510, 316] on button at bounding box center [512, 314] width 32 height 169
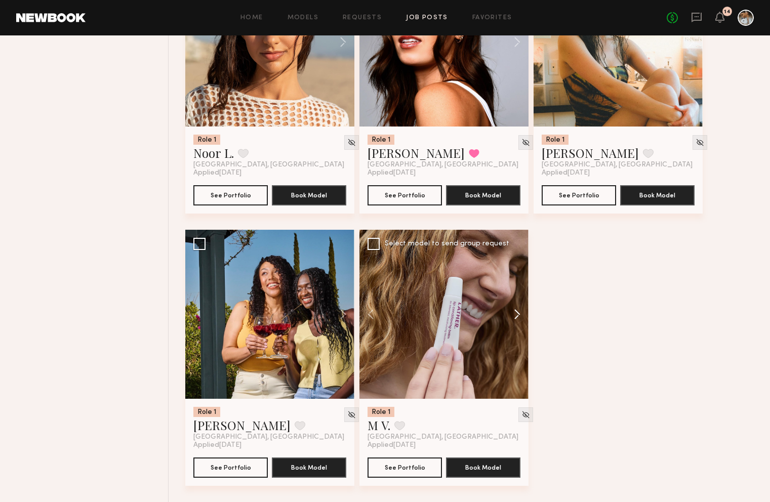
click at [514, 316] on button at bounding box center [512, 314] width 32 height 169
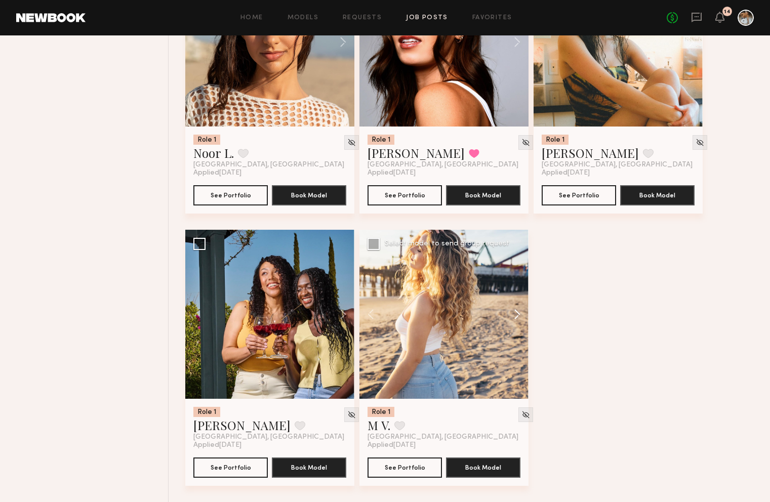
click at [513, 314] on button at bounding box center [512, 314] width 32 height 169
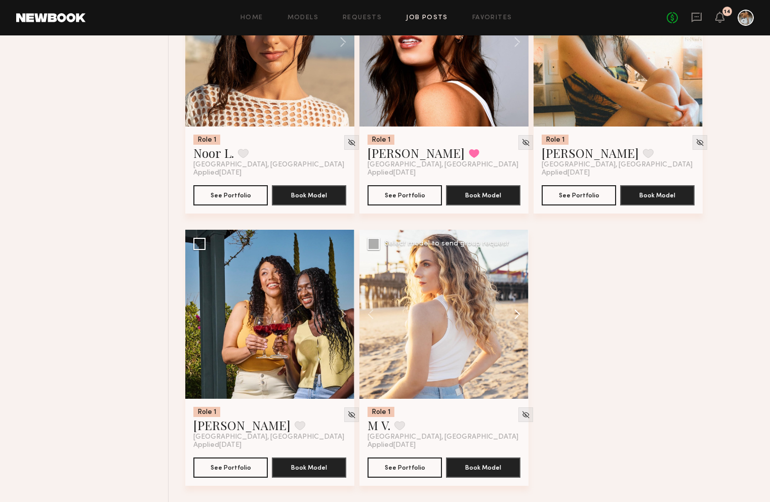
click at [513, 314] on button at bounding box center [512, 314] width 32 height 169
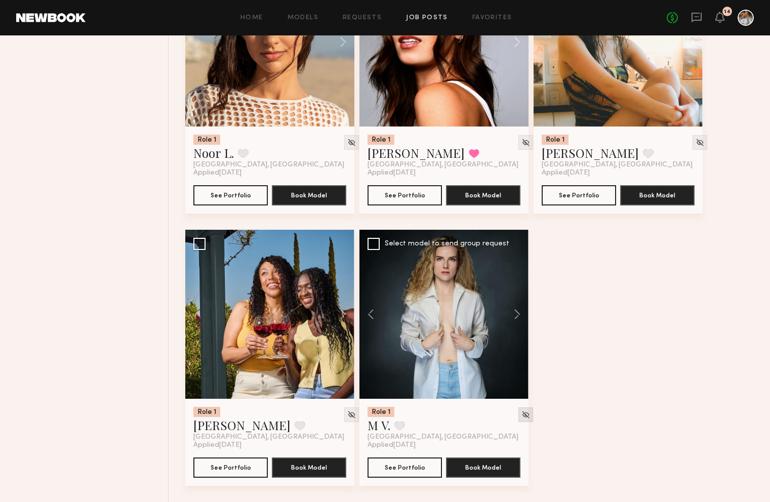
click at [521, 414] on img at bounding box center [525, 414] width 9 height 9
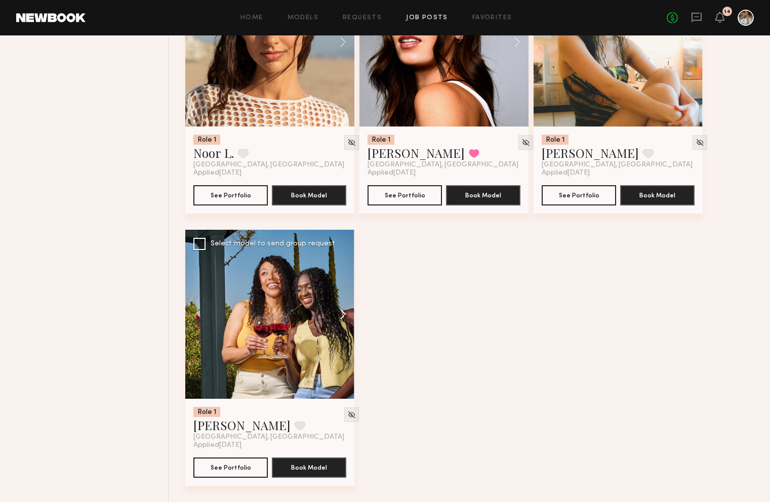
click at [341, 316] on button at bounding box center [338, 314] width 32 height 169
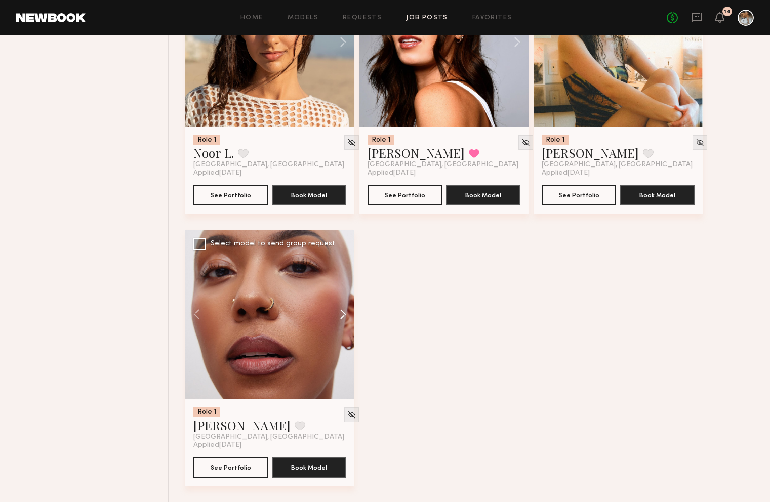
click at [341, 316] on button at bounding box center [338, 314] width 32 height 169
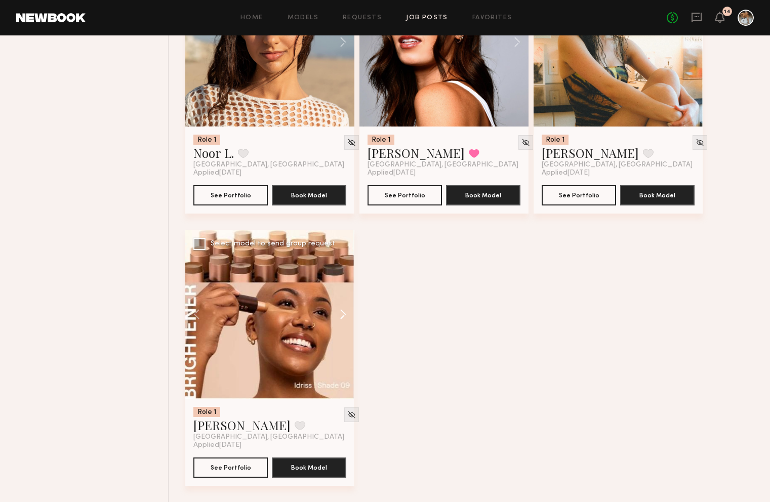
click at [343, 315] on button at bounding box center [338, 314] width 32 height 169
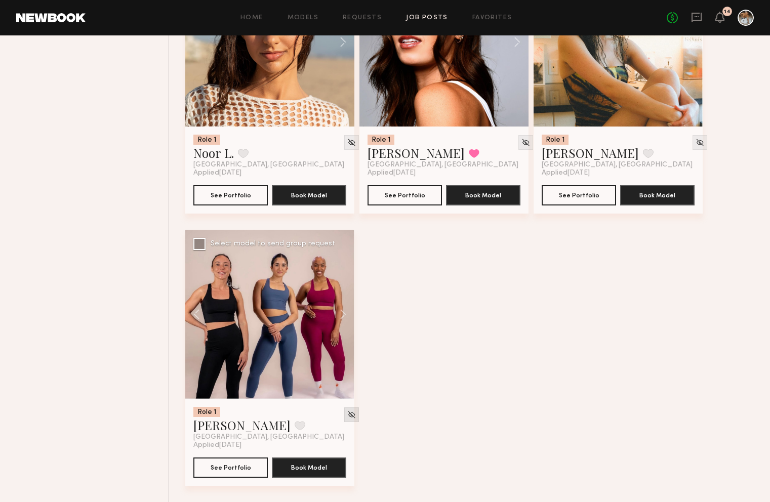
click at [344, 407] on div at bounding box center [351, 414] width 15 height 15
click at [347, 418] on img at bounding box center [351, 414] width 9 height 9
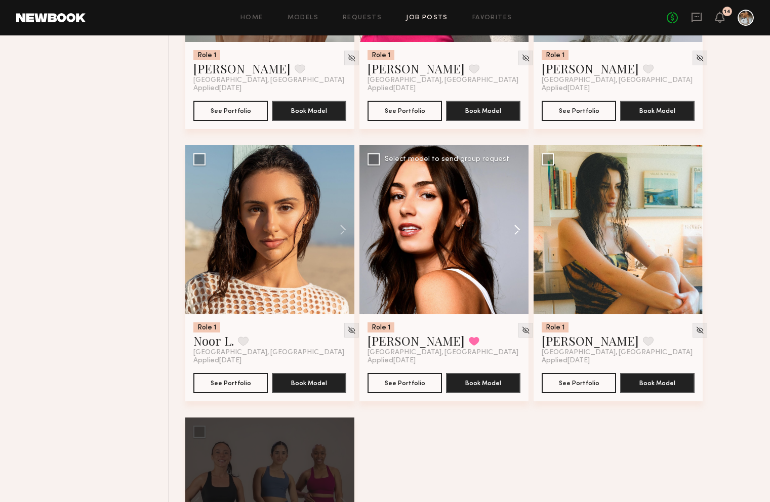
click at [518, 233] on button at bounding box center [512, 229] width 32 height 169
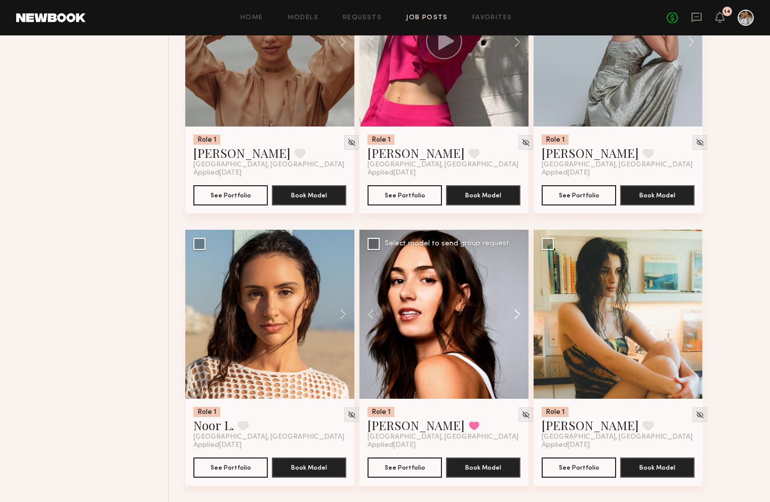
scroll to position [4859, 0]
click at [514, 316] on button at bounding box center [512, 314] width 32 height 169
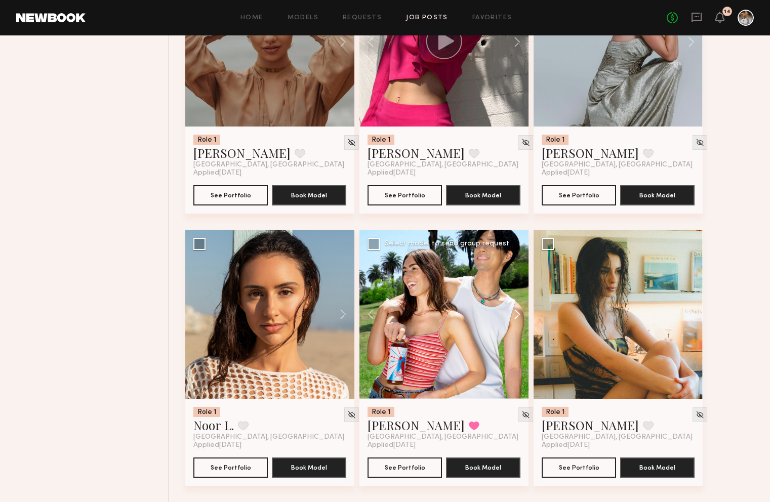
click at [517, 317] on button at bounding box center [512, 314] width 32 height 169
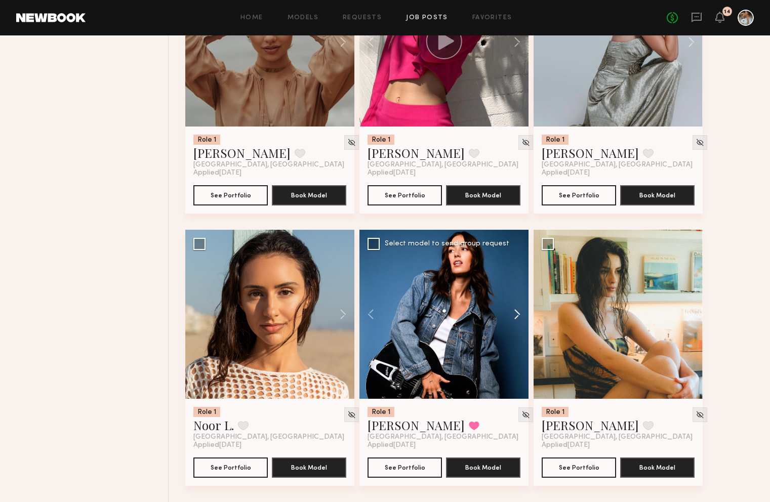
click at [517, 317] on button at bounding box center [512, 314] width 32 height 169
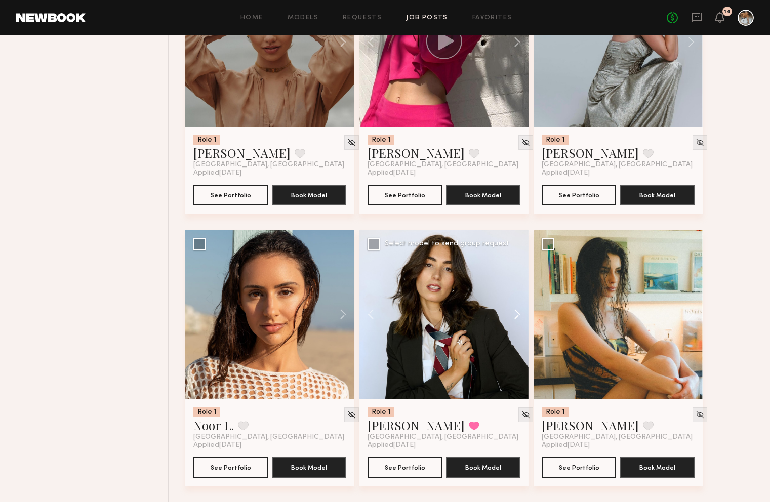
click at [517, 317] on button at bounding box center [512, 314] width 32 height 169
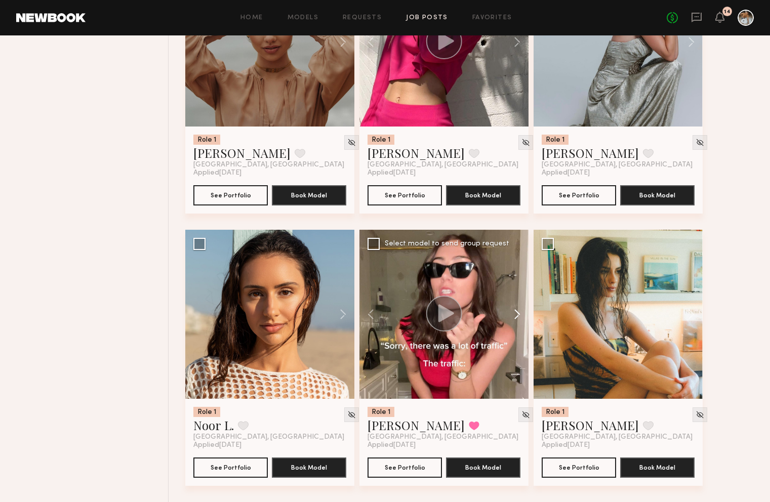
click at [517, 317] on button at bounding box center [512, 314] width 32 height 169
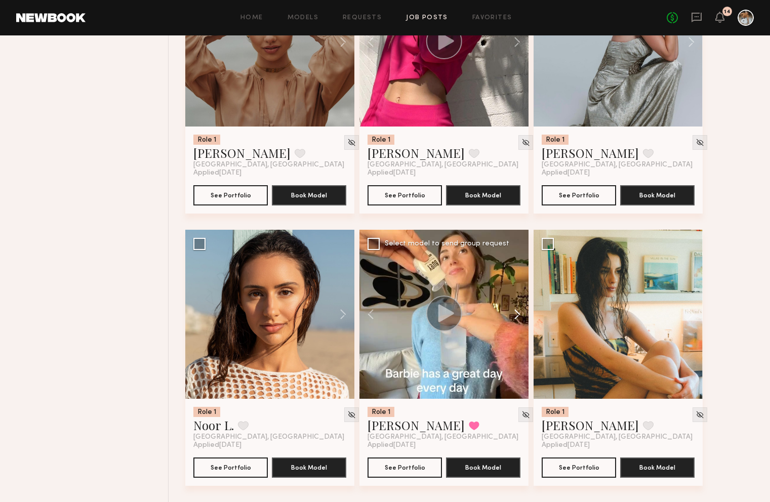
click at [520, 318] on button at bounding box center [512, 314] width 32 height 169
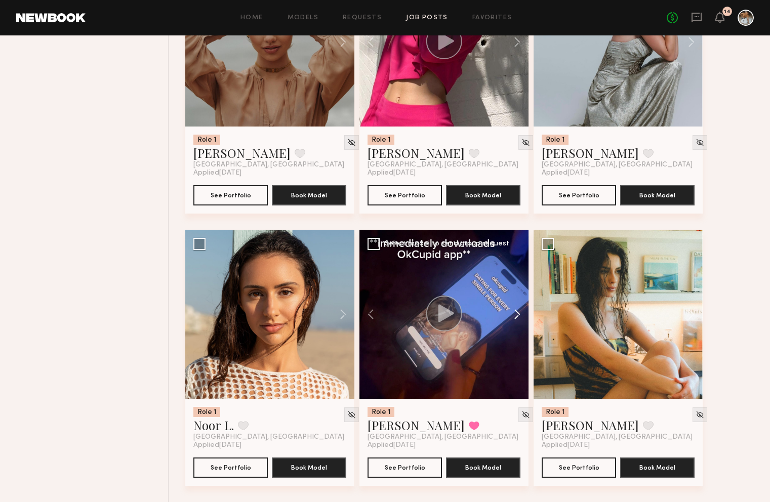
click at [518, 318] on button at bounding box center [512, 314] width 32 height 169
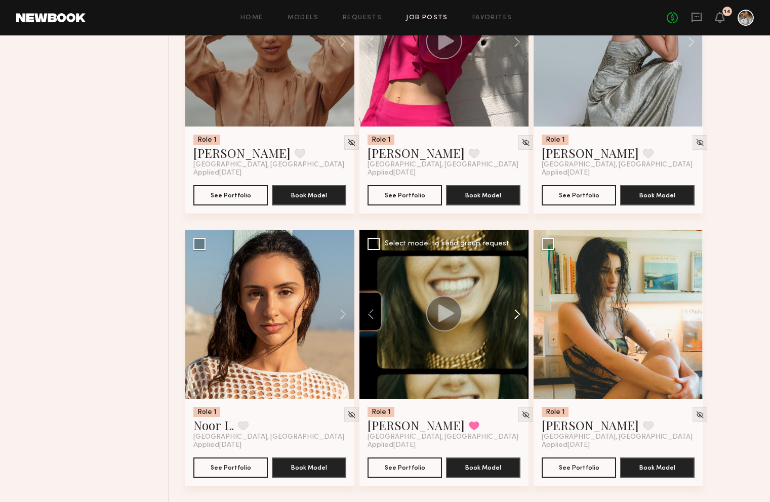
click at [518, 318] on button at bounding box center [512, 314] width 32 height 169
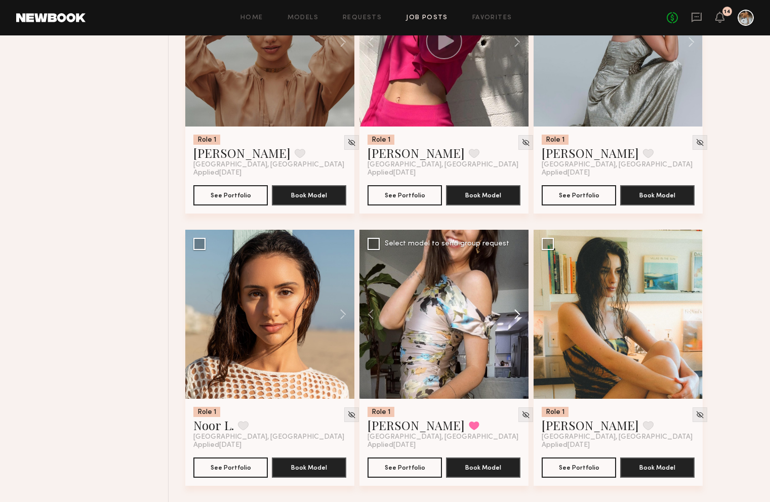
click at [518, 318] on button at bounding box center [512, 314] width 32 height 169
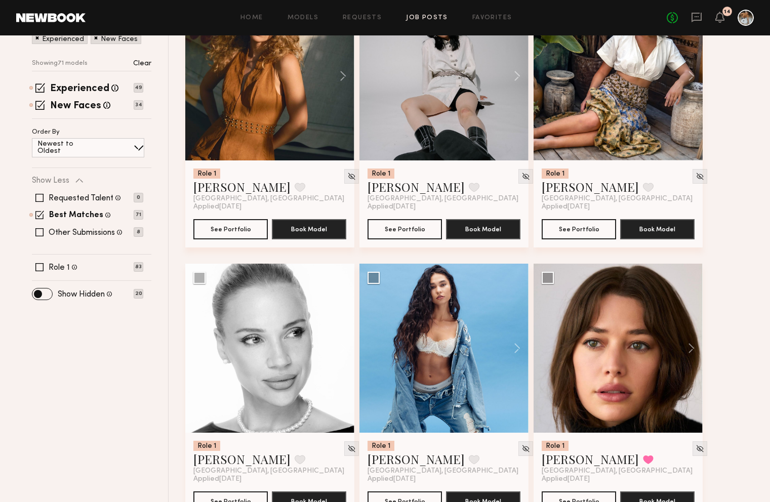
scroll to position [0, 0]
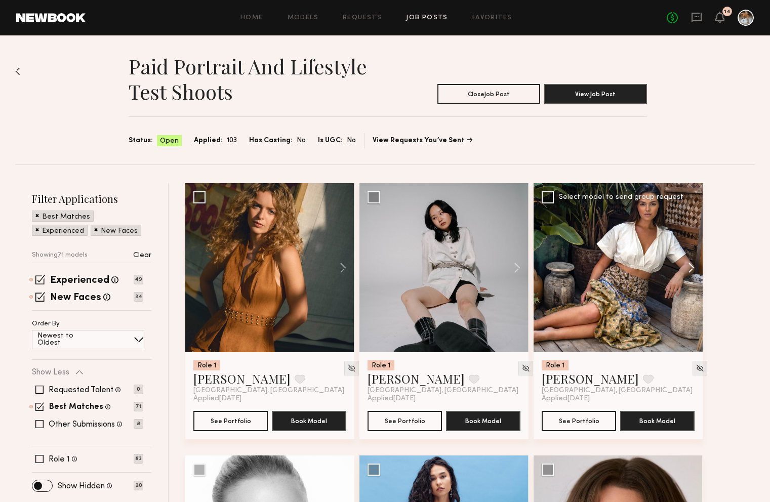
click at [694, 272] on button at bounding box center [686, 267] width 32 height 169
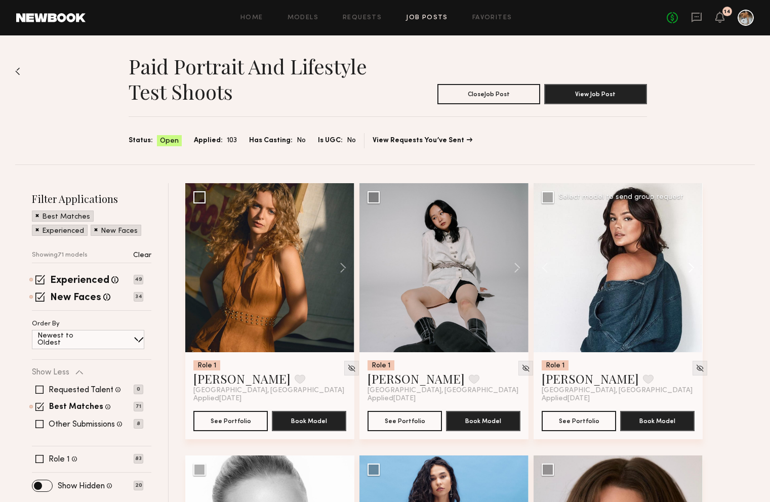
click at [694, 272] on button at bounding box center [686, 267] width 32 height 169
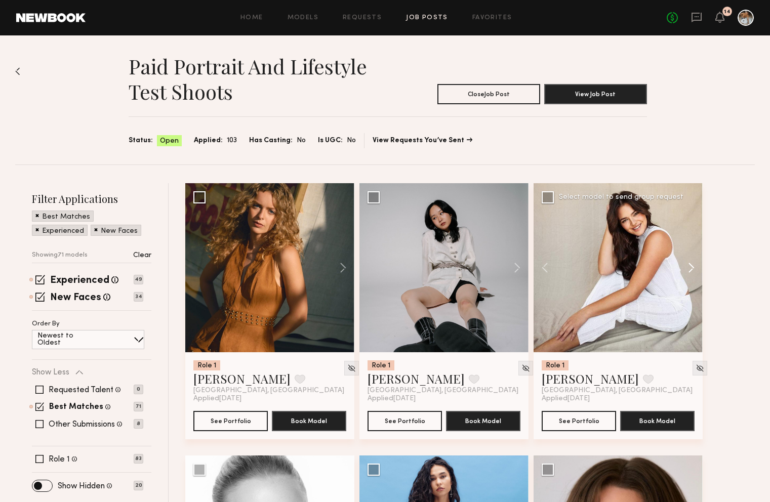
click at [694, 272] on button at bounding box center [686, 267] width 32 height 169
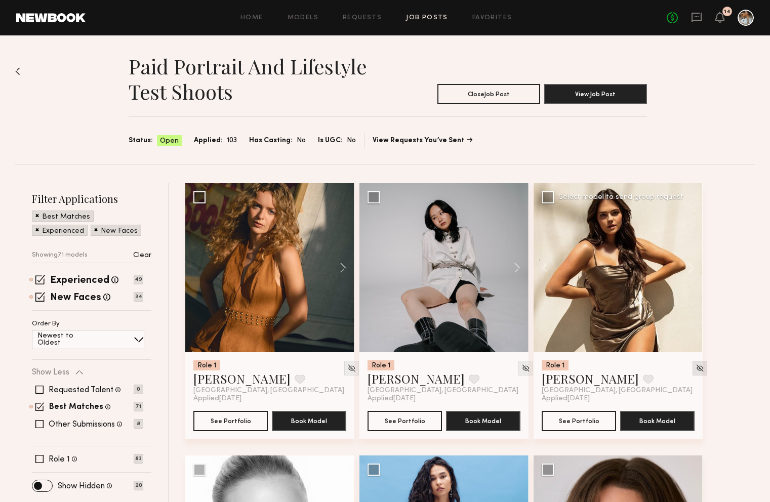
click at [695, 366] on img at bounding box center [699, 368] width 9 height 9
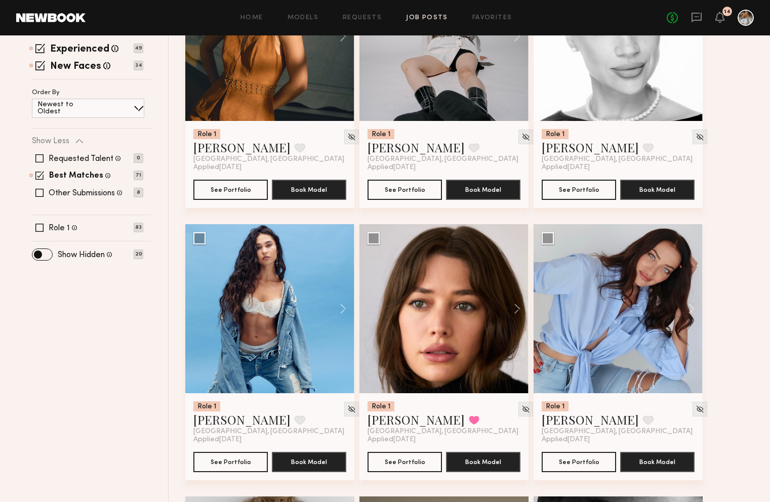
scroll to position [242, 0]
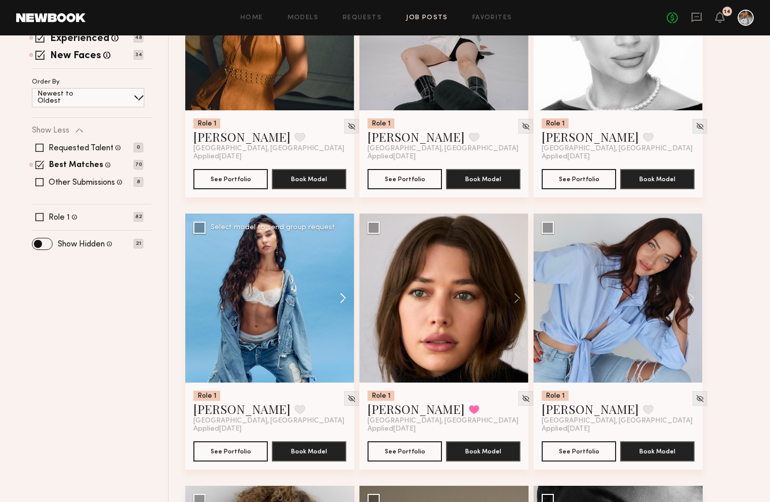
click at [345, 298] on button at bounding box center [338, 298] width 32 height 169
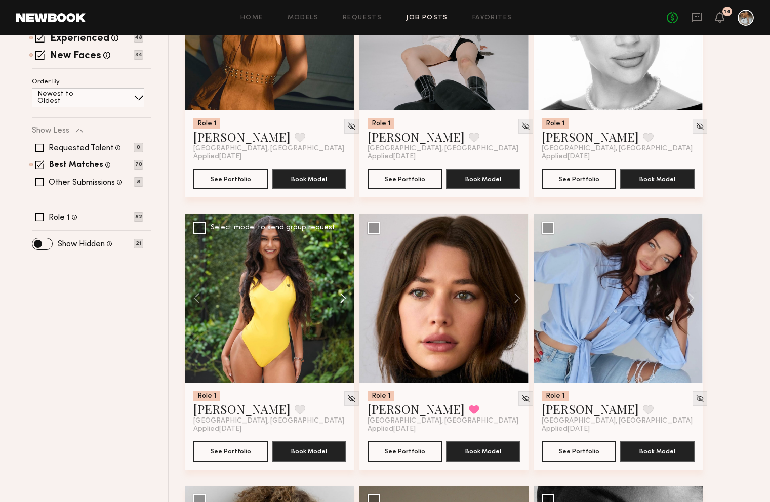
click at [345, 298] on button at bounding box center [338, 298] width 32 height 169
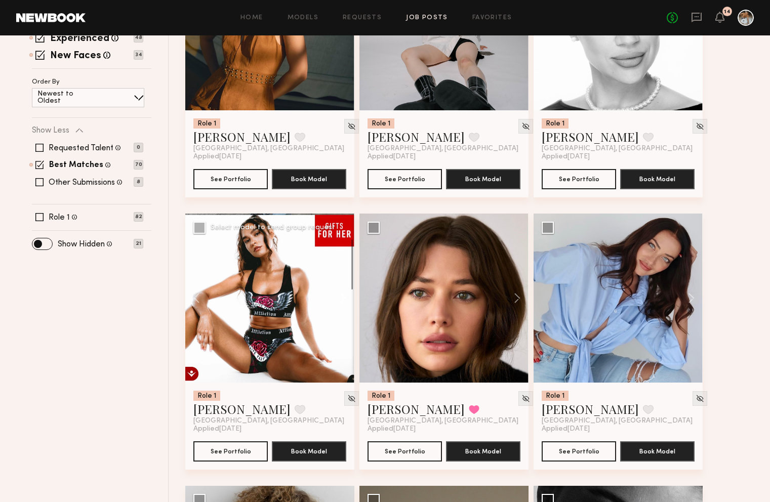
click at [345, 298] on button at bounding box center [338, 298] width 32 height 169
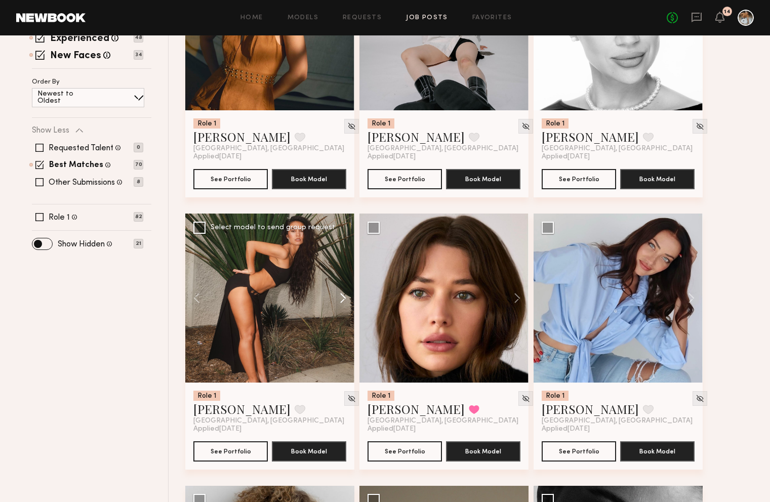
click at [345, 298] on button at bounding box center [338, 298] width 32 height 169
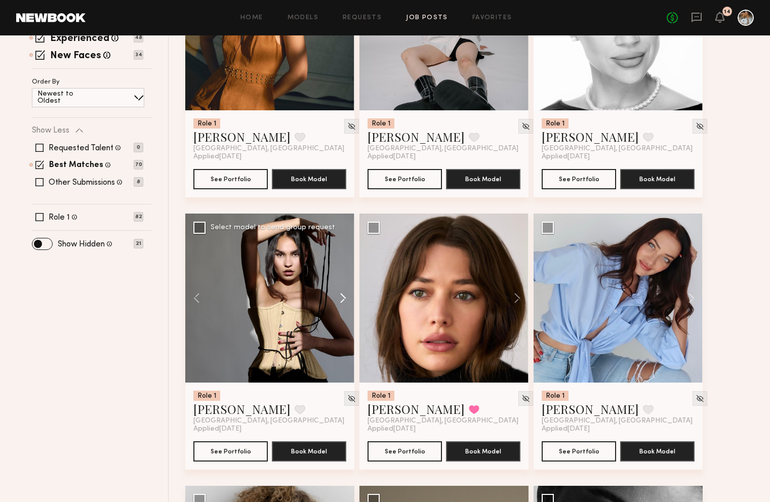
click at [345, 298] on button at bounding box center [338, 298] width 32 height 169
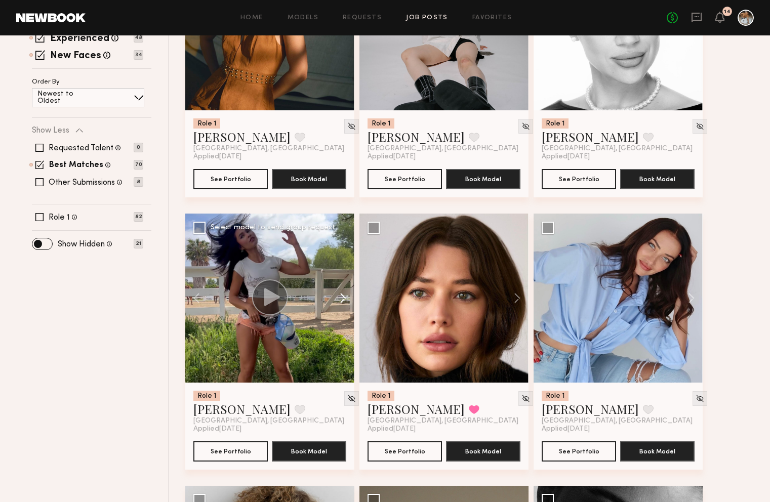
click at [345, 298] on button at bounding box center [338, 298] width 32 height 169
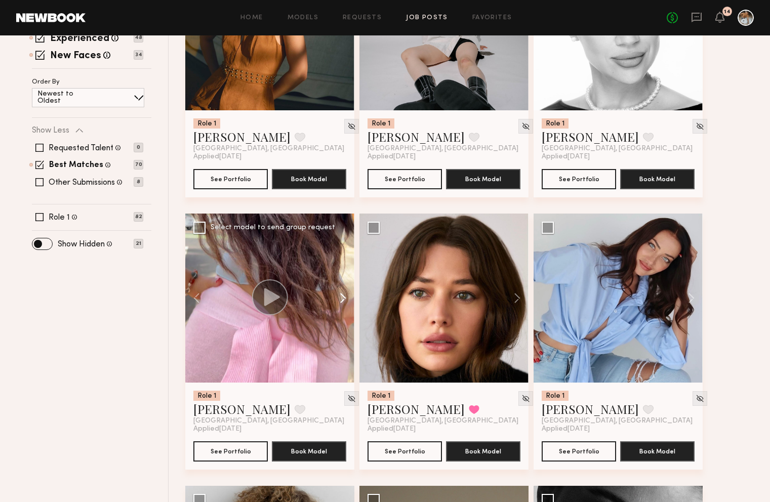
click at [345, 299] on button at bounding box center [338, 298] width 32 height 169
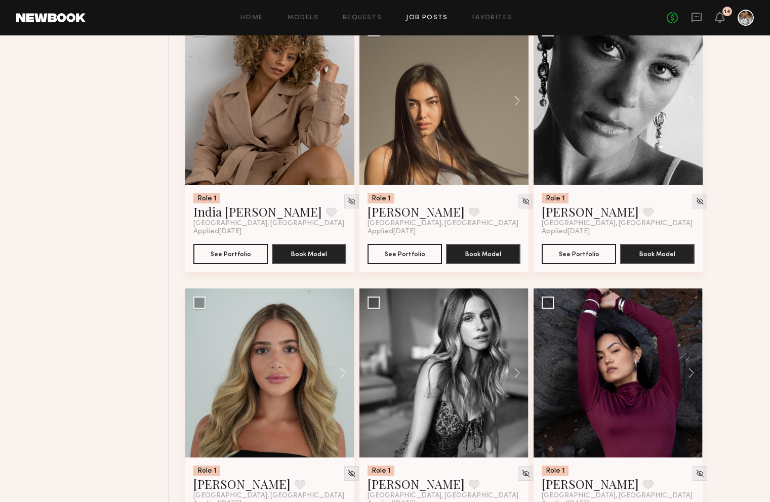
scroll to position [713, 0]
